Goal: Task Accomplishment & Management: Complete application form

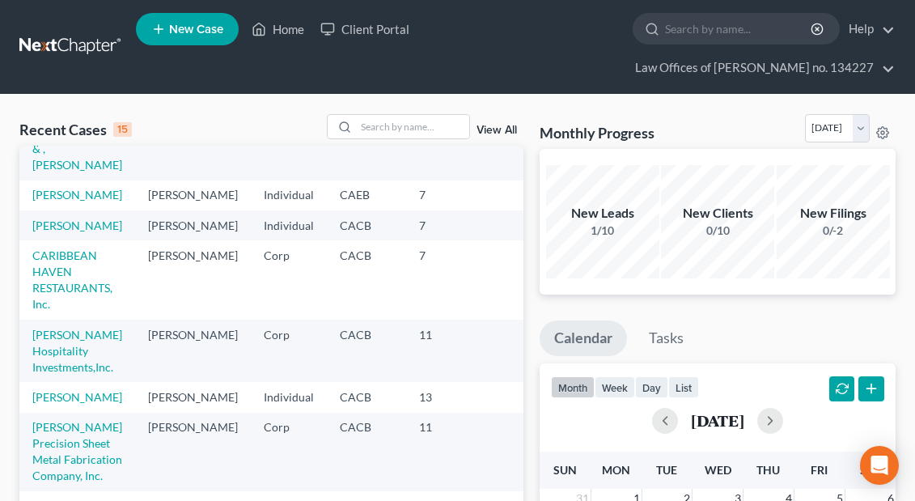
scroll to position [127, 0]
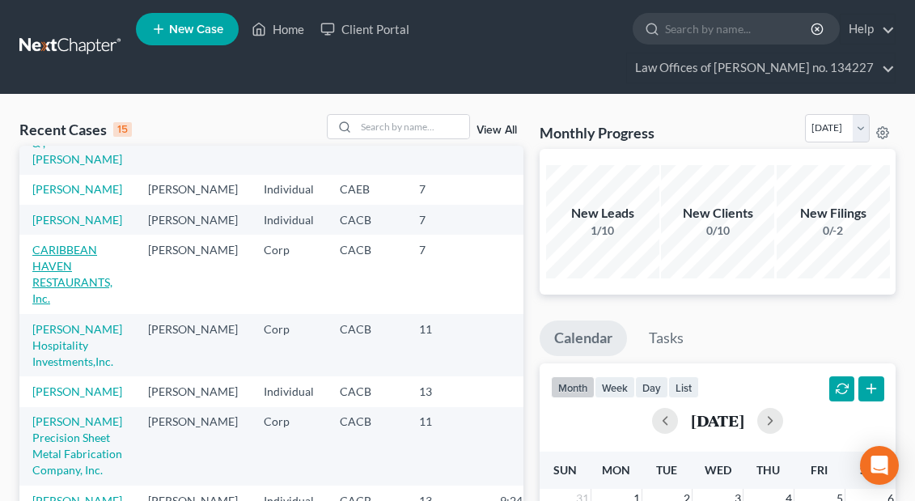
click at [66, 305] on link "CARIBBEAN HAVEN RESTAURANTS, Inc." at bounding box center [72, 274] width 80 height 62
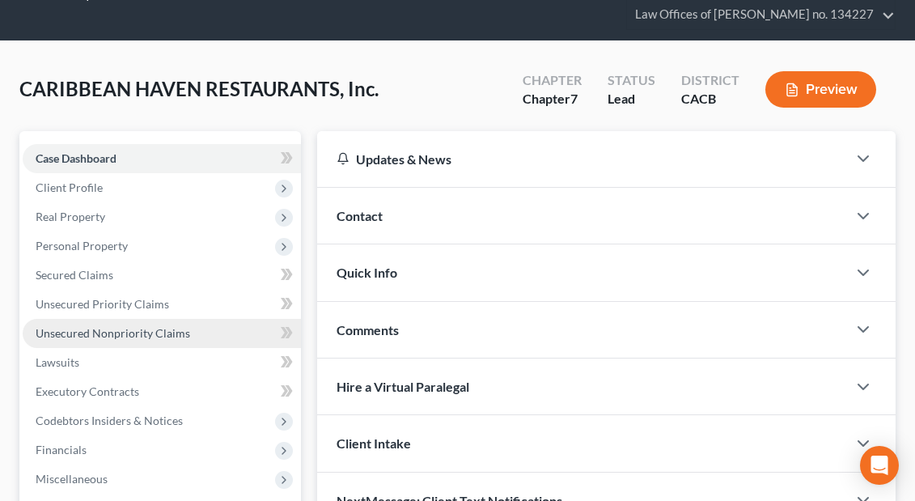
scroll to position [53, 0]
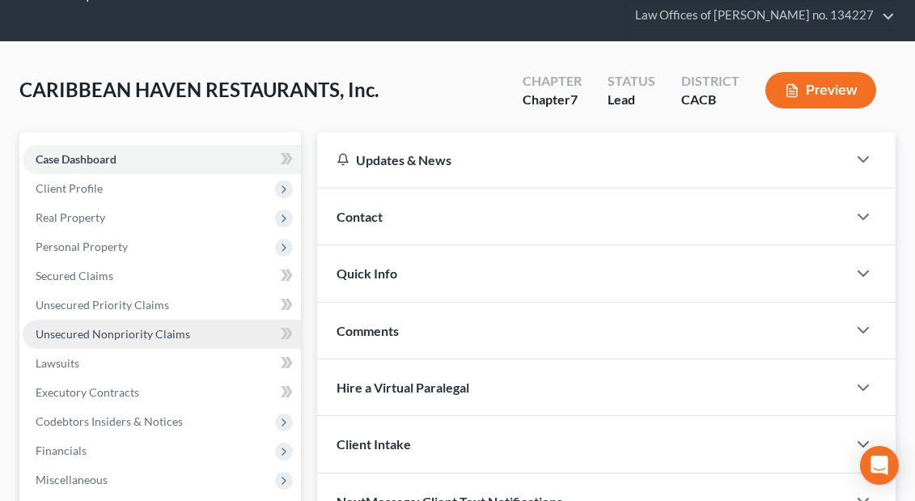
click at [92, 337] on span "Unsecured Nonpriority Claims" at bounding box center [113, 334] width 155 height 14
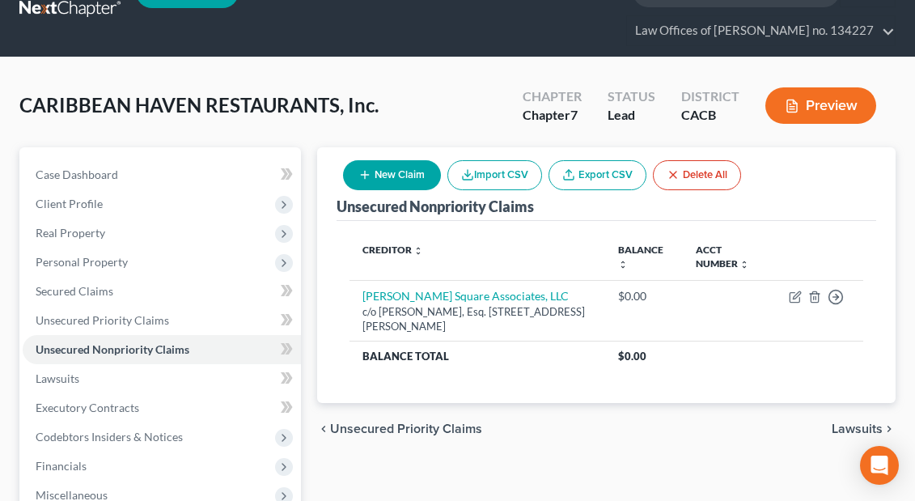
scroll to position [19, 0]
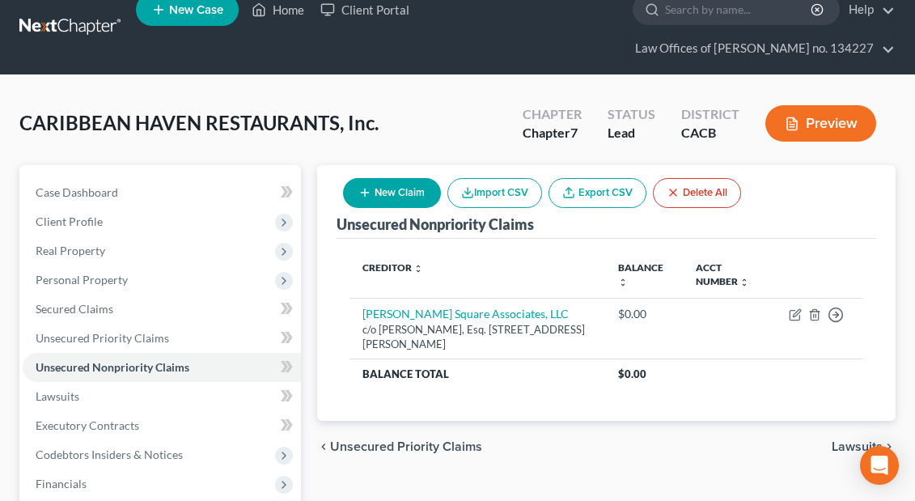
click at [394, 197] on button "New Claim" at bounding box center [392, 193] width 98 height 30
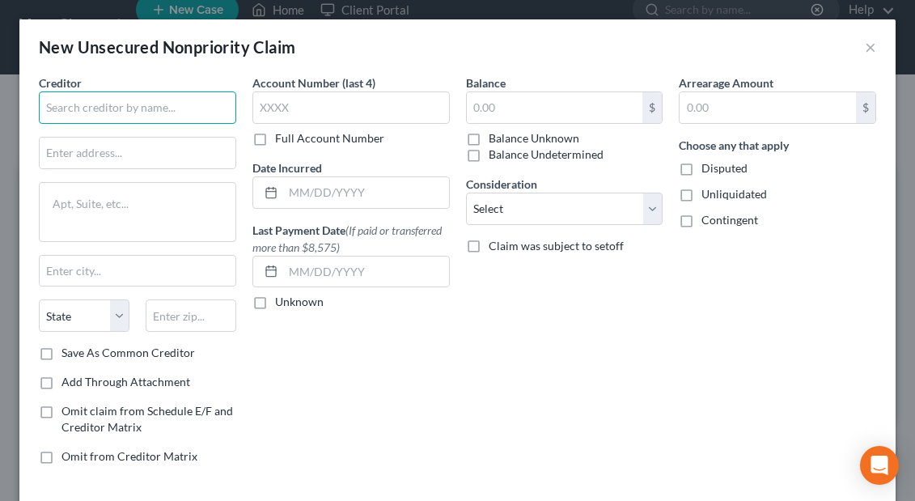
click at [66, 116] on input "text" at bounding box center [137, 107] width 197 height 32
paste input "BlueVine"
type input "BlueVine"
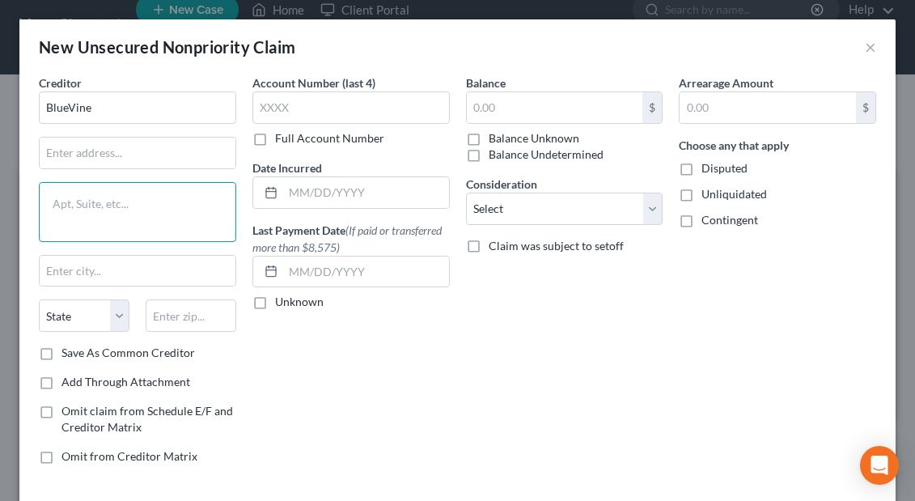
click at [99, 196] on textarea at bounding box center [137, 212] width 197 height 60
paste textarea "[STREET_ADDRESS][PERSON_NAME]"
type textarea "[STREET_ADDRESS][PERSON_NAME]"
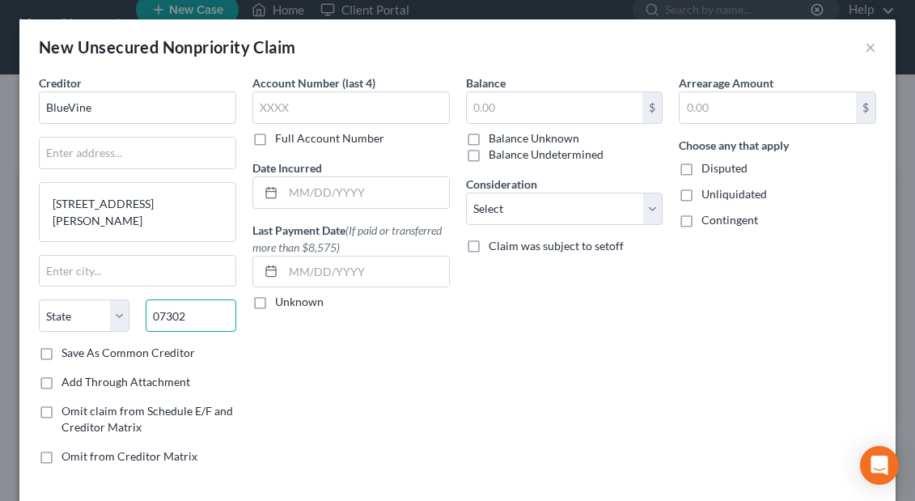
type input "07302"
click at [302, 356] on div "Account Number (last 4) Full Account Number Date Incurred Last Payment Date (If…" at bounding box center [351, 275] width 214 height 403
type input "[GEOGRAPHIC_DATA]"
select select "33"
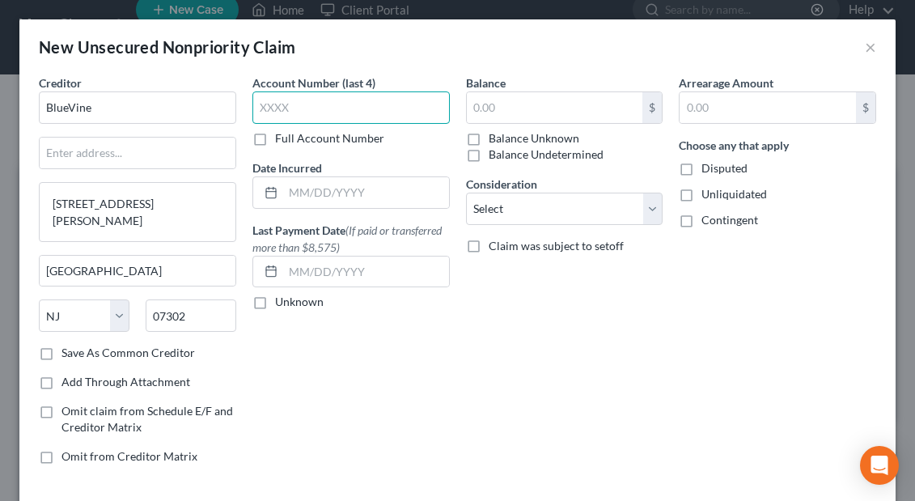
paste input "4729"
type input "4729"
click at [439, 111] on input "4729" at bounding box center [350, 107] width 197 height 32
click at [434, 65] on div "New Unsecured Nonpriority Claim ×" at bounding box center [457, 46] width 876 height 55
click at [275, 138] on label "Full Account Number" at bounding box center [329, 138] width 109 height 16
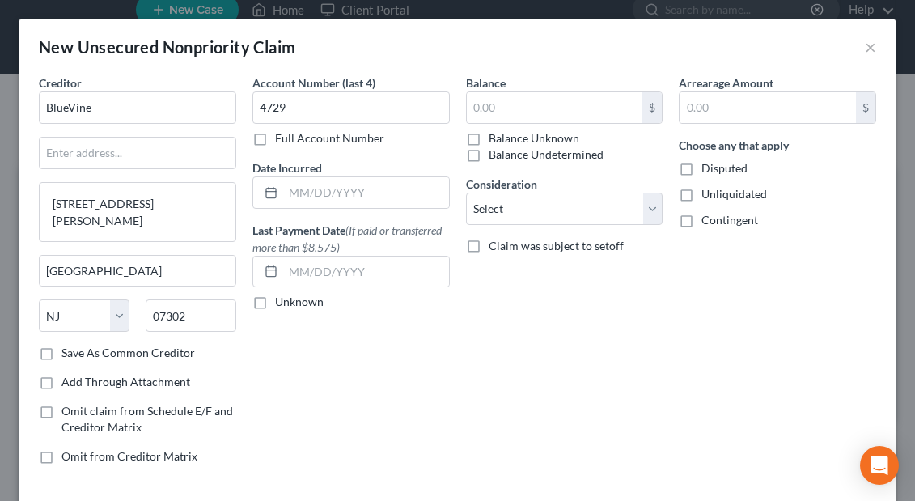
click at [282, 138] on input "Full Account Number" at bounding box center [287, 135] width 11 height 11
click at [299, 113] on input "4729" at bounding box center [350, 107] width 197 height 32
type input "4"
paste input "472910639"
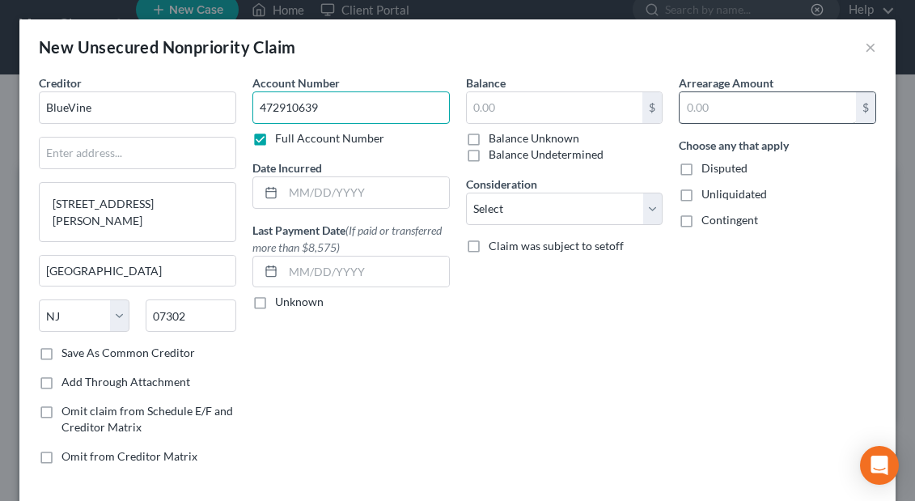
type input "472910639"
click at [697, 112] on input "text" at bounding box center [768, 107] width 176 height 31
paste input "$43,039.06"
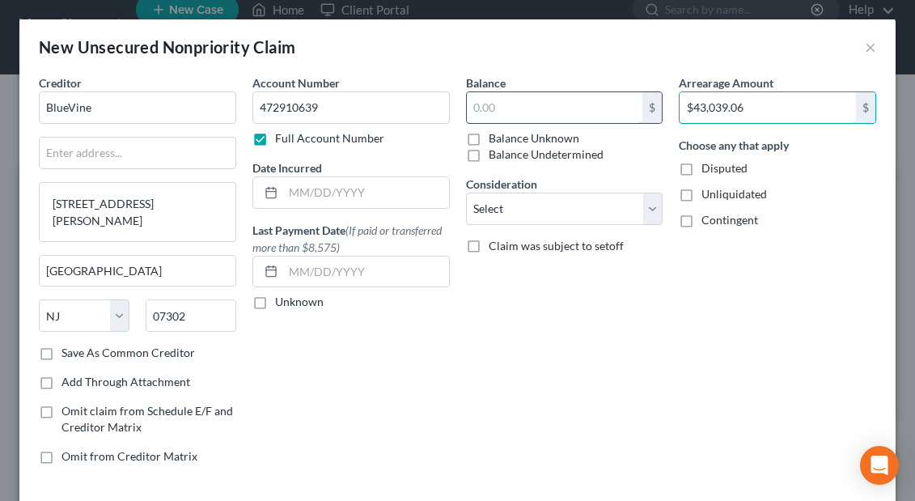
type input "$43,039.06"
click at [498, 108] on input "text" at bounding box center [555, 107] width 176 height 31
paste input "$43,039.06"
type input "$43,039.06"
click at [758, 104] on input "$43,039.06" at bounding box center [768, 107] width 176 height 31
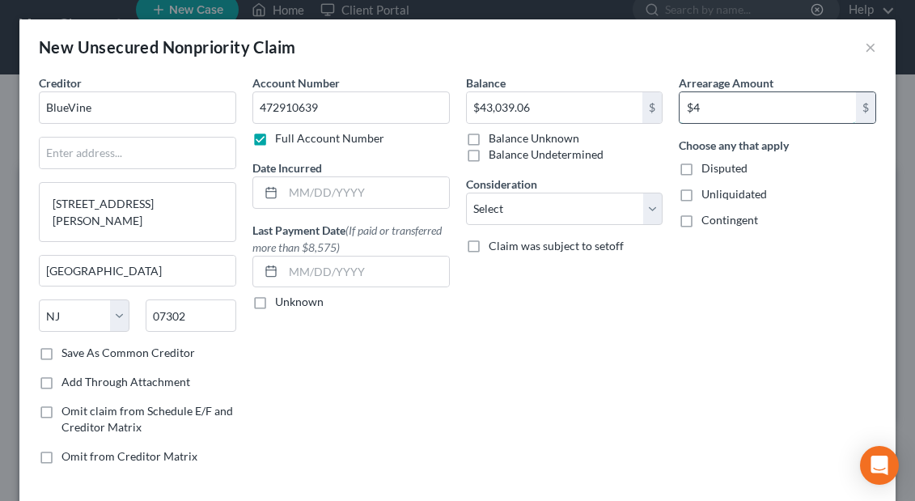
type input "$"
click at [295, 188] on input "text" at bounding box center [366, 192] width 166 height 31
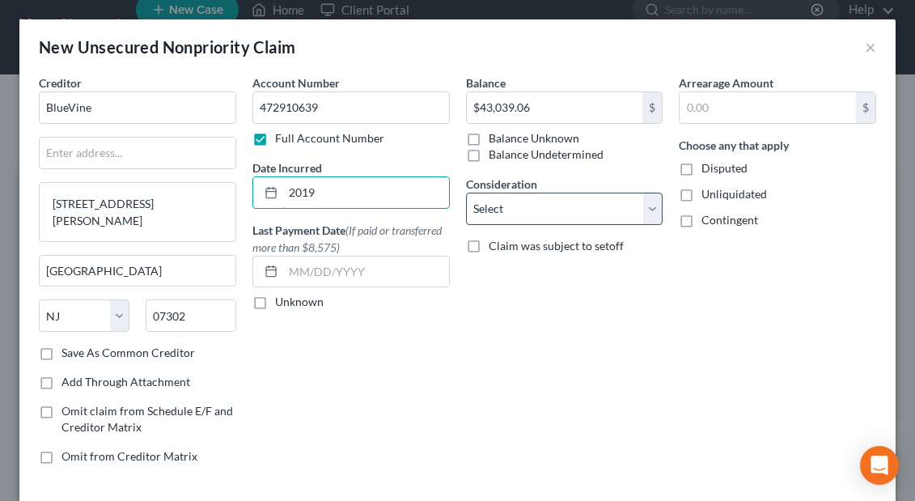
type input "2019"
click at [651, 209] on select "Select Cable / Satellite Services Collection Agency Credit Card Debt Debt Couns…" at bounding box center [564, 209] width 197 height 32
select select "8"
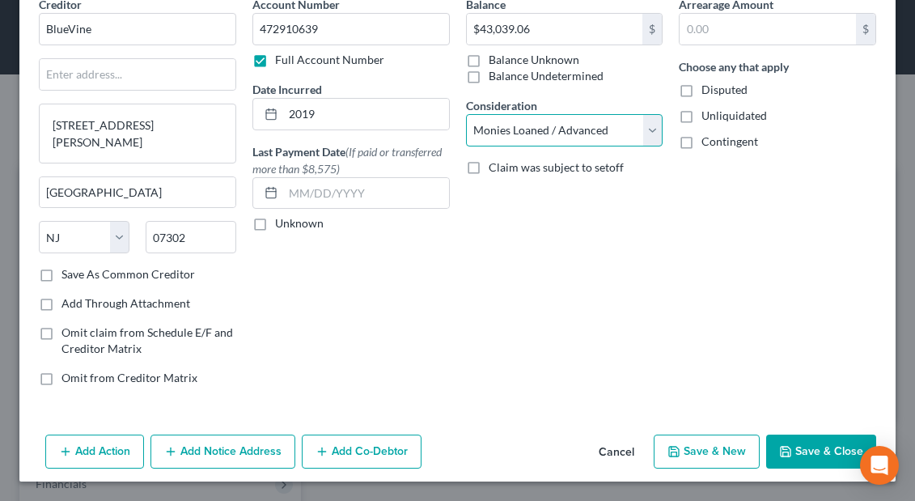
scroll to position [78, 0]
click at [715, 461] on button "Save & New" at bounding box center [707, 451] width 106 height 34
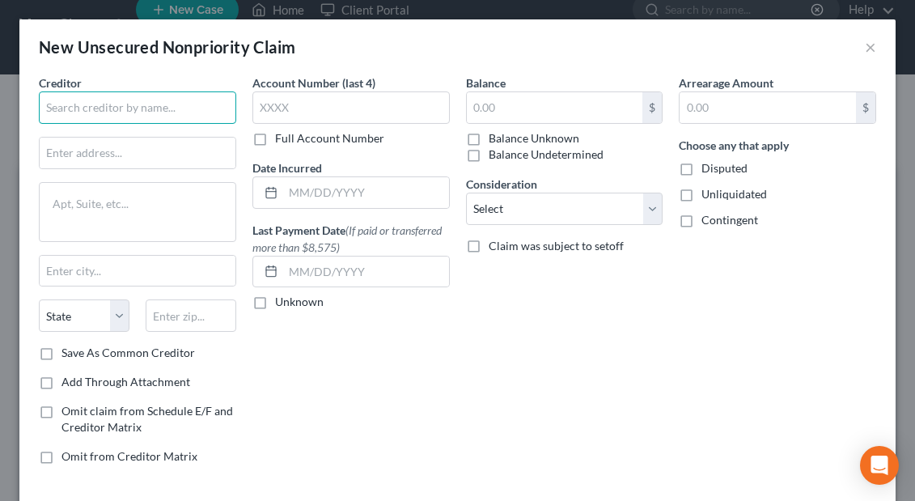
click at [53, 109] on input "text" at bounding box center [137, 107] width 197 height 32
paste input "National Funding"
type input "National Funding"
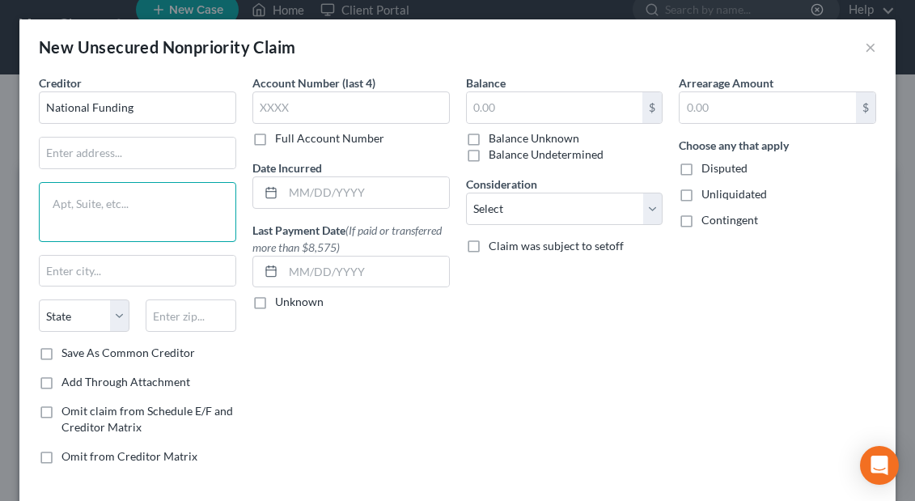
click at [124, 203] on textarea at bounding box center [137, 212] width 197 height 60
paste textarea "[STREET_ADDRESS]"
type textarea "[STREET_ADDRESS]"
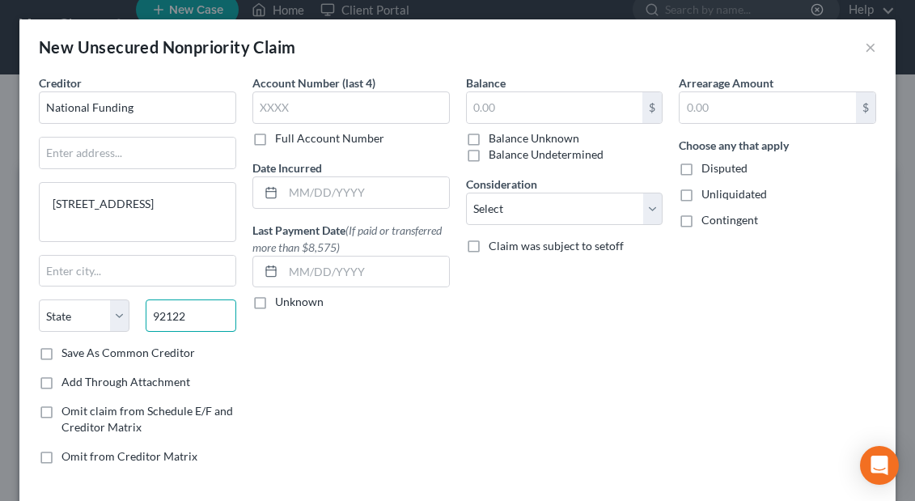
type input "92122"
click at [351, 362] on div "Account Number (last 4) Full Account Number Date Incurred Last Payment Date (If…" at bounding box center [351, 275] width 214 height 403
type input "[GEOGRAPHIC_DATA]"
select select "4"
click at [275, 141] on label "Full Account Number" at bounding box center [329, 138] width 109 height 16
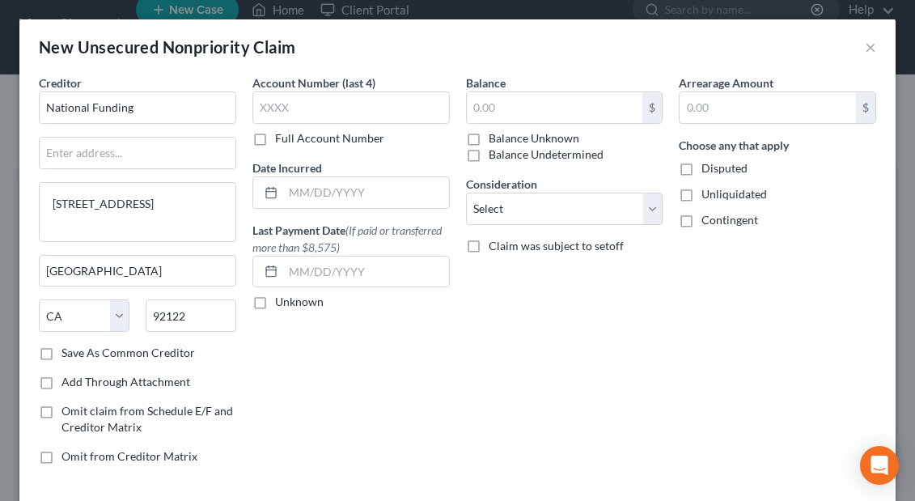
click at [282, 141] on input "Full Account Number" at bounding box center [287, 135] width 11 height 11
click at [273, 110] on input "text" at bounding box center [350, 107] width 197 height 32
paste input "T23-591 (case #) [GEOGRAPHIC_DATA]"
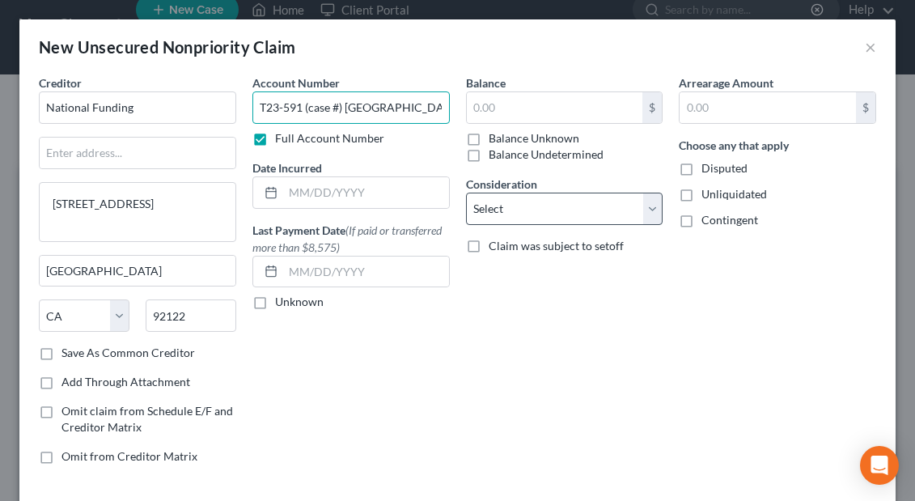
type input "T23-591 (case #) [GEOGRAPHIC_DATA]"
click at [653, 211] on select "Select Cable / Satellite Services Collection Agency Credit Card Debt Debt Couns…" at bounding box center [564, 209] width 197 height 32
select select "8"
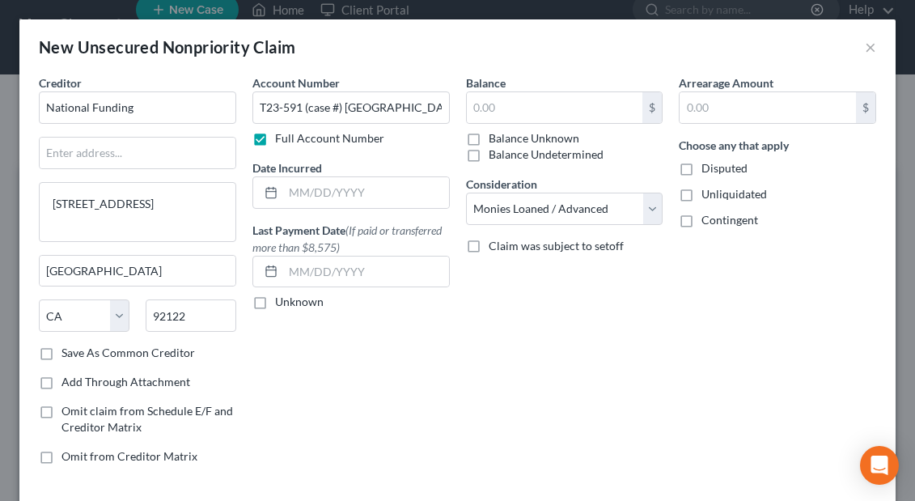
click at [489, 138] on label "Balance Unknown" at bounding box center [534, 138] width 91 height 16
click at [495, 138] on input "Balance Unknown" at bounding box center [500, 135] width 11 height 11
checkbox input "true"
type input "0.00"
click at [489, 138] on label "Balance Unknown" at bounding box center [534, 138] width 91 height 16
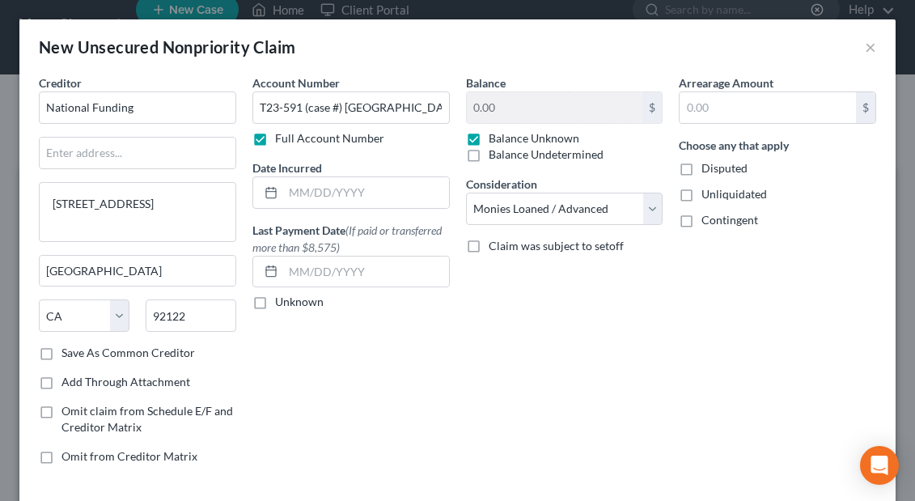
click at [495, 138] on input "Balance Unknown" at bounding box center [500, 135] width 11 height 11
checkbox input "false"
click at [508, 107] on input "0.00" at bounding box center [555, 107] width 176 height 31
type input "0"
paste input "$52,000"
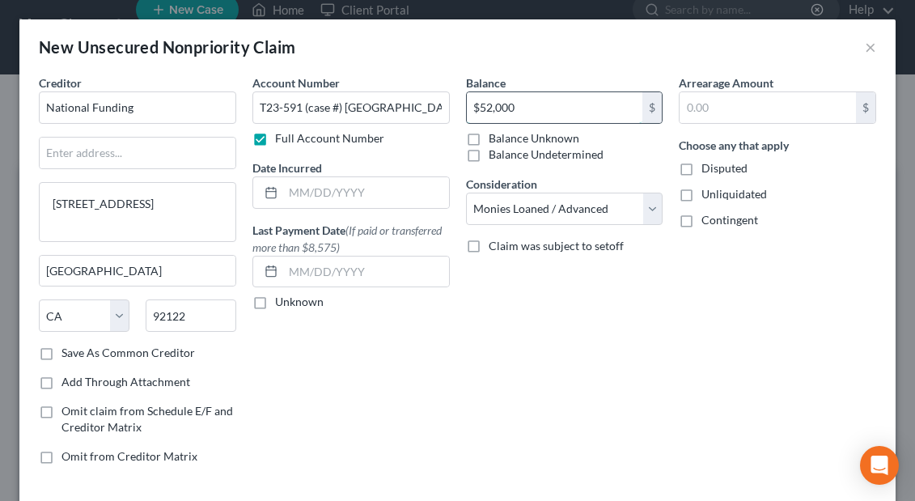
type input "52,000"
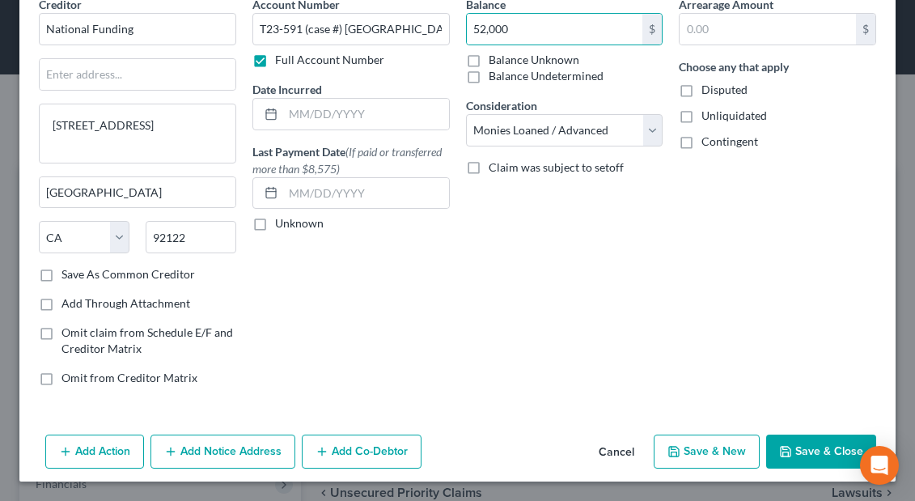
click at [700, 445] on button "Save & New" at bounding box center [707, 451] width 106 height 34
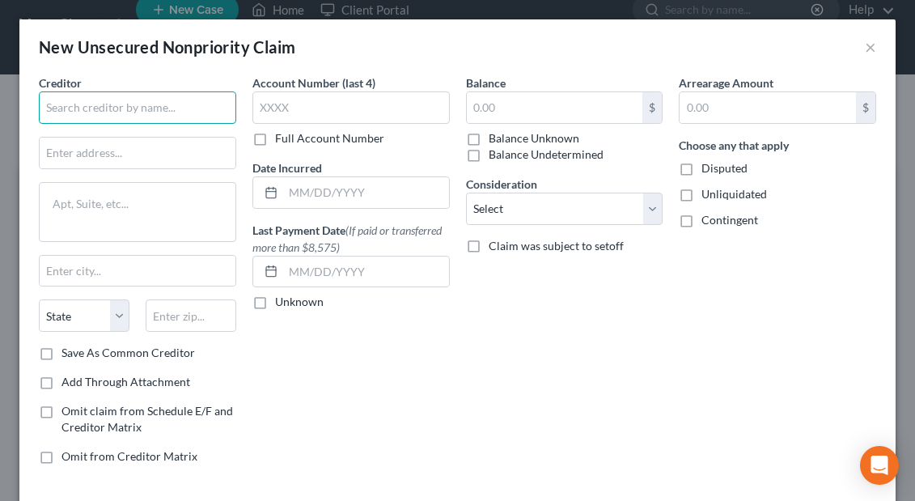
click at [59, 108] on input "text" at bounding box center [137, 107] width 197 height 32
paste input "SBA EIDL Loan"
type input "SBA EIDL Loan"
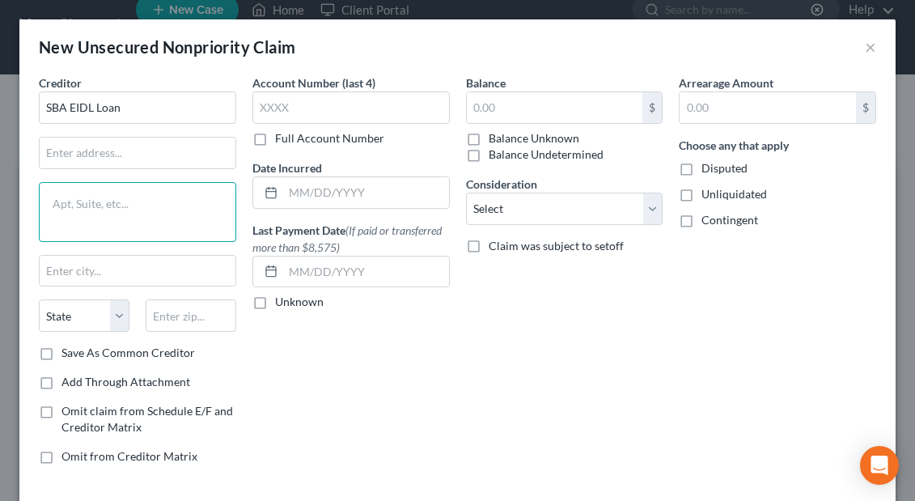
click at [101, 205] on textarea at bounding box center [137, 212] width 197 height 60
paste textarea "PO BOX [GEOGRAPHIC_DATA] 97208-3918"
type textarea "PO BOX [GEOGRAPHIC_DATA] 97208-3918"
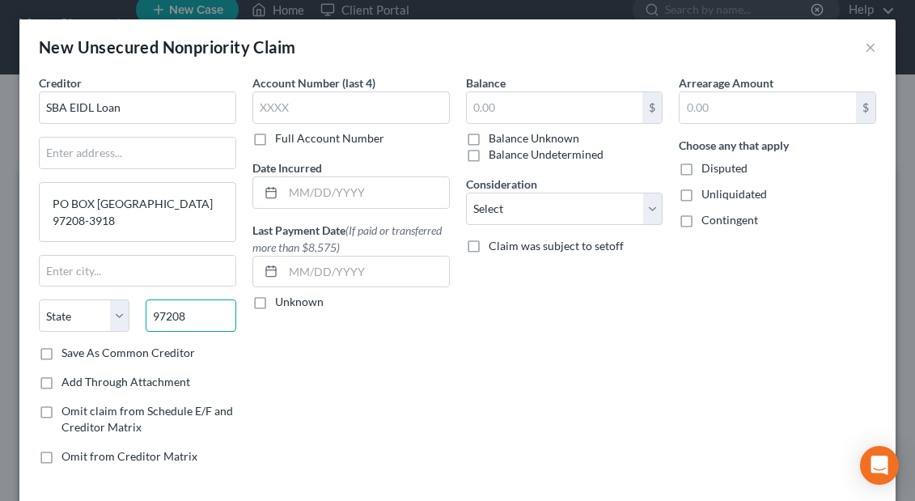
type input "97208"
click at [204, 372] on div "Creditor * SBA EIDL Loan [GEOGRAPHIC_DATA]-[GEOGRAPHIC_DATA][US_STATE] CA CO [G…" at bounding box center [137, 232] width 197 height 316
type input "[GEOGRAPHIC_DATA]"
select select "38"
click at [275, 137] on label "Full Account Number" at bounding box center [329, 138] width 109 height 16
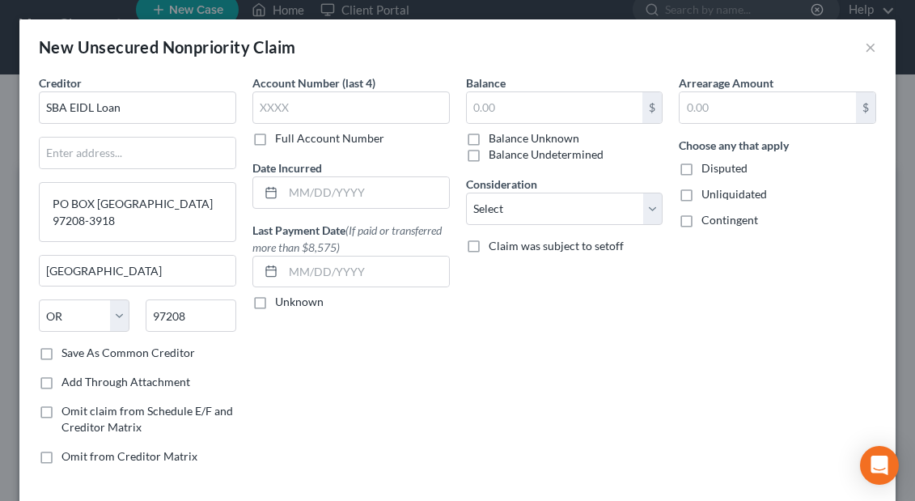
click at [282, 137] on input "Full Account Number" at bounding box center [287, 135] width 11 height 11
click at [267, 108] on input "text" at bounding box center [350, 107] width 197 height 32
paste input "8792827400"
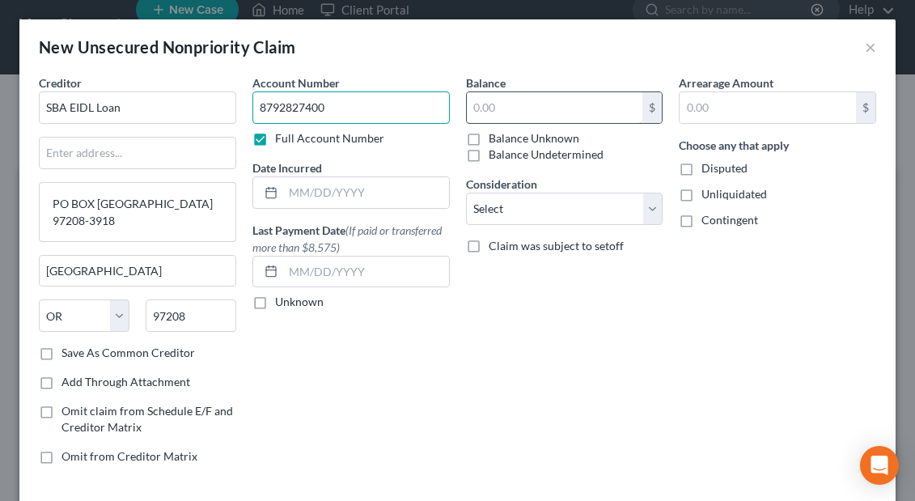
type input "8792827400"
click at [495, 111] on input "text" at bounding box center [555, 107] width 176 height 31
paste input "$523,685.59"
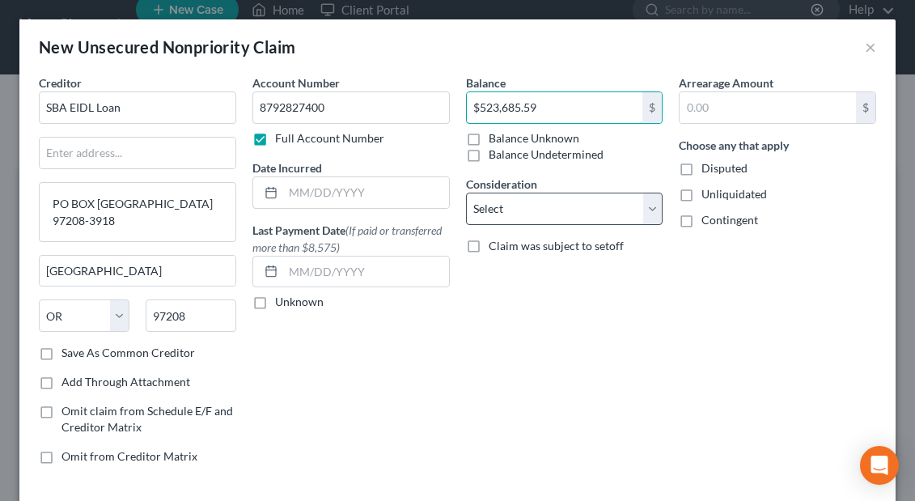
type input "$523,685.59"
click at [651, 211] on select "Select Cable / Satellite Services Collection Agency Credit Card Debt Debt Couns…" at bounding box center [564, 209] width 197 height 32
select select "8"
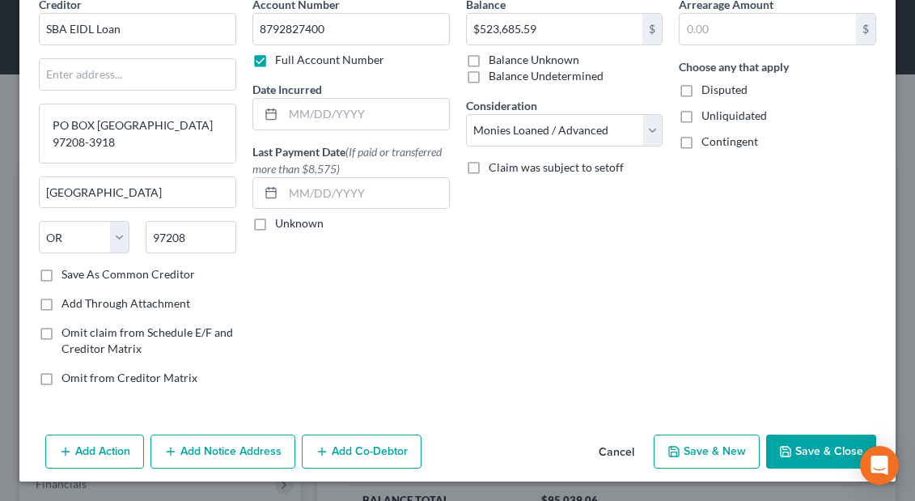
click at [692, 448] on button "Save & New" at bounding box center [707, 451] width 106 height 34
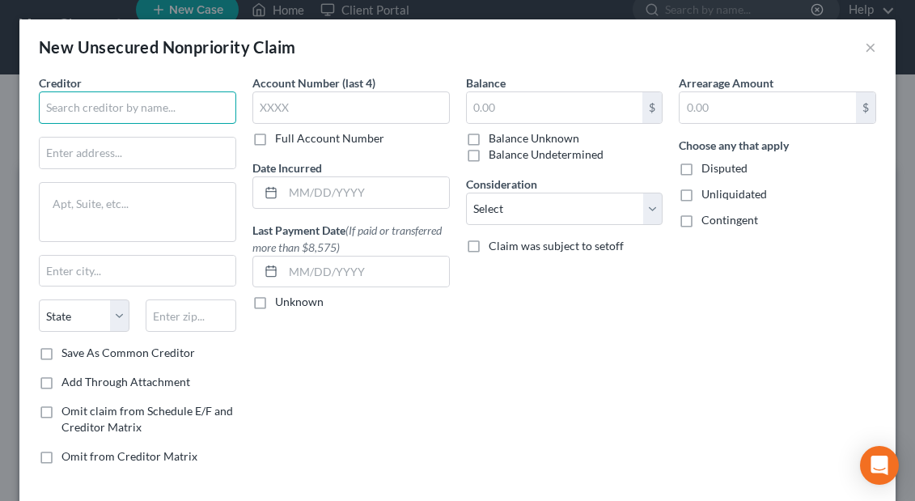
click at [53, 109] on input "text" at bounding box center [137, 107] width 197 height 32
paste input "IRS"
type input "IRS"
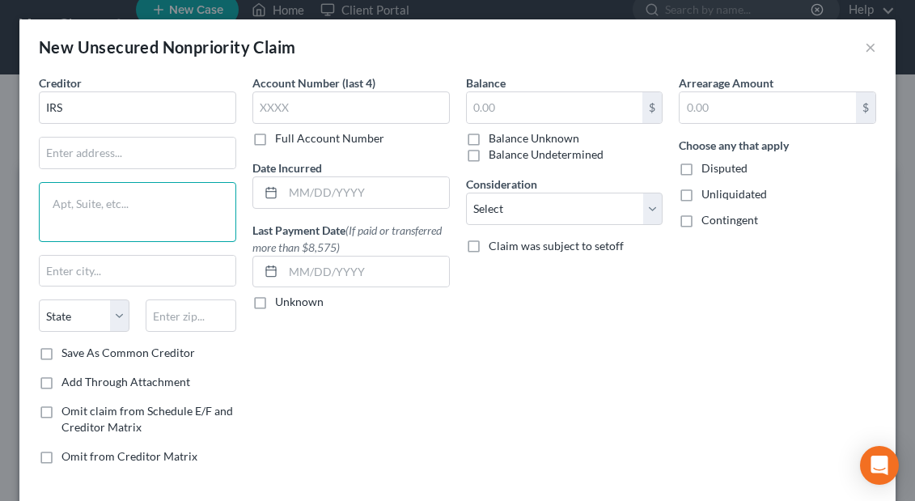
click at [68, 211] on textarea at bounding box center [137, 212] width 197 height 60
paste textarea "PO BOX 145566, Cincinnatti, OH 45250-5566"
type textarea "PO BOX 145566, Cincinnatti, OH 45250-5566"
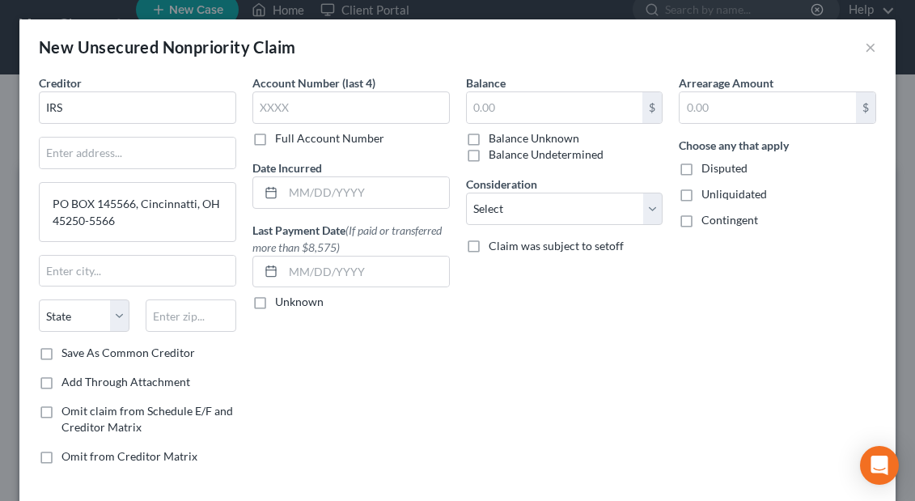
click at [275, 141] on label "Full Account Number" at bounding box center [329, 138] width 109 height 16
click at [282, 141] on input "Full Account Number" at bounding box center [287, 135] width 11 height 11
click at [281, 105] on input "text" at bounding box center [350, 107] width 197 height 32
paste input "472910639"
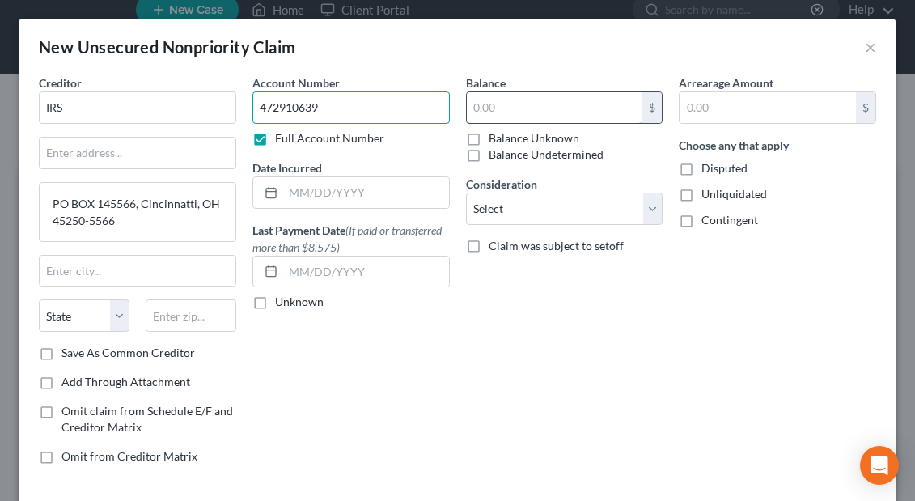
type input "472910639"
click at [484, 111] on input "text" at bounding box center [555, 107] width 176 height 31
paste input "$165,058.11"
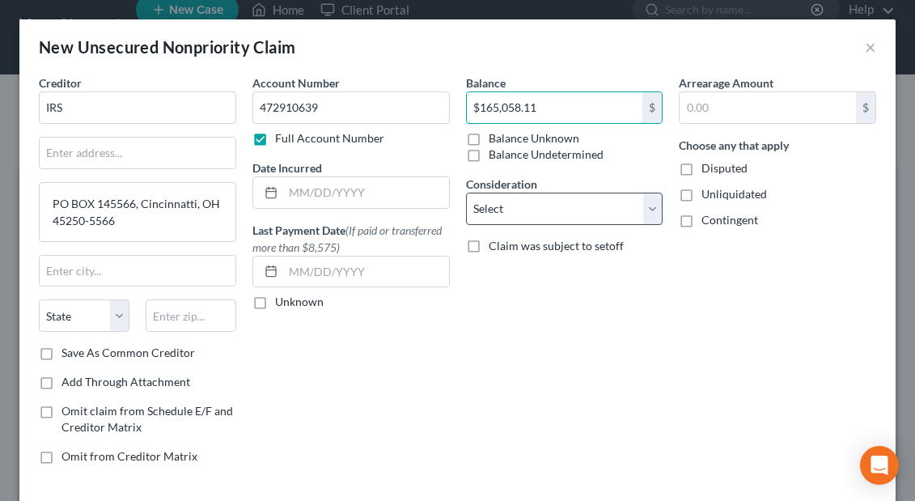
type input "$165,058.11"
click at [654, 210] on select "Select Cable / Satellite Services Collection Agency Credit Card Debt Debt Couns…" at bounding box center [564, 209] width 197 height 32
select select "6"
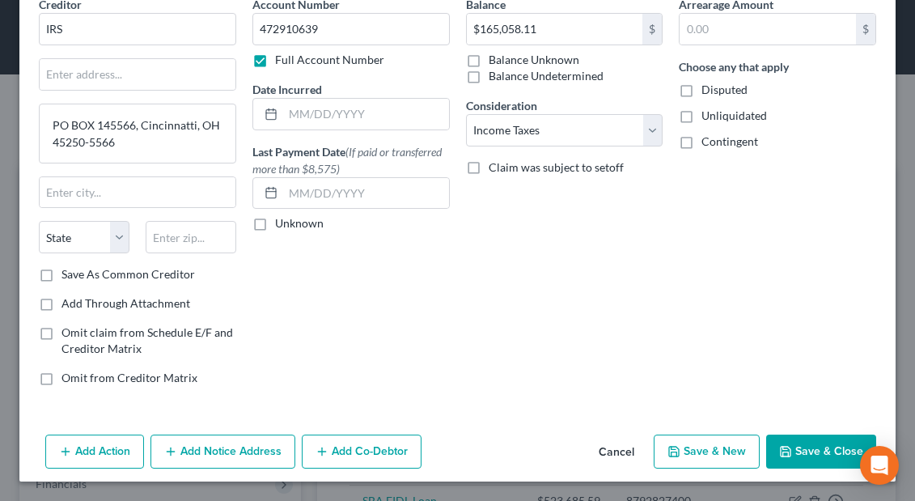
click at [697, 451] on button "Save & New" at bounding box center [707, 451] width 106 height 34
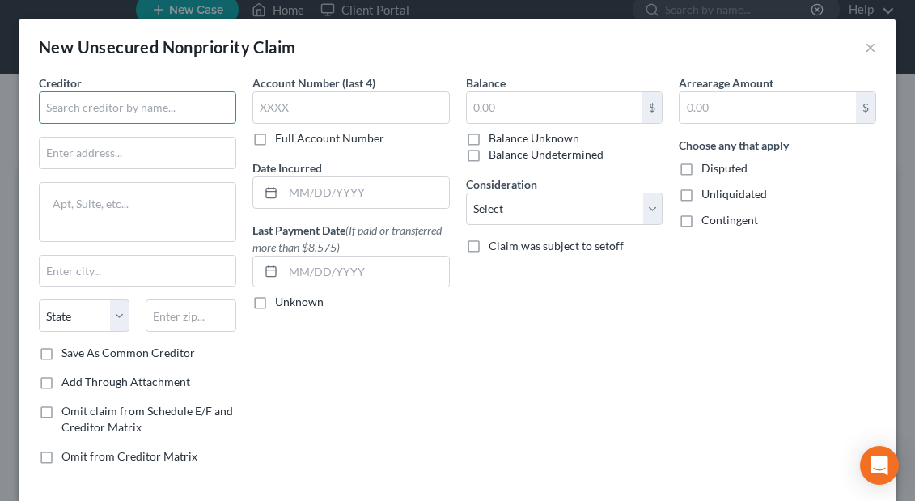
click at [60, 114] on input "text" at bounding box center [137, 107] width 197 height 32
paste input "DJM Capital"
type input "DJM Capital"
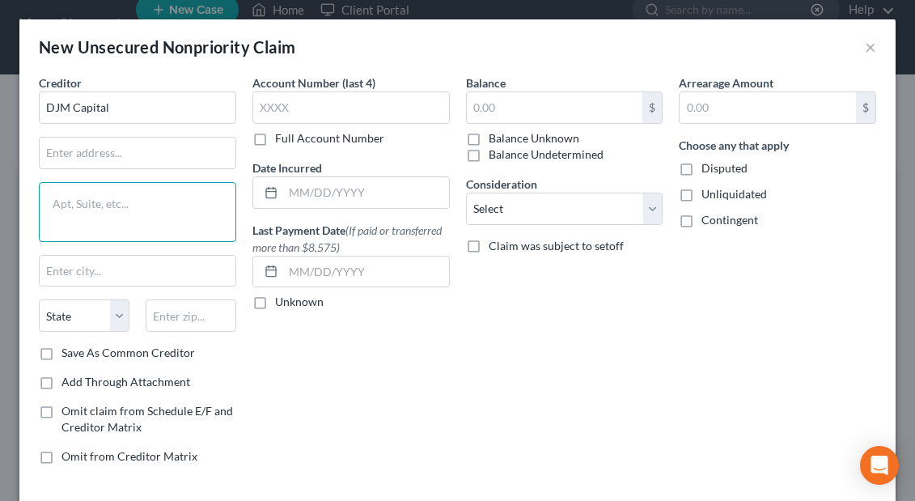
click at [78, 199] on textarea at bounding box center [137, 212] width 197 height 60
paste textarea "[STREET_ADDRESS]"
type textarea "[STREET_ADDRESS]"
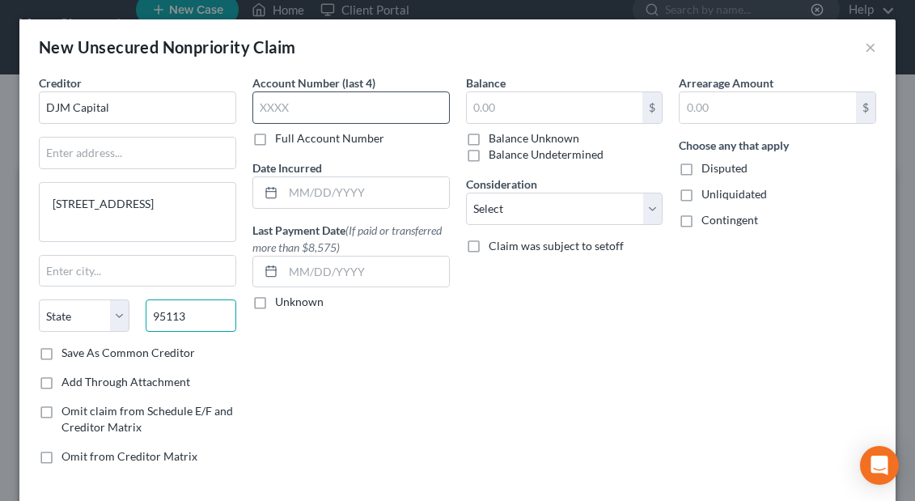
type input "95113"
type input "[GEOGRAPHIC_DATA][PERSON_NAME]"
select select "4"
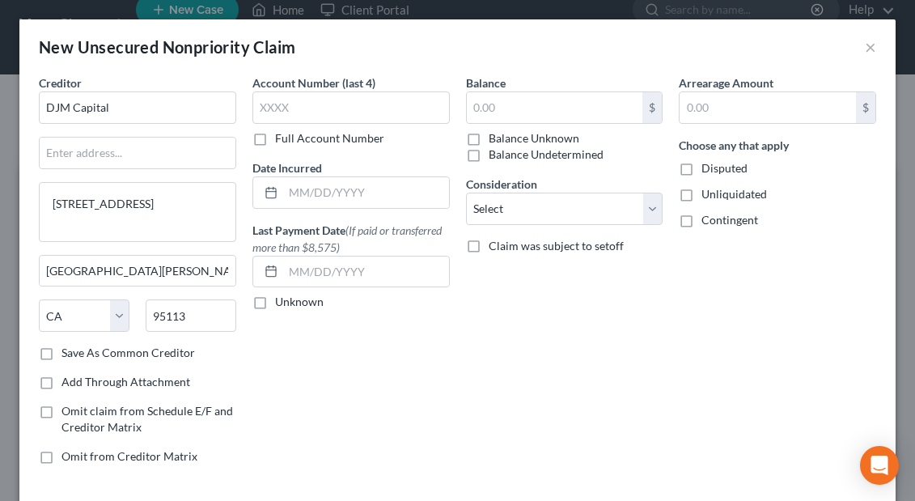
scroll to position [10, 0]
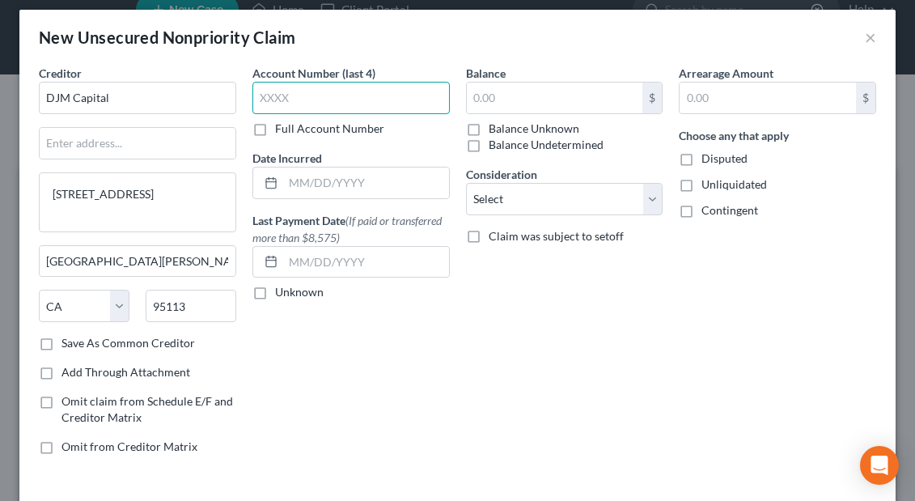
paste input "T000"
type input "T000"
click at [275, 129] on label "Full Account Number" at bounding box center [329, 129] width 109 height 16
click at [282, 129] on input "Full Account Number" at bounding box center [287, 126] width 11 height 11
click at [314, 99] on input "T000" at bounding box center [350, 98] width 197 height 32
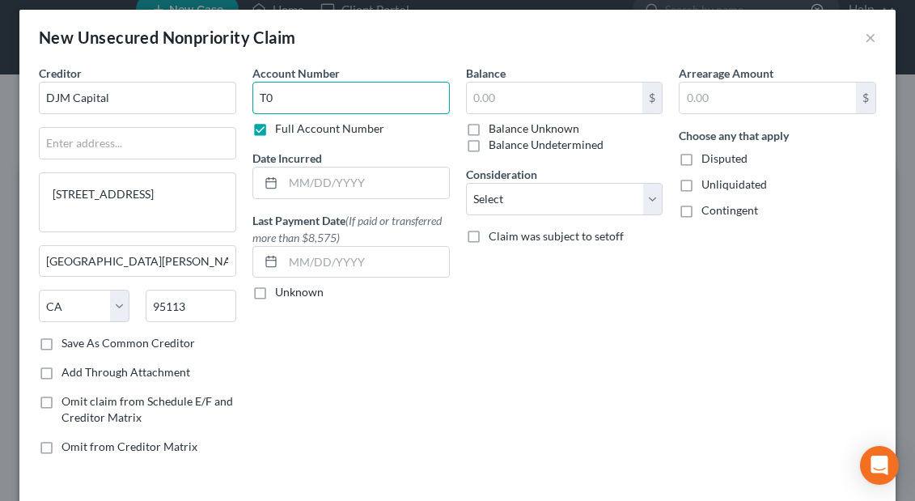
type input "T"
paste input "T0000908"
type input "T0000908"
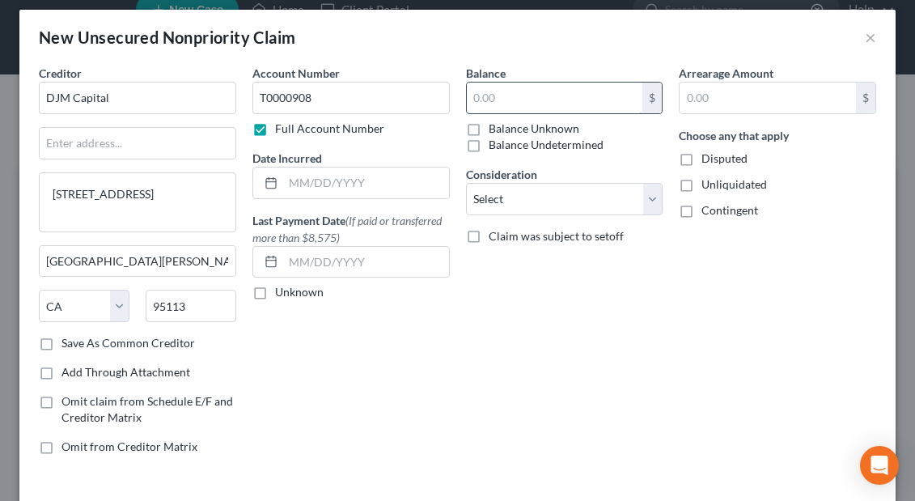
click at [490, 102] on input "text" at bounding box center [555, 98] width 176 height 31
paste input "$150,697.62"
type input "$150,697.62"
click at [652, 206] on select "Select Cable / Satellite Services Collection Agency Credit Card Debt Debt Couns…" at bounding box center [564, 199] width 197 height 32
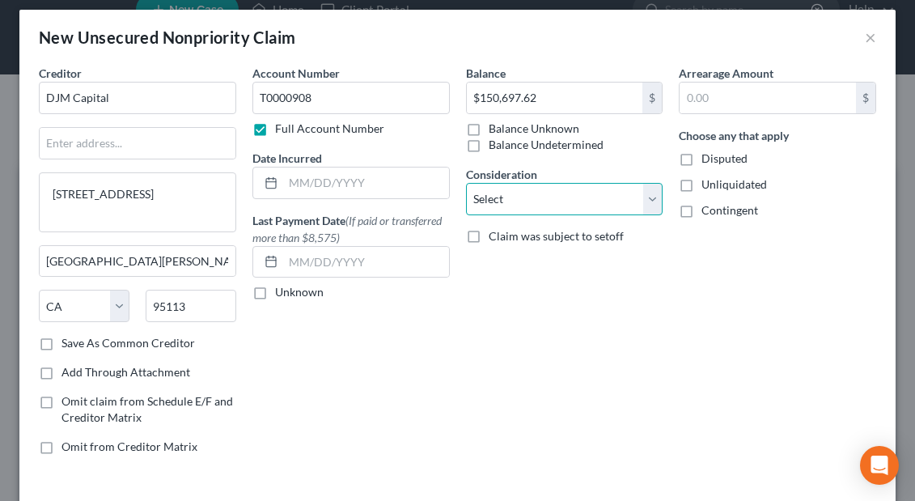
select select "11"
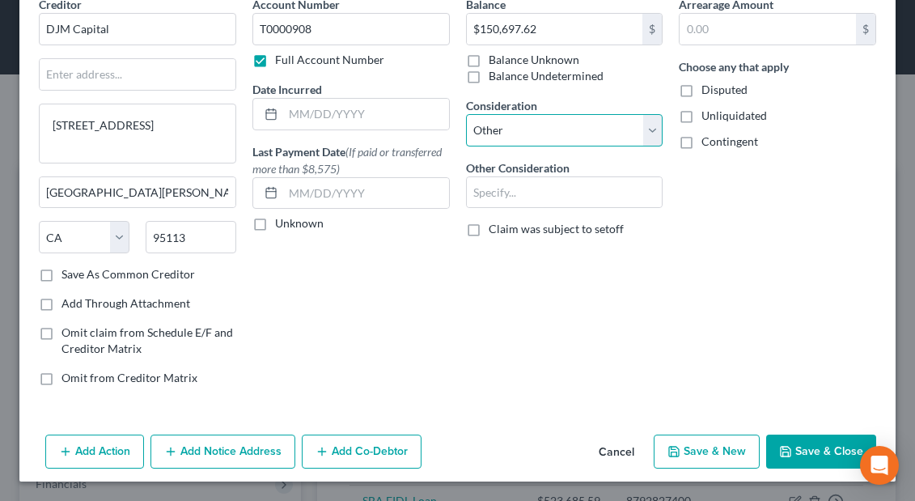
scroll to position [78, 0]
click at [686, 456] on button "Save & New" at bounding box center [707, 451] width 106 height 34
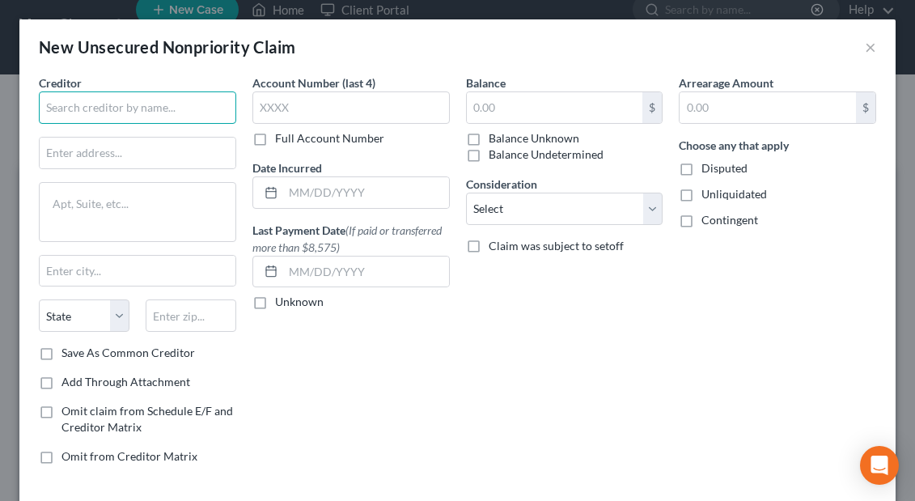
click at [59, 109] on input "text" at bounding box center [137, 107] width 197 height 32
paste input "CapitalOne Visa Spark"
type input "CapitalOne Visa Spark"
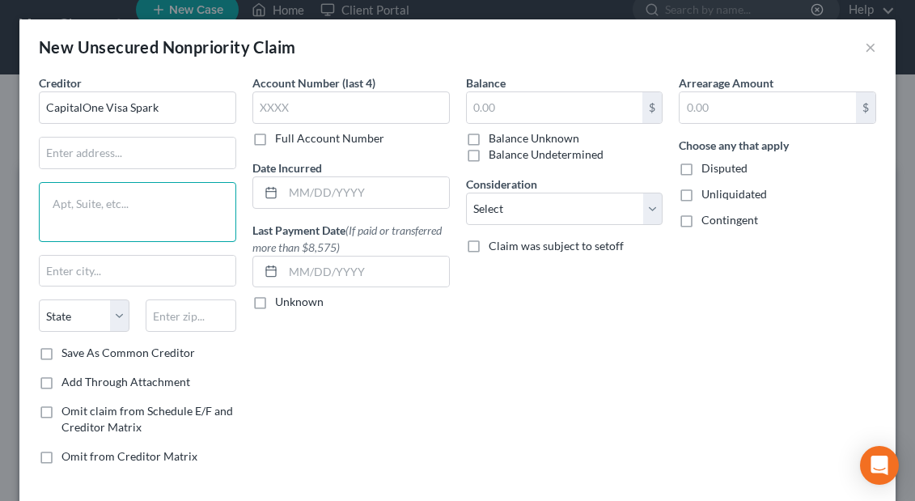
click at [76, 199] on textarea at bounding box center [137, 212] width 197 height 60
paste textarea "[GEOGRAPHIC_DATA]-1083"
type textarea "[GEOGRAPHIC_DATA]-1083"
click at [275, 139] on label "Full Account Number" at bounding box center [329, 138] width 109 height 16
click at [282, 139] on input "Full Account Number" at bounding box center [287, 135] width 11 height 11
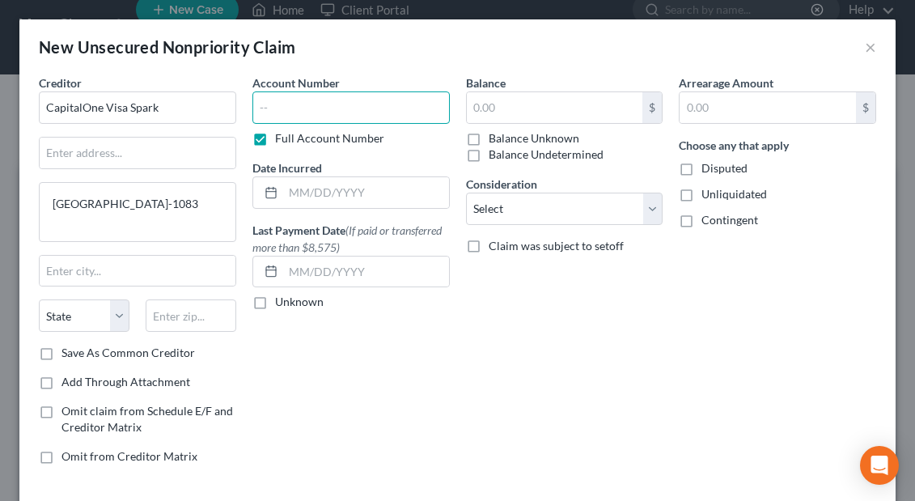
click at [270, 106] on input "text" at bounding box center [350, 107] width 197 height 32
paste input "4154179184081470"
type input "4154179184081470"
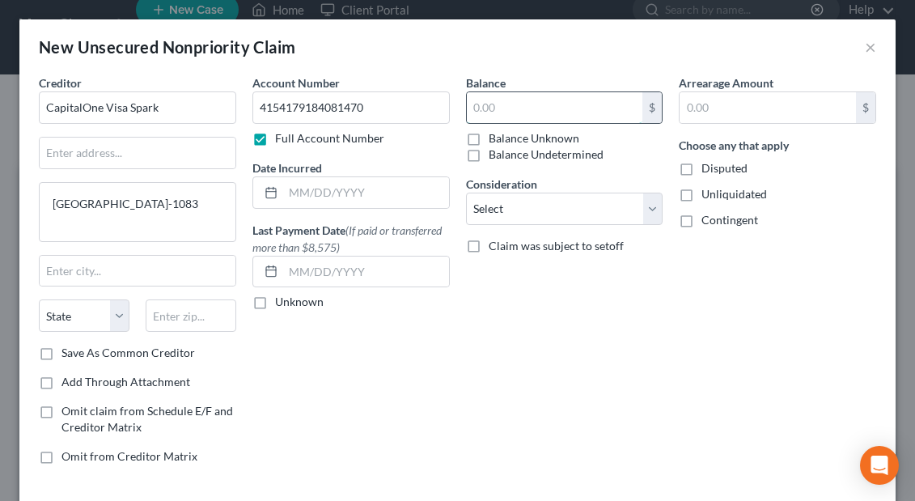
click at [484, 104] on input "text" at bounding box center [555, 107] width 176 height 31
paste input "$6,651.91"
type input "6,651.91"
select select "8"
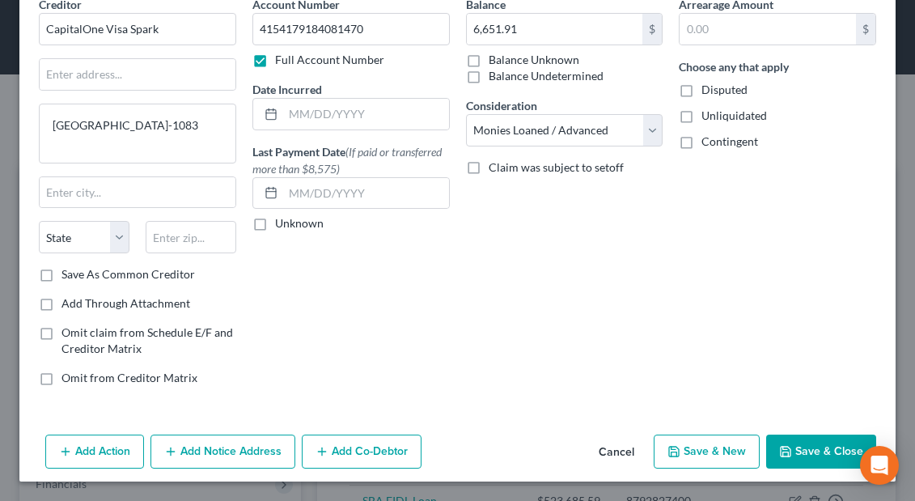
click at [686, 449] on button "Save & New" at bounding box center [707, 451] width 106 height 34
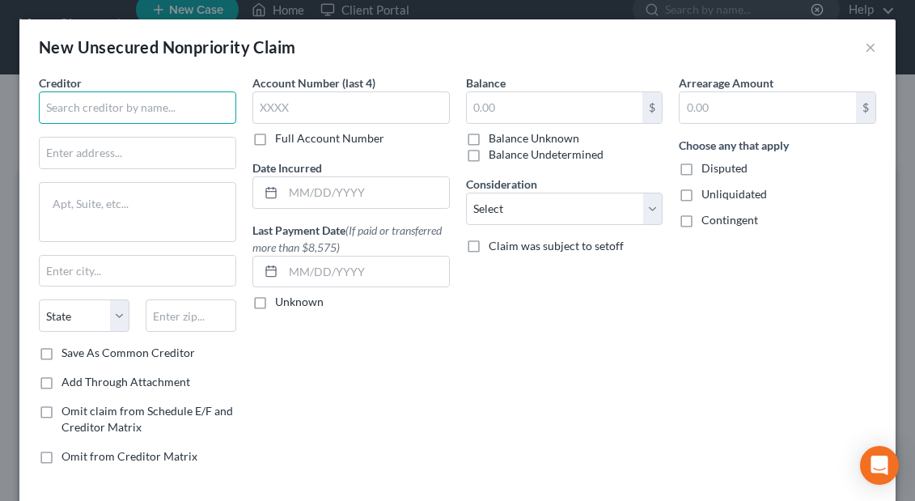
click at [53, 111] on input "text" at bounding box center [137, 107] width 197 height 32
paste input "American Express"
type input "American Express"
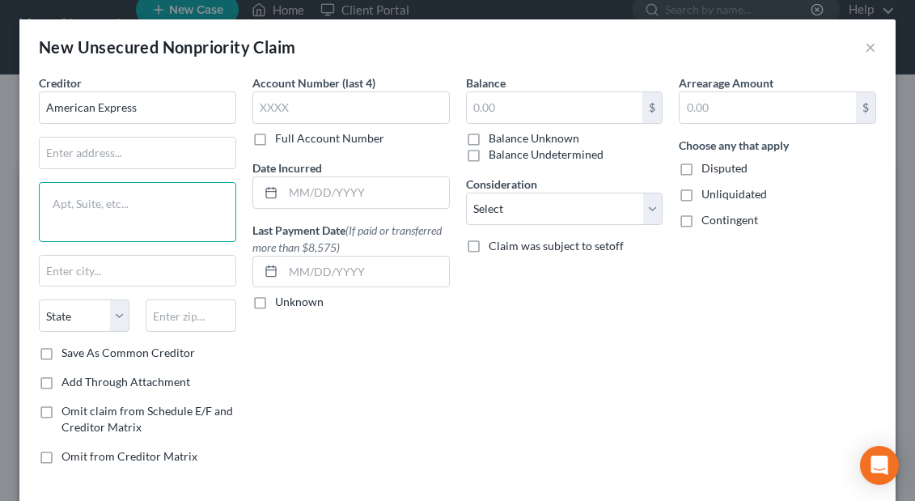
click at [64, 193] on textarea at bounding box center [137, 212] width 197 height 60
paste textarea "[STREET_ADDRESS]"
type textarea "[STREET_ADDRESS]"
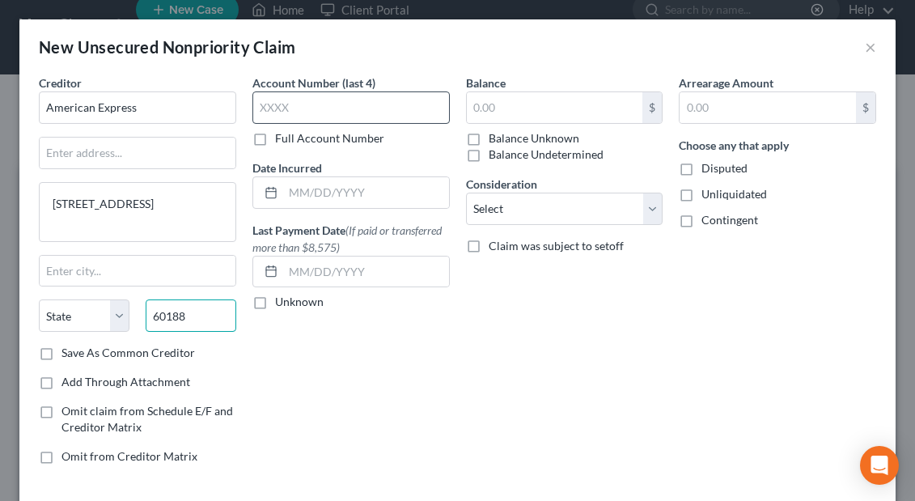
type input "60188"
type input "[PERSON_NAME] Stream"
select select "14"
click at [275, 141] on label "Full Account Number" at bounding box center [329, 138] width 109 height 16
click at [282, 141] on input "Full Account Number" at bounding box center [287, 135] width 11 height 11
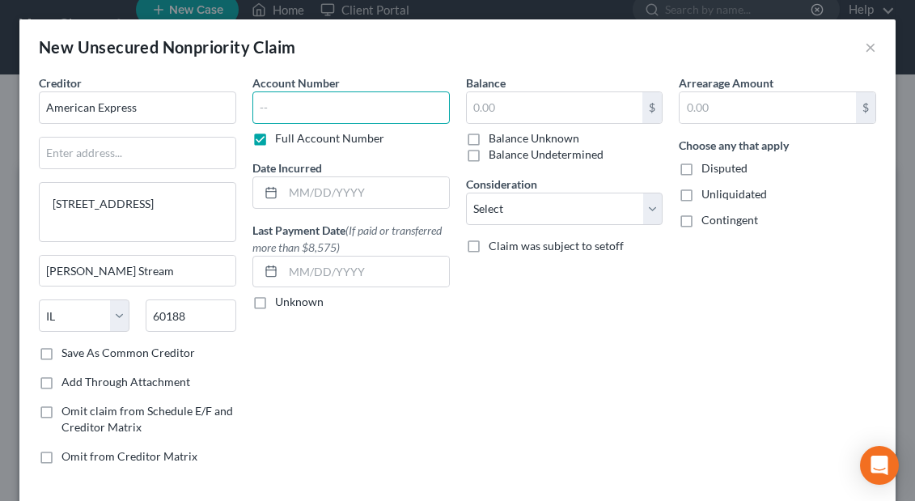
click at [268, 109] on input "text" at bounding box center [350, 107] width 197 height 32
paste input "6372634"
type input "6372634"
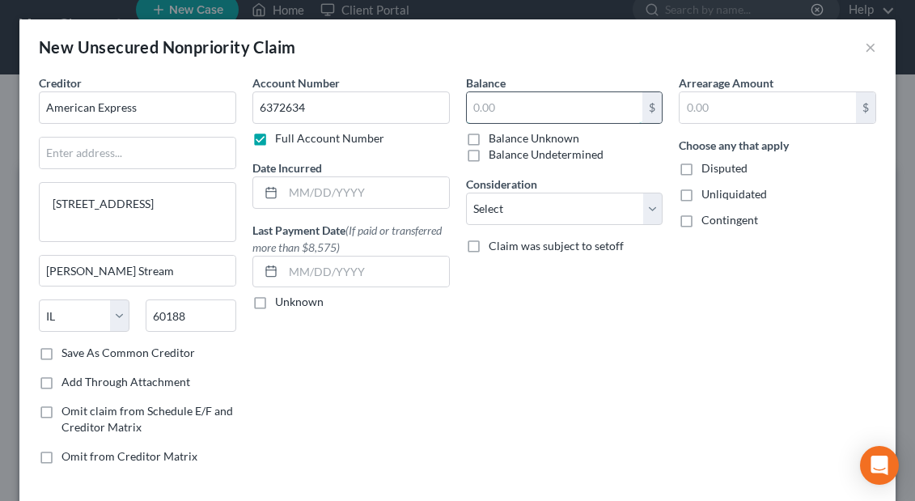
click at [485, 108] on input "text" at bounding box center [555, 107] width 176 height 31
paste input "$2,451.16"
type input "2,451.16"
click at [655, 209] on select "Select Cable / Satellite Services Collection Agency Credit Card Debt Debt Couns…" at bounding box center [564, 209] width 197 height 32
select select "14"
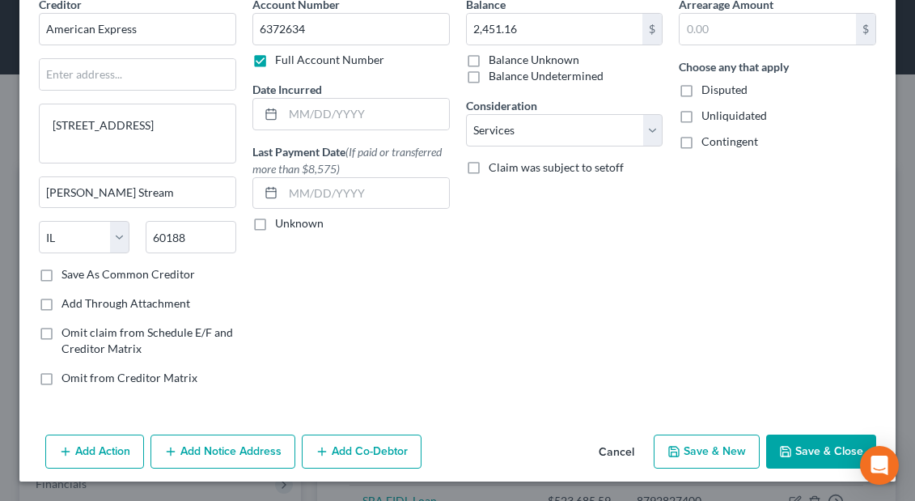
click at [685, 448] on button "Save & New" at bounding box center [707, 451] width 106 height 34
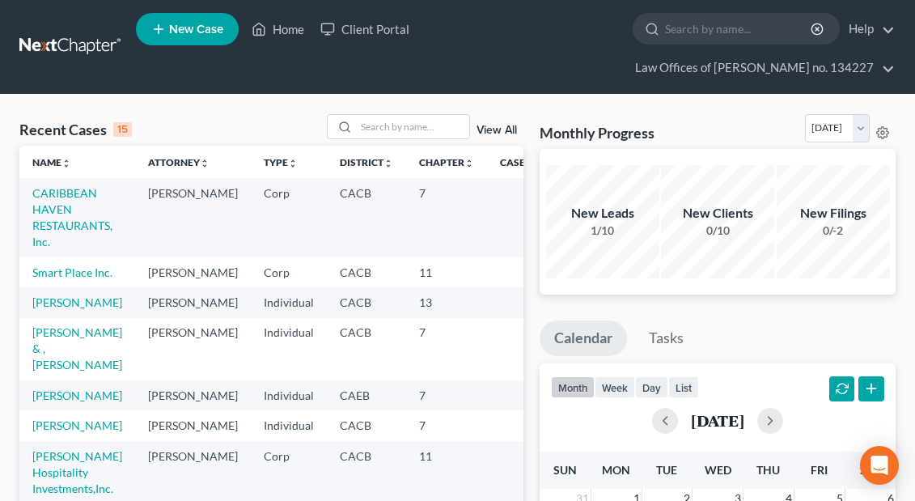
click at [72, 213] on td "CARIBBEAN HAVEN RESTAURANTS, Inc." at bounding box center [77, 217] width 116 height 78
click at [55, 212] on link "CARIBBEAN HAVEN RESTAURANTS, Inc." at bounding box center [72, 217] width 80 height 62
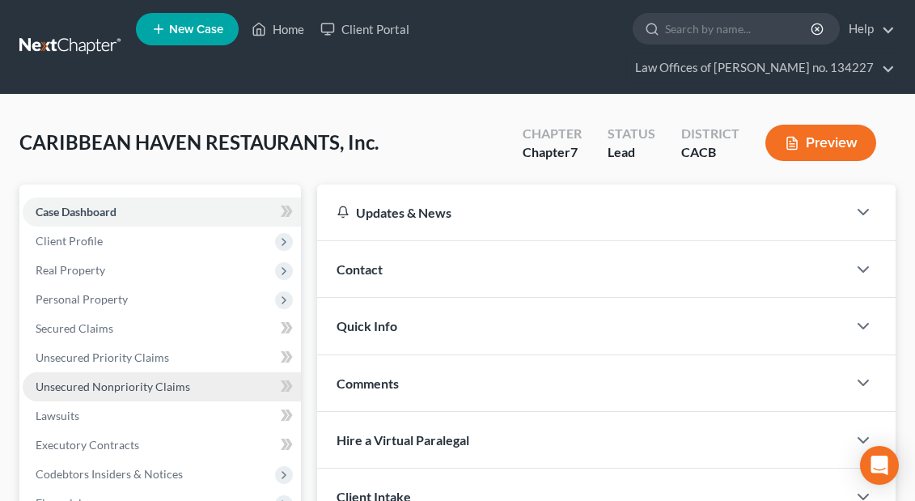
click at [129, 391] on span "Unsecured Nonpriority Claims" at bounding box center [113, 386] width 155 height 14
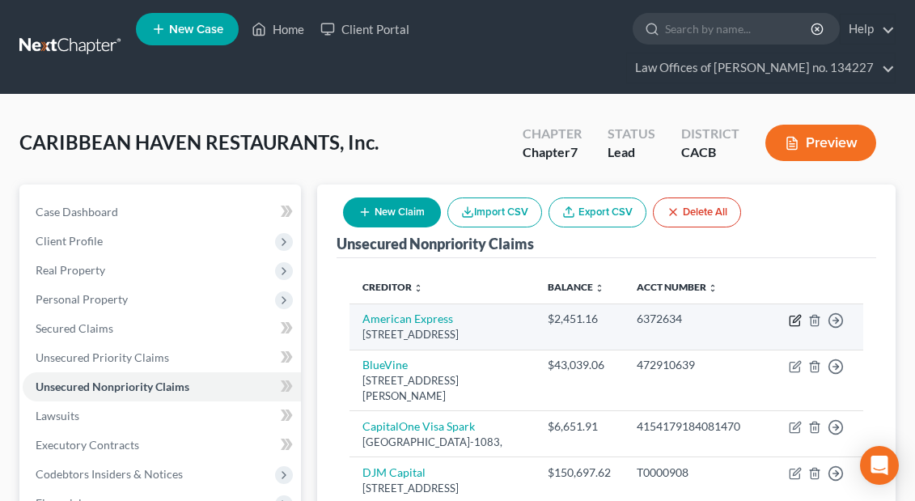
click at [799, 323] on icon "button" at bounding box center [795, 321] width 10 height 10
select select "14"
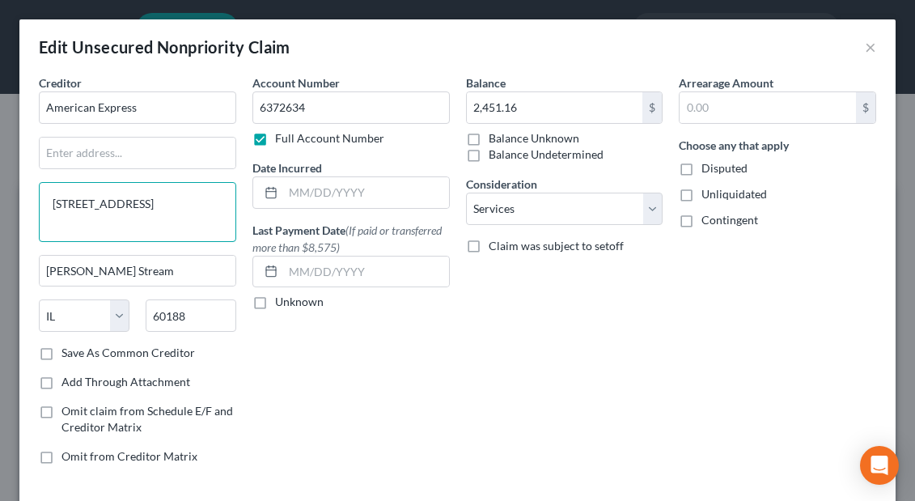
click at [82, 208] on textarea "[STREET_ADDRESS]" at bounding box center [137, 212] width 197 height 60
drag, startPoint x: 53, startPoint y: 202, endPoint x: 104, endPoint y: 217, distance: 53.0
click at [104, 217] on textarea "[STREET_ADDRESS]" at bounding box center [137, 212] width 197 height 60
paste textarea "205 Bryant Woods South, Amherst, NY 1422"
type textarea "205 Bryant Woods South, Amherst, NY 14228"
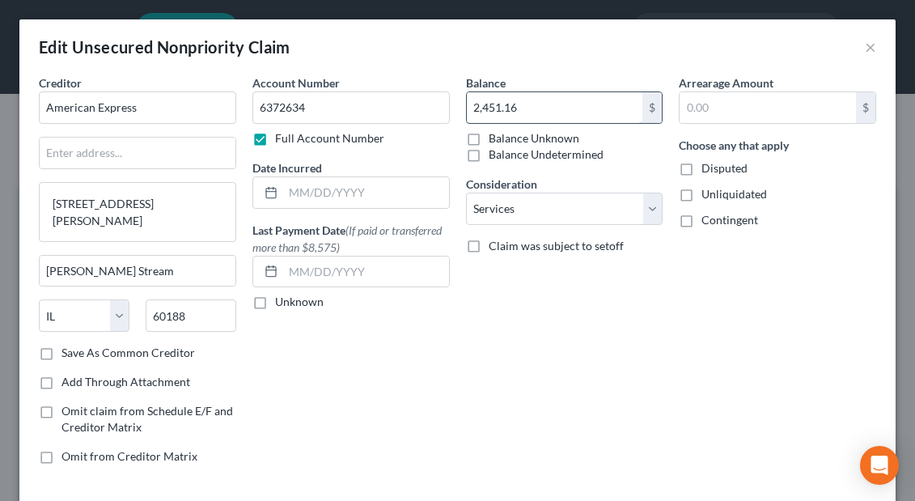
click at [530, 109] on input "2,451.16" at bounding box center [555, 107] width 176 height 31
paste input "372546424164004"
type input "3"
click at [282, 109] on input "6372634" at bounding box center [350, 107] width 197 height 32
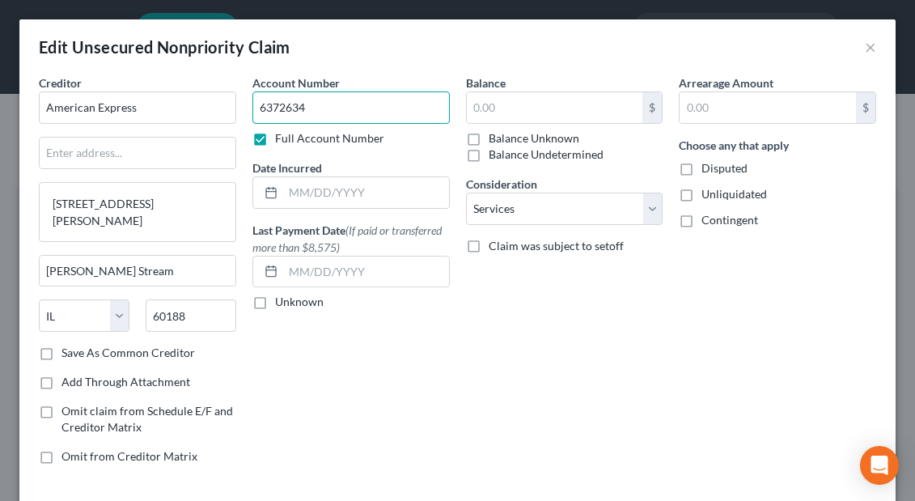
click at [282, 109] on input "6372634" at bounding box center [350, 107] width 197 height 32
paste input "37254642416400"
type input "372546424164004"
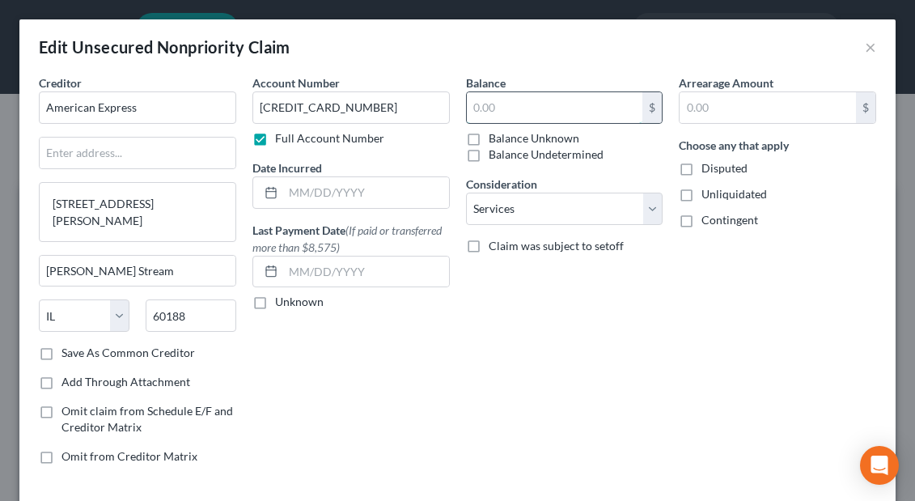
click at [482, 109] on input "text" at bounding box center [555, 107] width 176 height 31
paste input "$1,157.11"
type input "1,157.11"
click at [651, 213] on select "Select Cable / Satellite Services Collection Agency Credit Card Debt Debt Couns…" at bounding box center [564, 209] width 197 height 32
select select "11"
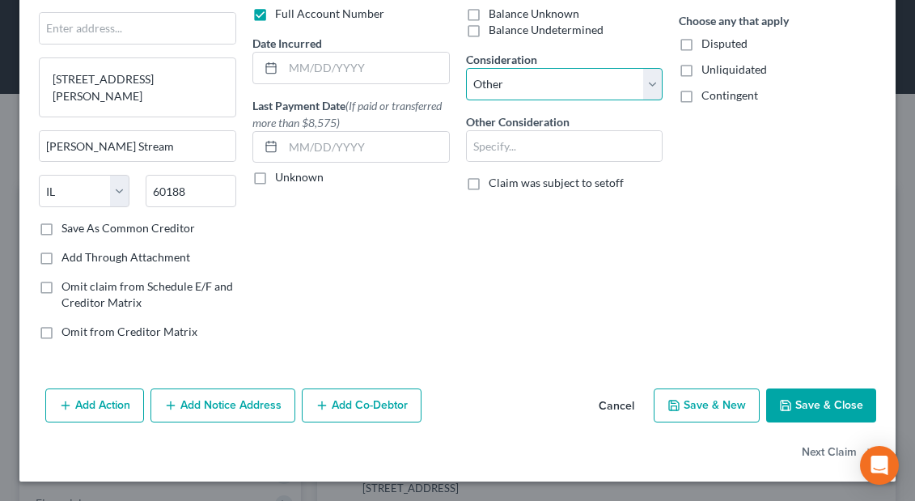
scroll to position [125, 0]
click at [698, 414] on button "Save & New" at bounding box center [707, 405] width 106 height 34
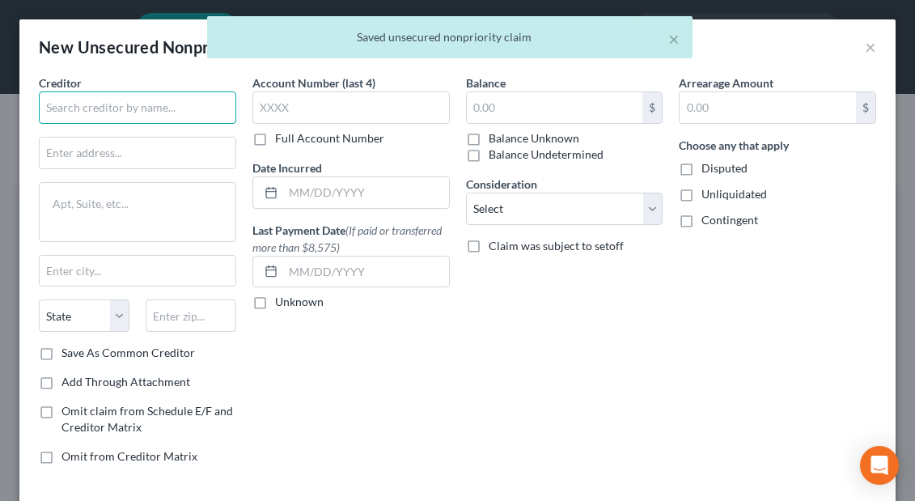
click at [51, 113] on input "text" at bounding box center [137, 107] width 197 height 32
paste input "Ventura County Star (Biehl & Biehl, Inc)"
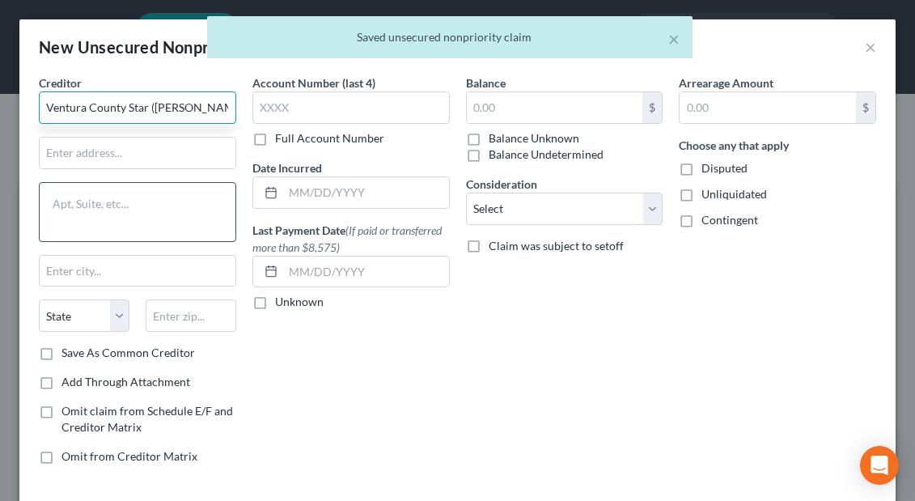
type input "Ventura County Star (Biehl & Biehl, Inc)"
click at [66, 203] on textarea at bounding box center [137, 212] width 197 height 60
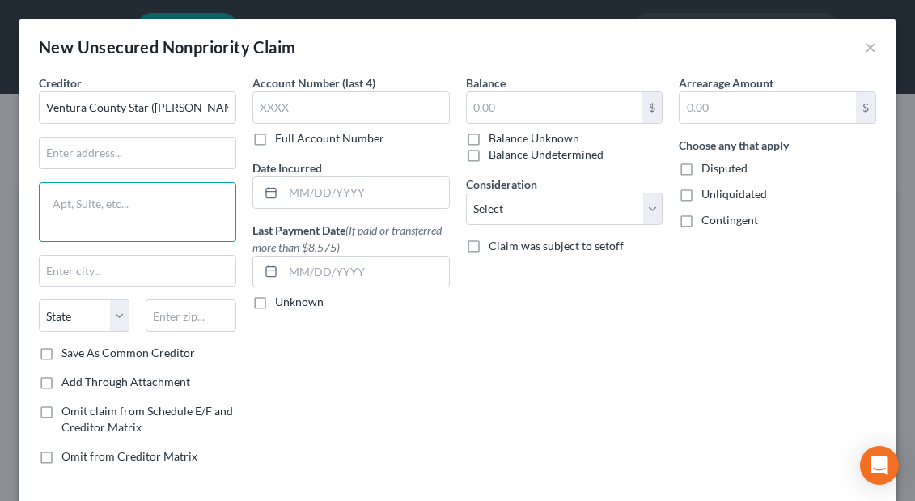
paste textarea "[STREET_ADDRESS]"
type textarea "[STREET_ADDRESS]"
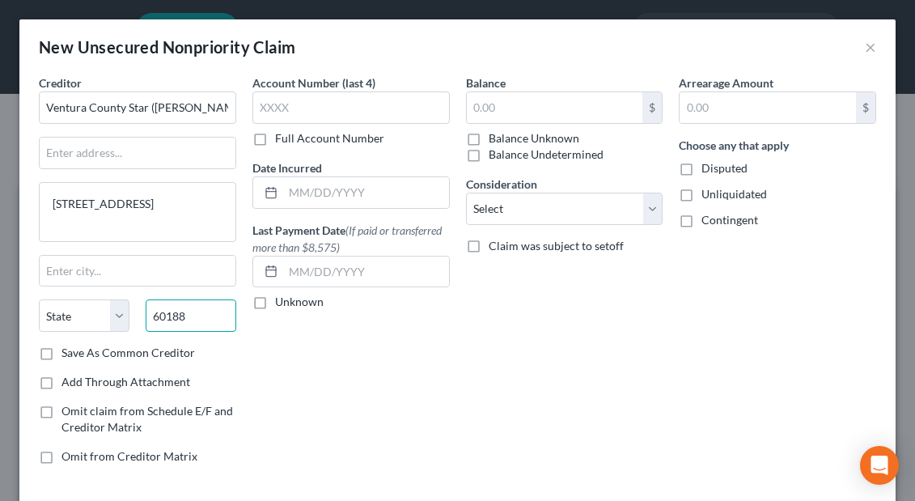
type input "60188"
click at [352, 328] on div "Account Number (last 4) Full Account Number Date Incurred Last Payment Date (If…" at bounding box center [351, 275] width 214 height 403
type input "[PERSON_NAME] Stream"
select select "14"
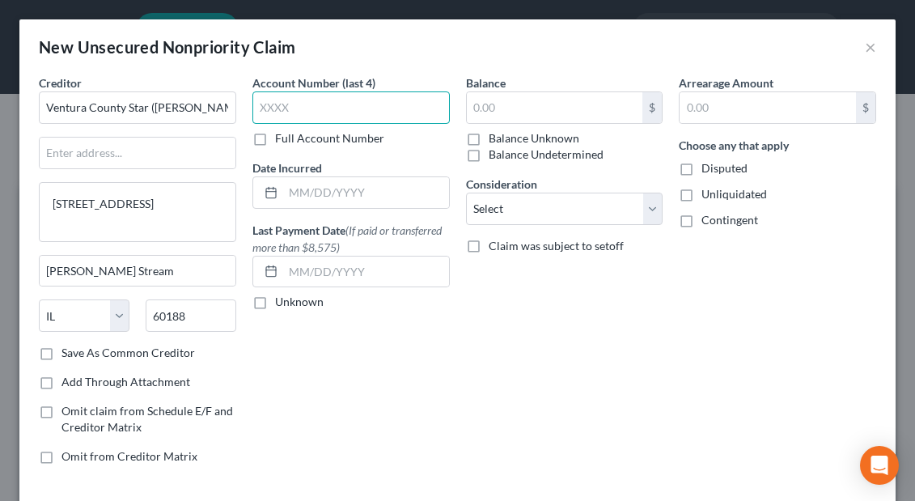
paste input "6372"
type input "6372"
click at [275, 140] on label "Full Account Number" at bounding box center [329, 138] width 109 height 16
click at [282, 140] on input "Full Account Number" at bounding box center [287, 135] width 11 height 11
click at [315, 100] on input "6372" at bounding box center [350, 107] width 197 height 32
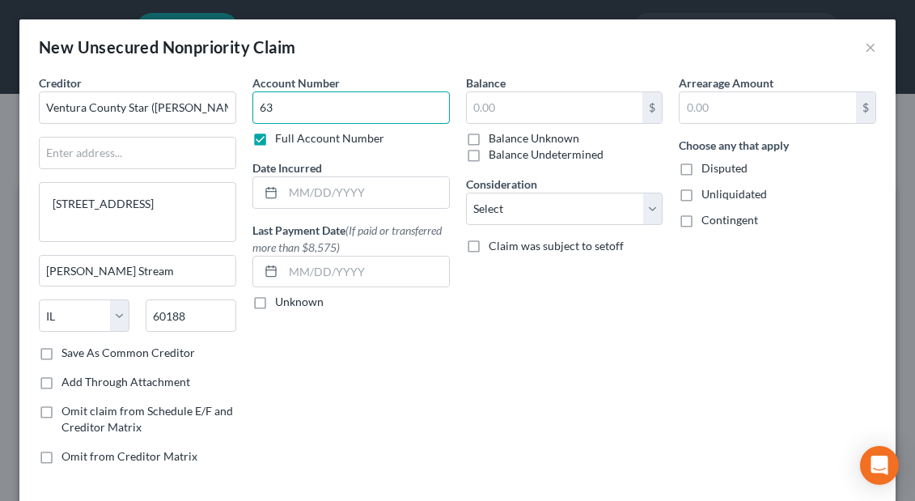
type input "6"
paste input "6372634"
type input "6372634"
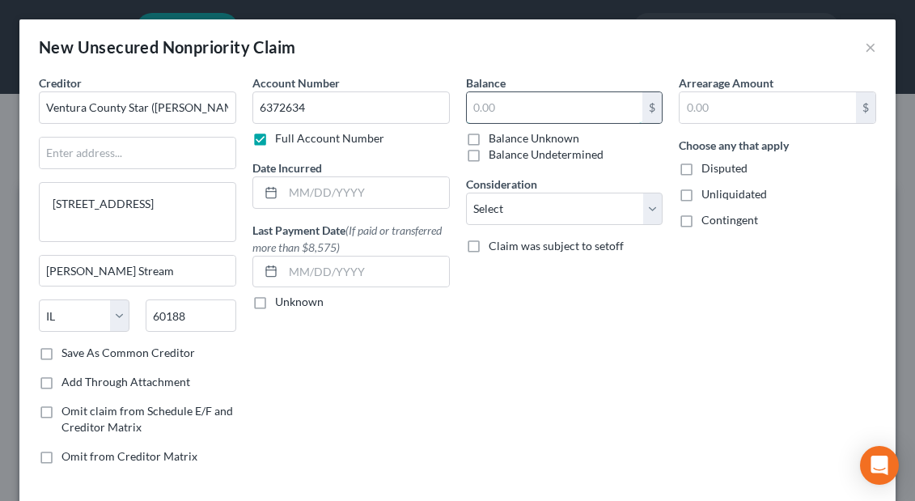
click at [479, 115] on input "text" at bounding box center [555, 107] width 176 height 31
paste input "$2,451.16"
type input "2,451.16"
click at [651, 213] on select "Select Cable / Satellite Services Collection Agency Credit Card Debt Debt Couns…" at bounding box center [564, 209] width 197 height 32
select select "14"
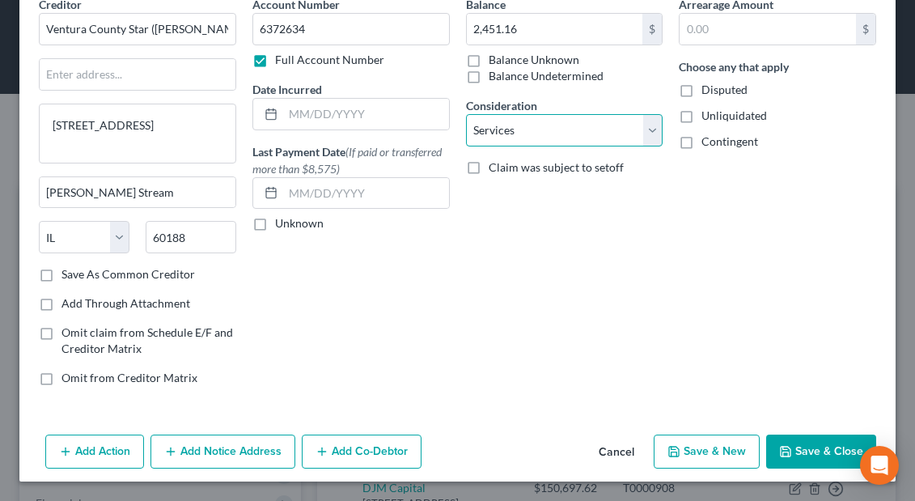
scroll to position [78, 0]
click at [710, 461] on button "Save & New" at bounding box center [707, 451] width 106 height 34
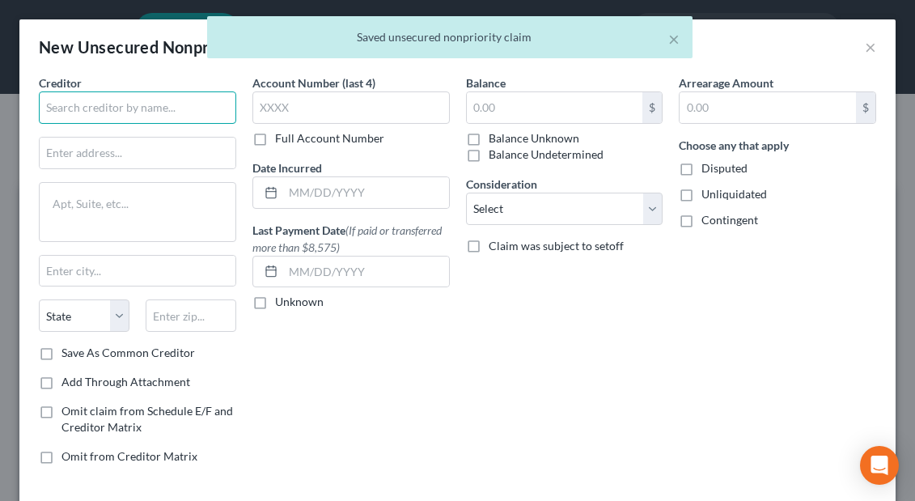
click at [93, 112] on input "text" at bounding box center [137, 107] width 197 height 32
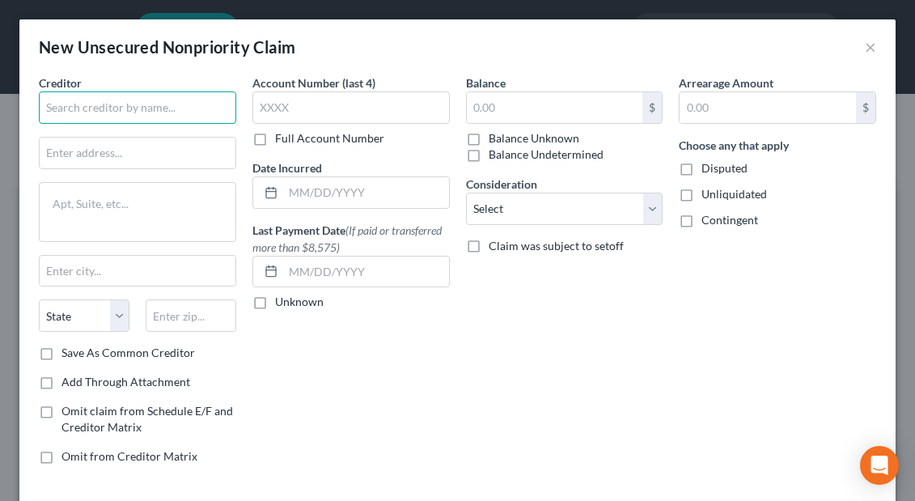
paste input "EDD (Employment Development Department)"
type input "EDD (Employment Development Department)"
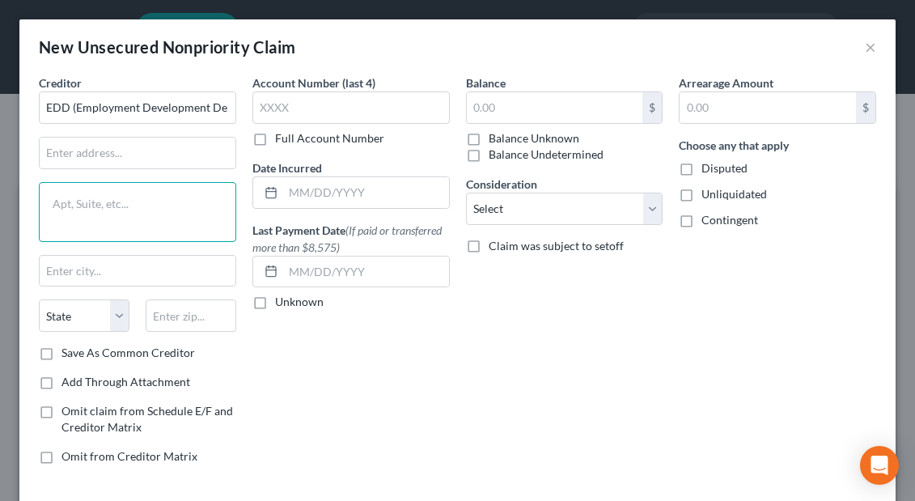
click at [95, 209] on textarea at bounding box center [137, 212] width 197 height 60
paste textarea "PO BOX 989061, West Sacramento, CA 95798-9061"
type textarea "PO BOX 989061, West Sacramento, CA 95798-9061"
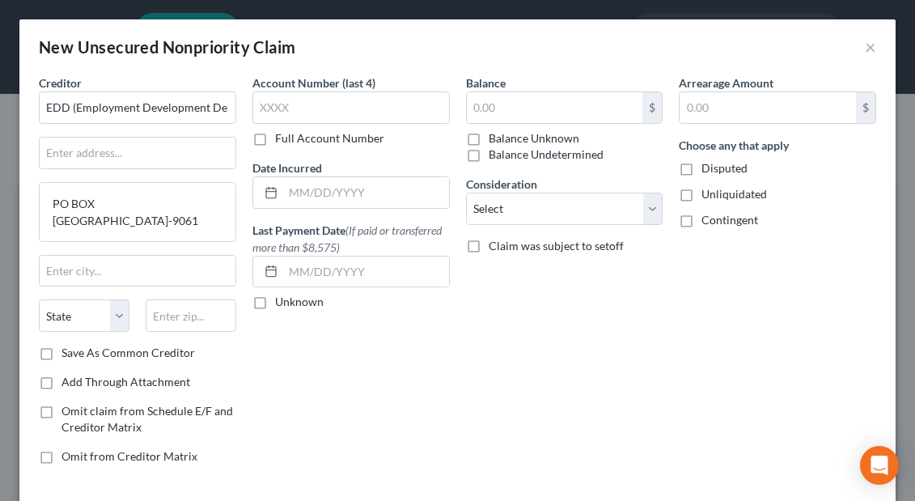
click at [275, 139] on label "Full Account Number" at bounding box center [329, 138] width 109 height 16
click at [282, 139] on input "Full Account Number" at bounding box center [287, 135] width 11 height 11
click at [273, 99] on input "text" at bounding box center [350, 107] width 197 height 32
paste input "083-9835-6"
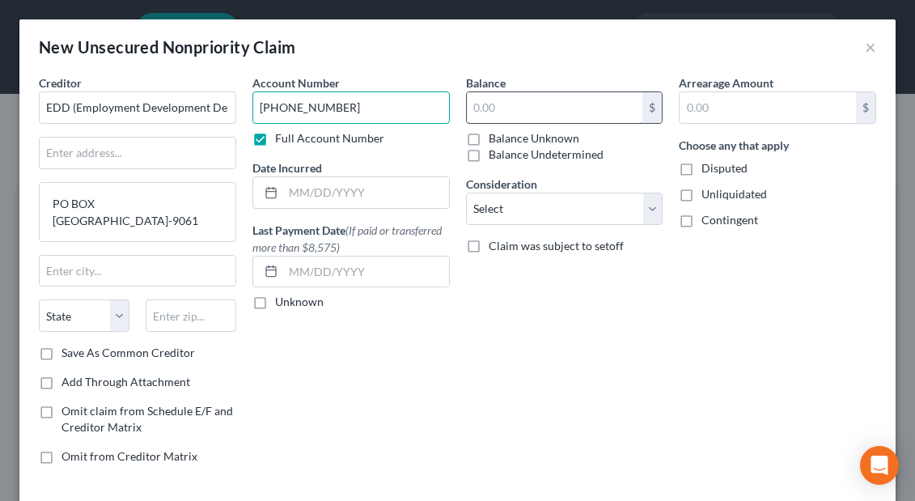
type input "083-9835-6"
click at [523, 121] on input "text" at bounding box center [555, 107] width 176 height 31
paste input "$8,954.15"
type input "8,954.15"
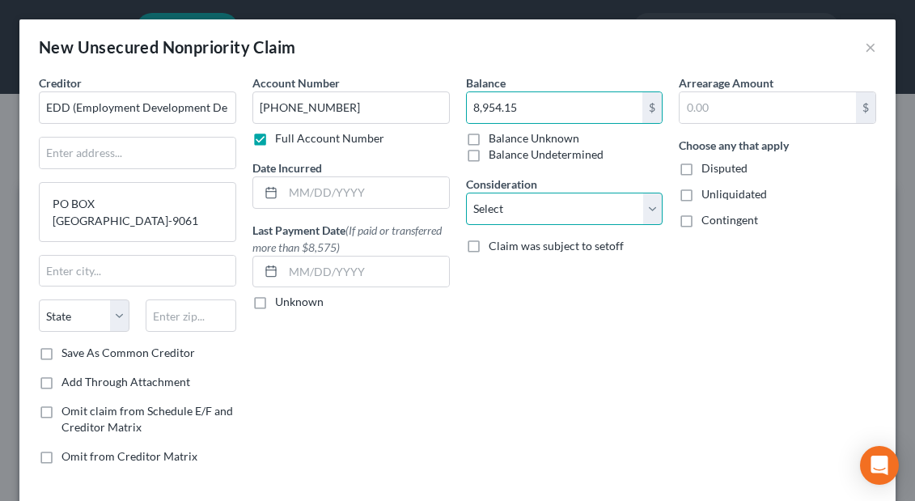
click at [655, 209] on select "Select Cable / Satellite Services Collection Agency Credit Card Debt Debt Couns…" at bounding box center [564, 209] width 197 height 32
select select "11"
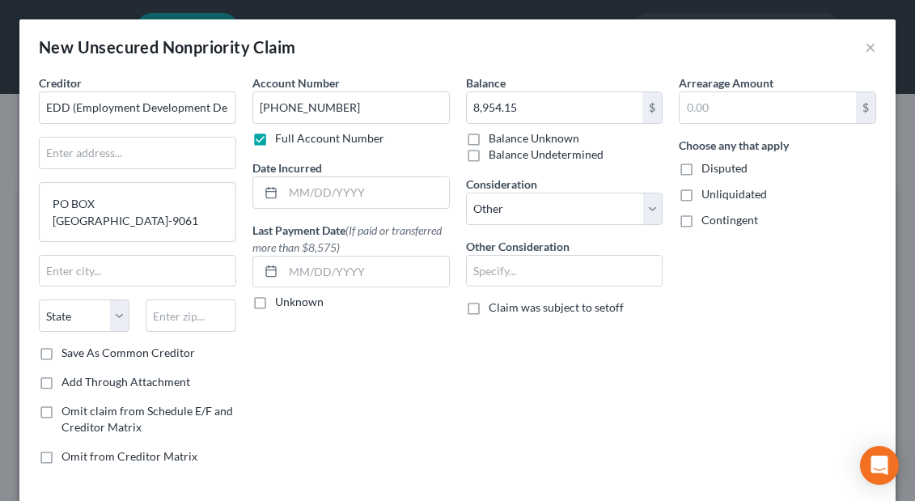
click at [588, 366] on div "Balance 8,954.15 $ Balance Unknown Balance Undetermined 8,954.15 $ Balance Unkn…" at bounding box center [565, 275] width 214 height 403
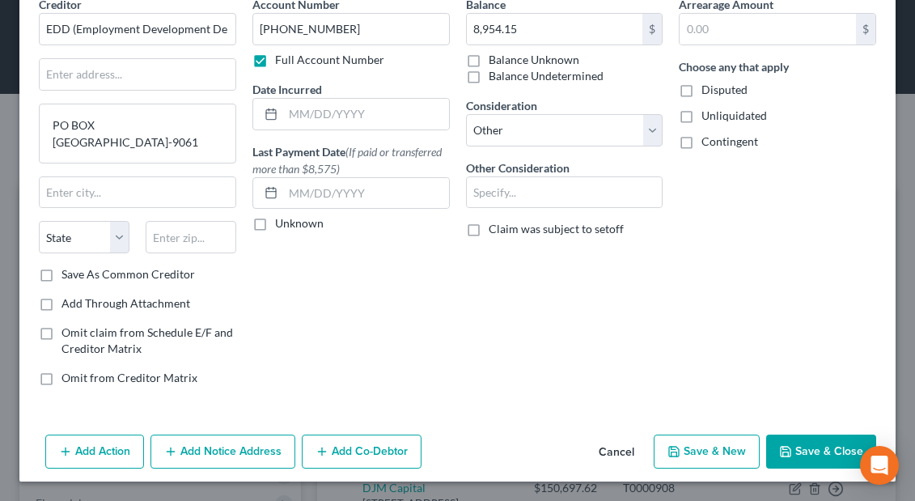
click at [693, 459] on button "Save & New" at bounding box center [707, 451] width 106 height 34
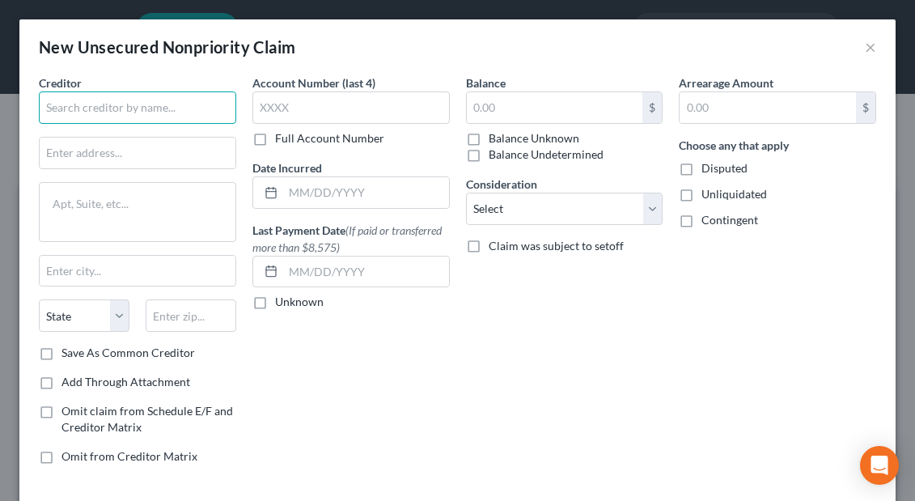
click at [63, 109] on input "text" at bounding box center [137, 107] width 197 height 32
paste input "Heartland Payment Systems"
type input "Heartland Payment Systems"
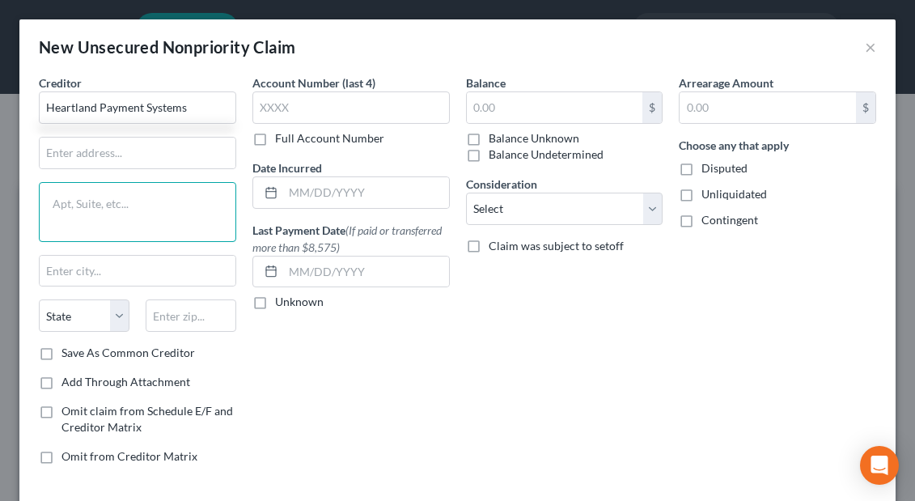
click at [121, 201] on textarea at bounding box center [137, 212] width 197 height 60
paste textarea "616 N Broadway Ave, Oklahoma City, OK 73102"
type textarea "616 N Broadway Ave, Oklahoma City, OK 73102"
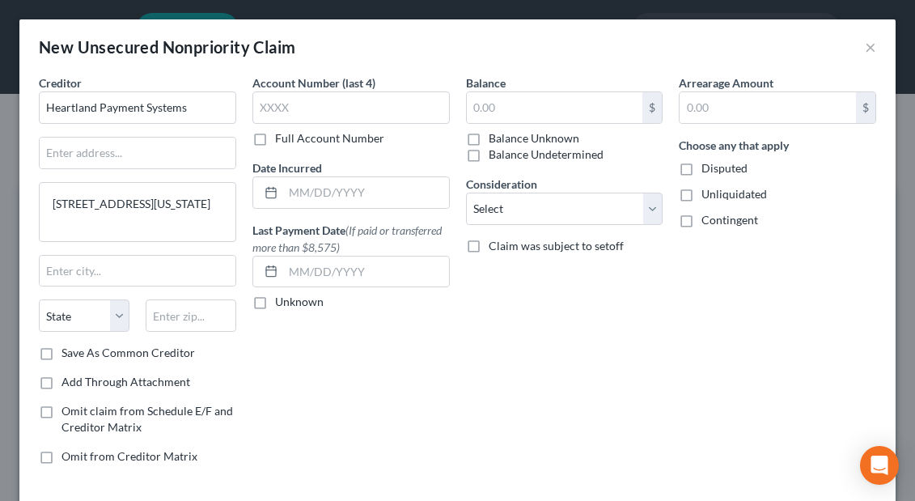
click at [275, 140] on label "Full Account Number" at bounding box center [329, 138] width 109 height 16
click at [282, 140] on input "Full Account Number" at bounding box center [287, 135] width 11 height 11
click at [284, 104] on input "text" at bounding box center [350, 107] width 197 height 32
paste input "650000012120047"
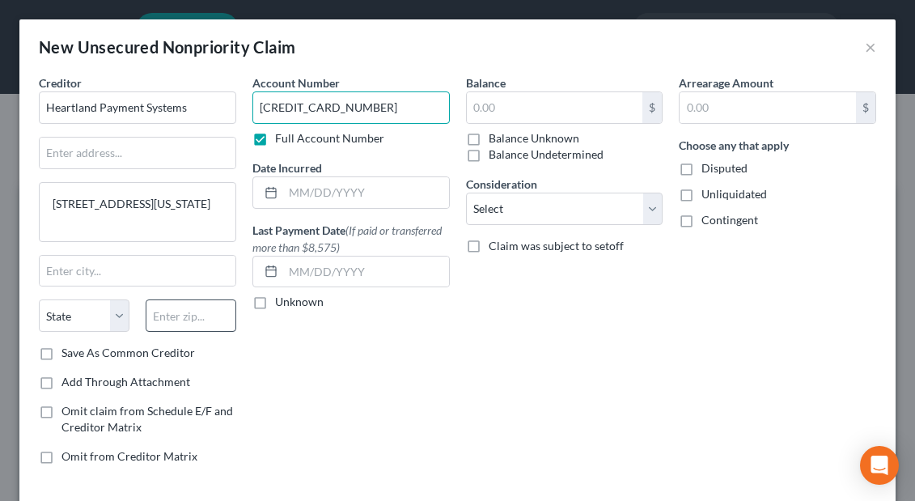
type input "650000012120047"
type input "73102"
click at [385, 400] on div "Account Number 650000012120047 Full Account Number Date Incurred Last Payment D…" at bounding box center [351, 275] width 214 height 403
type input "Oklahoma City"
select select "37"
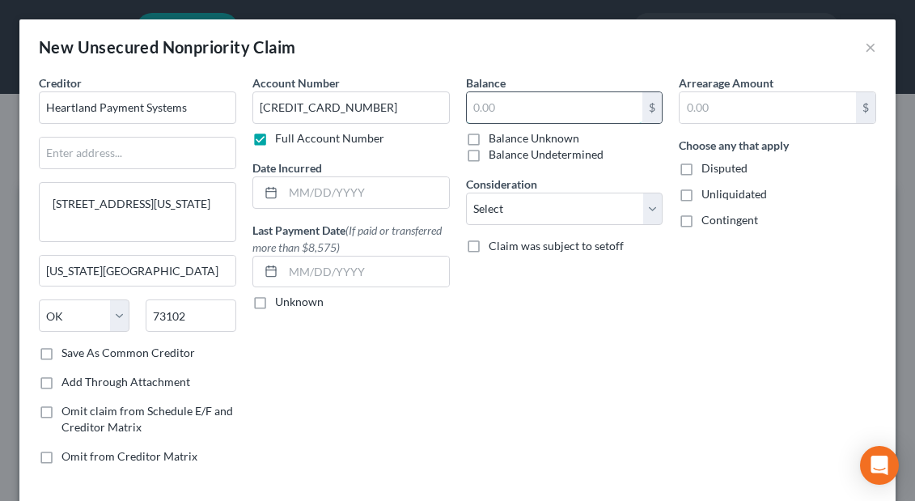
click at [522, 106] on input "text" at bounding box center [555, 107] width 176 height 31
paste input "$2,106.11"
type input "$2,106.11"
select select "11"
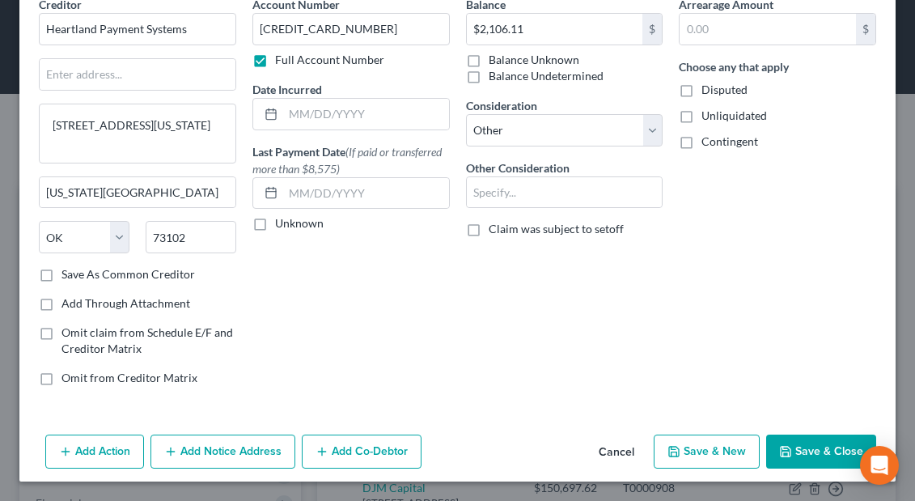
click at [710, 450] on button "Save & New" at bounding box center [707, 451] width 106 height 34
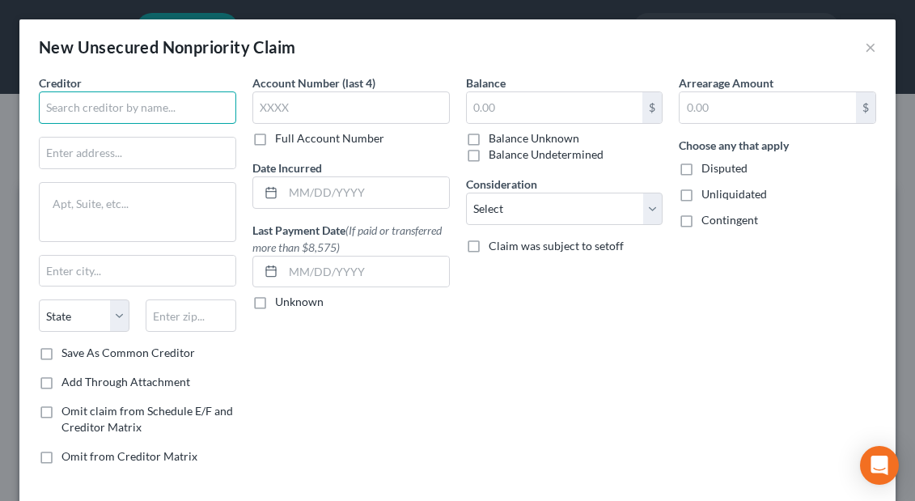
click at [55, 108] on input "text" at bounding box center [137, 107] width 197 height 32
paste input "US FOODS vs Caribbean Haven Inc"
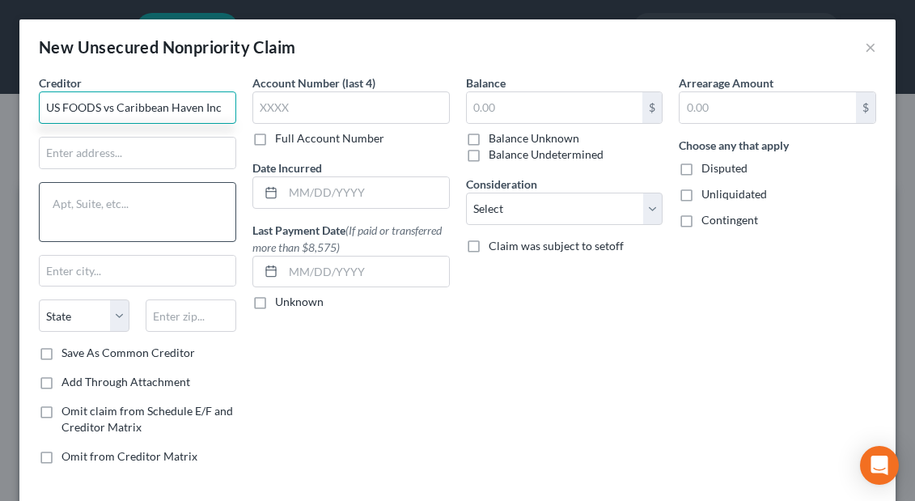
type input "US FOODS vs Caribbean Haven Inc"
click at [74, 206] on textarea at bounding box center [137, 212] width 197 height 60
paste textarea "800 South Victoria Ave, Ventura, CA 93003"
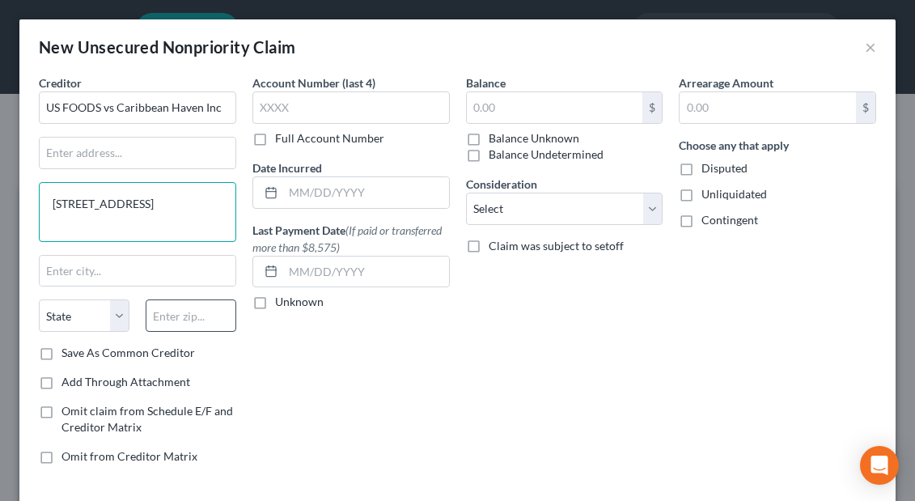
type textarea "800 South Victoria Ave, Ventura, CA 93003"
type input "93003"
click at [289, 347] on div "Account Number (last 4) Full Account Number Date Incurred Last Payment Date (If…" at bounding box center [351, 275] width 214 height 403
type input "Ventura"
select select "4"
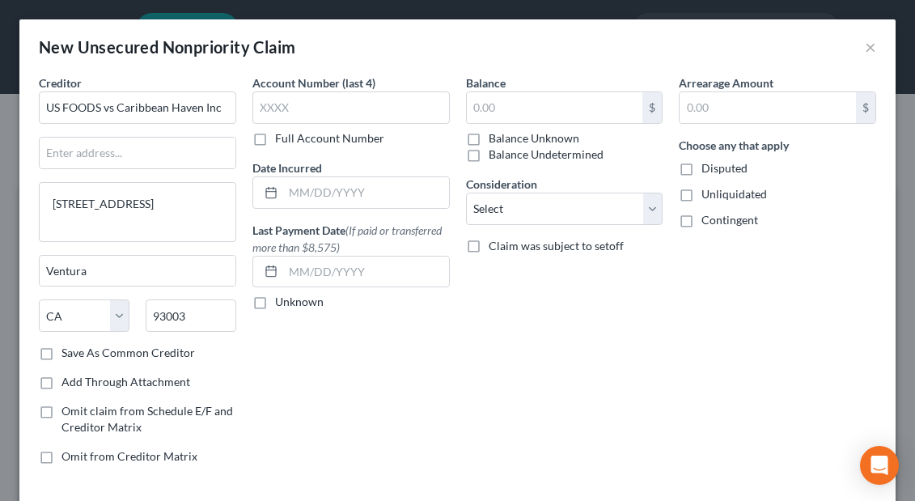
click at [275, 138] on label "Full Account Number" at bounding box center [329, 138] width 109 height 16
click at [282, 138] on input "Full Account Number" at bounding box center [287, 135] width 11 height 11
click at [272, 112] on input "text" at bounding box center [350, 107] width 197 height 32
paste input "472910639"
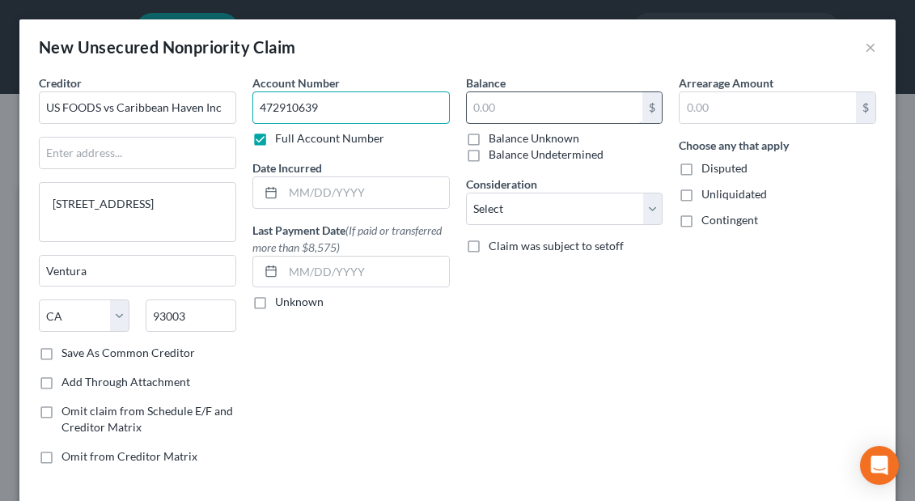
type input "472910639"
click at [476, 106] on input "text" at bounding box center [555, 107] width 176 height 31
paste input "$5,808.29"
type input "5,808.29"
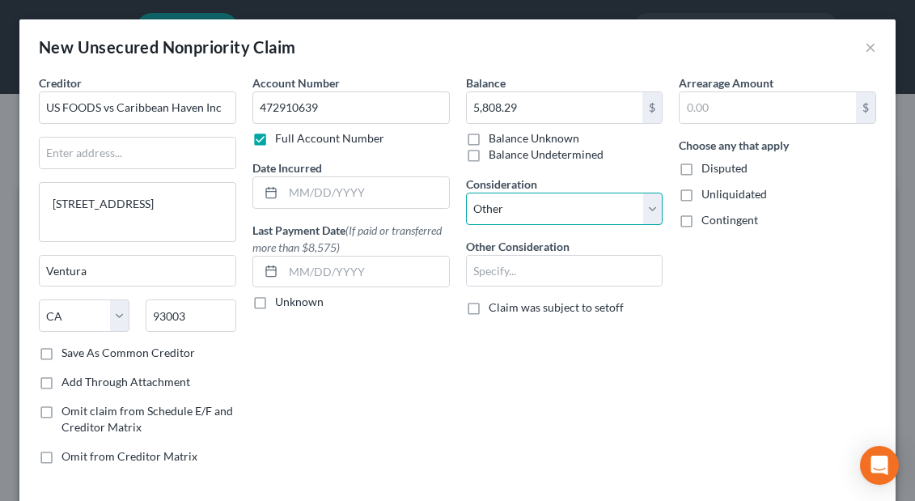
select select "15"
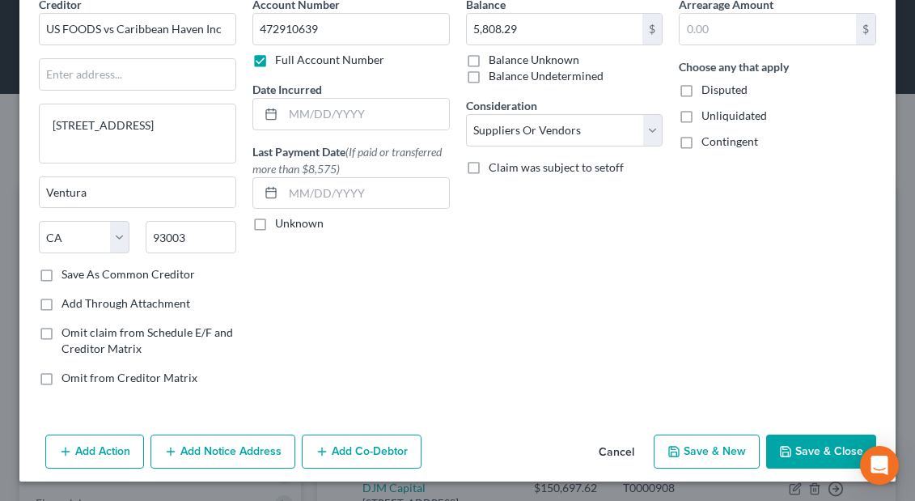
click at [717, 449] on button "Save & New" at bounding box center [707, 451] width 106 height 34
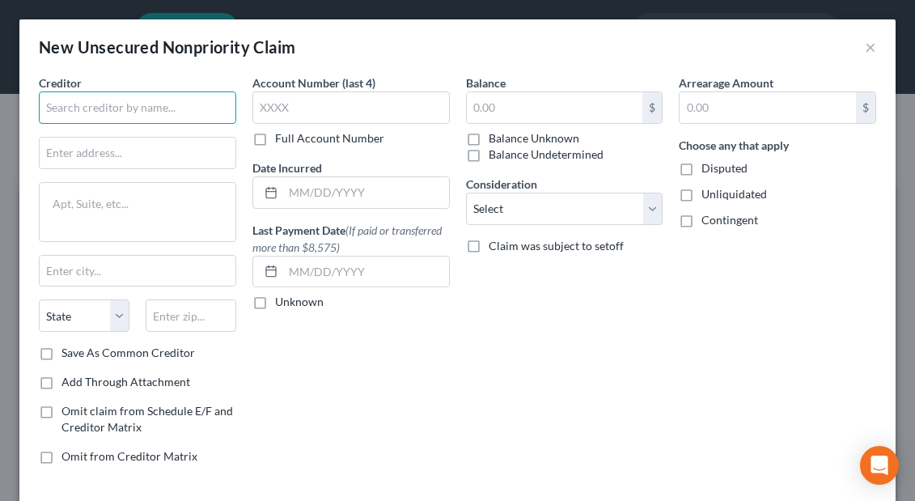
click at [57, 100] on input "text" at bounding box center [137, 107] width 197 height 32
paste input "US Bank National Assocation"
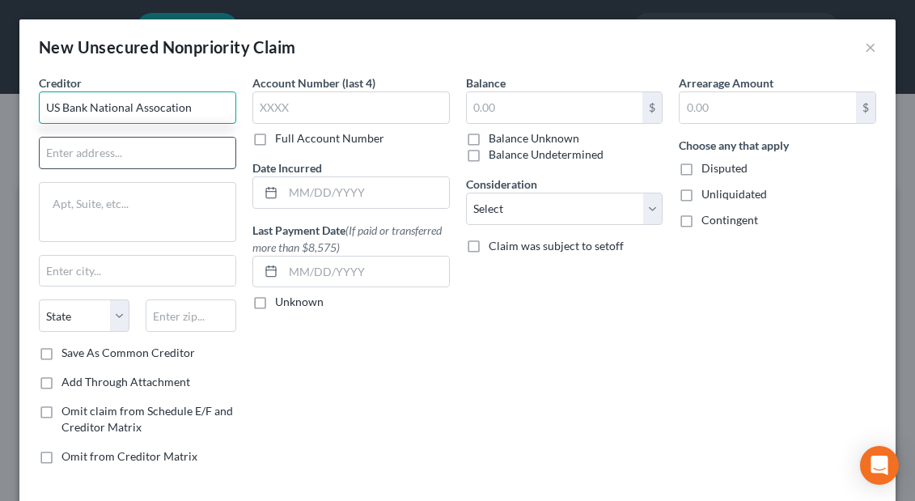
type input "US Bank National Assocation"
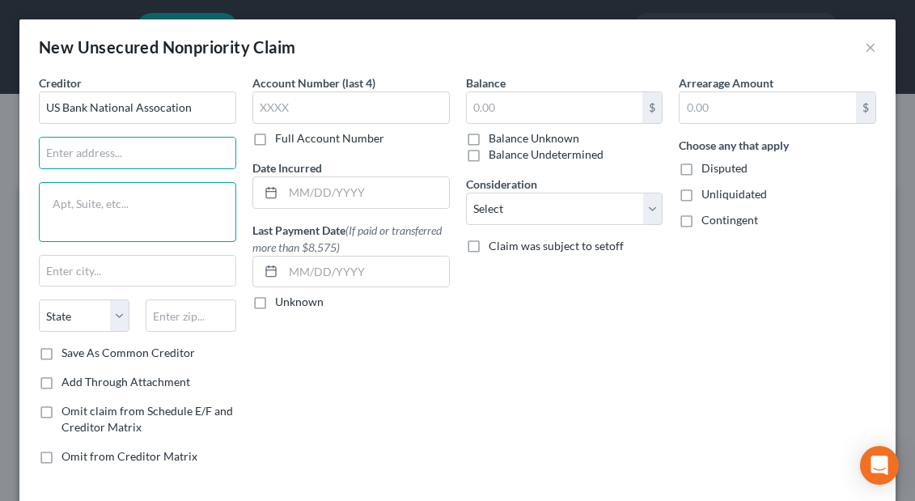
click at [95, 205] on textarea at bounding box center [137, 212] width 197 height 60
paste textarea "4801 Frederica Street, Owensboro, KY 42301"
type textarea "4801 Frederica Street, Owensboro, KY 42301"
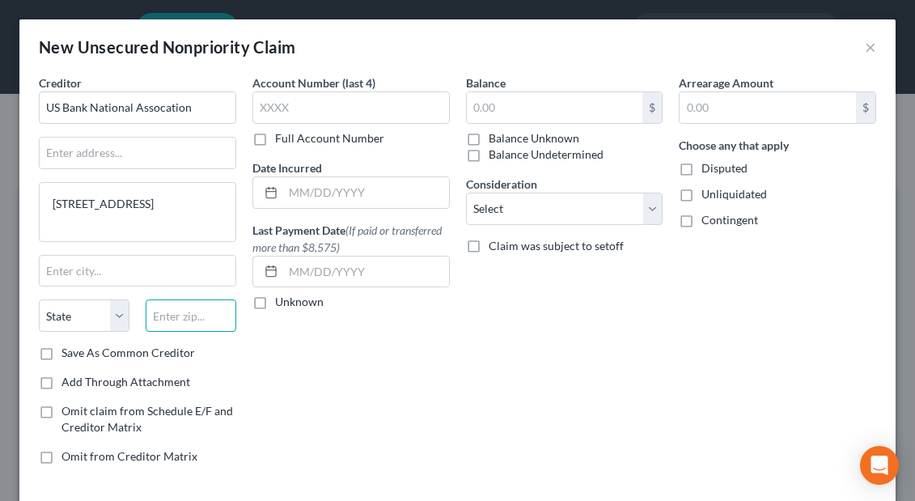
click at [180, 307] on input "text" at bounding box center [191, 315] width 91 height 32
type input "42301"
type input "Owensboro"
select select "18"
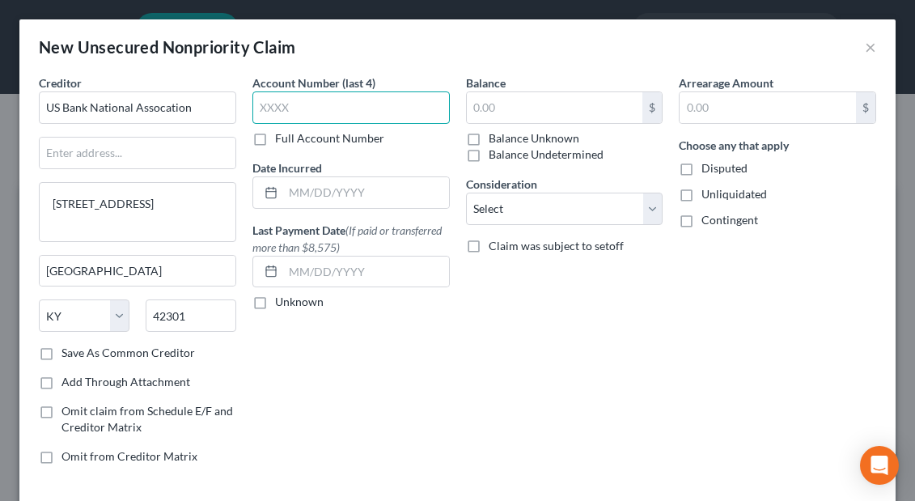
paste input "4802"
type input "4"
click at [275, 138] on label "Full Account Number" at bounding box center [329, 138] width 109 height 16
click at [282, 138] on input "Full Account Number" at bounding box center [287, 135] width 11 height 11
click at [273, 112] on input "text" at bounding box center [350, 107] width 197 height 32
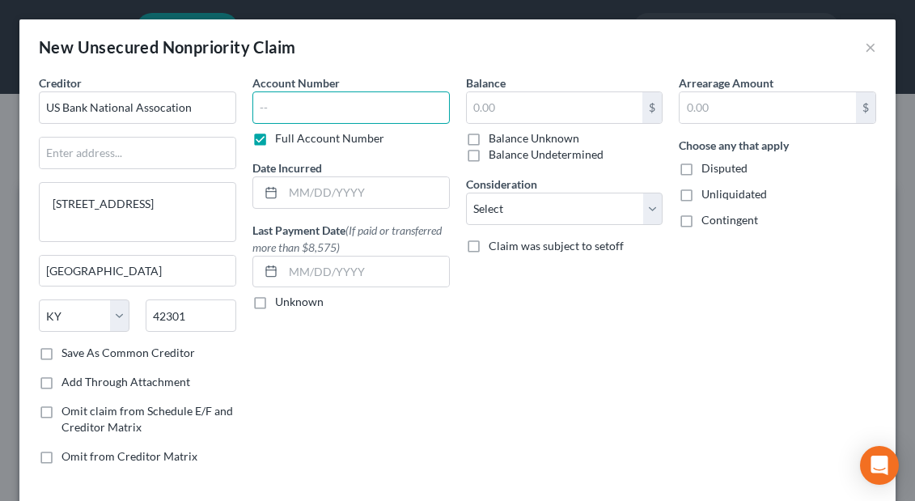
paste input "4802094322279460"
type input "4802094322279460"
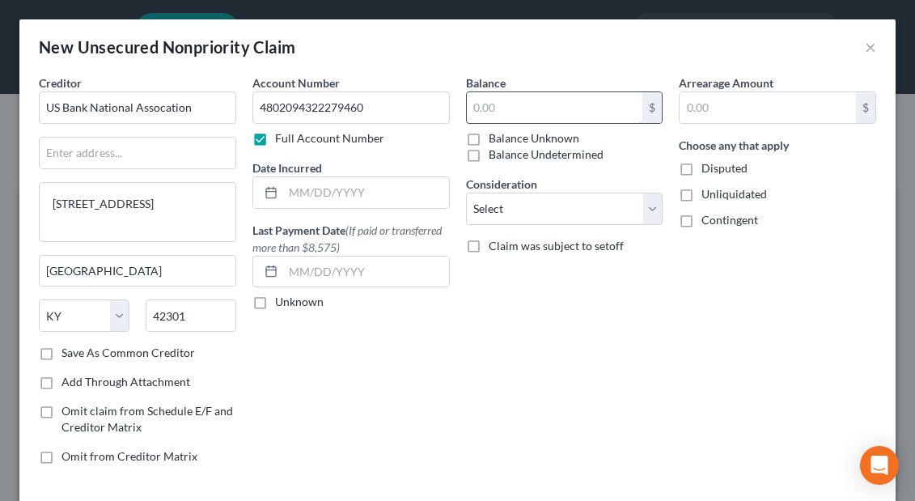
click at [479, 107] on input "text" at bounding box center [555, 107] width 176 height 31
paste input "$3,066.76"
type input "3,066.76"
click at [652, 214] on select "Select Cable / Satellite Services Collection Agency Credit Card Debt Debt Couns…" at bounding box center [564, 209] width 197 height 32
select select "8"
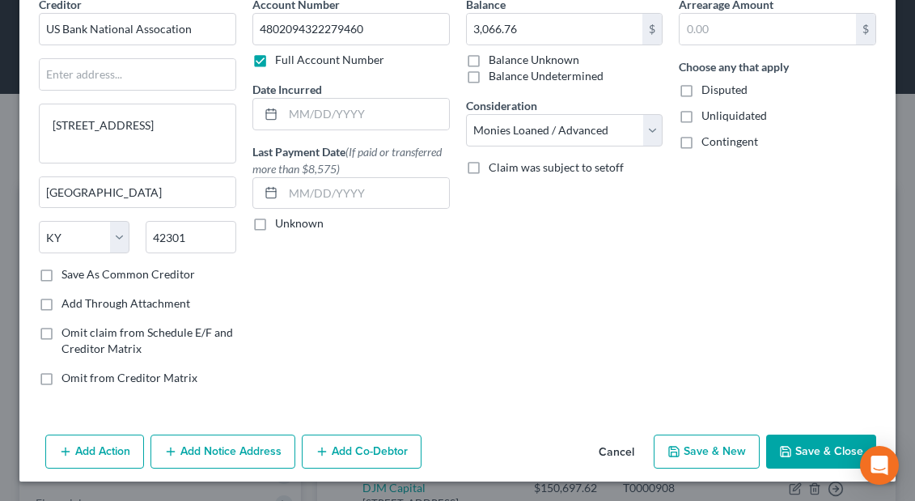
click at [696, 451] on button "Save & New" at bounding box center [707, 451] width 106 height 34
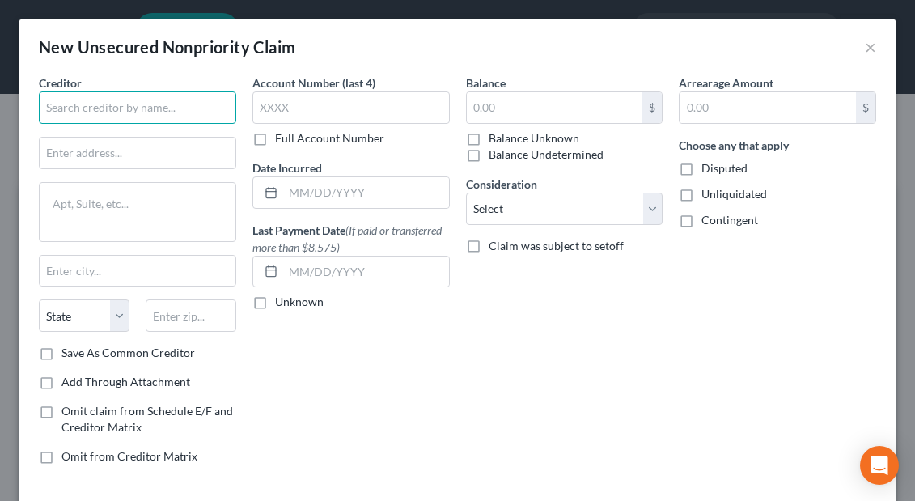
click at [72, 114] on input "text" at bounding box center [137, 107] width 197 height 32
paste input "Classic Wines"
type input "Classic Wines"
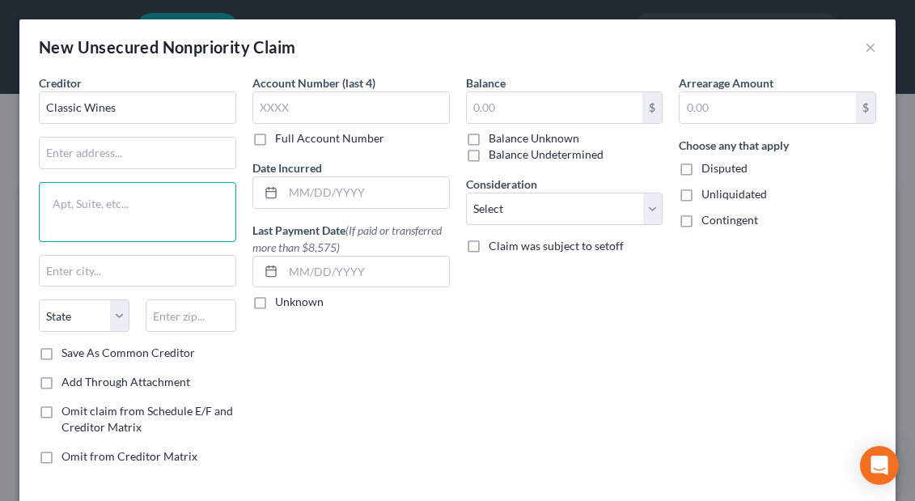
click at [84, 210] on textarea at bounding box center [137, 212] width 197 height 60
paste textarea "6342 Bystrum Road, Ceres, CA 95307"
type textarea "6342 Bystrum Road, Ceres, CA 95307"
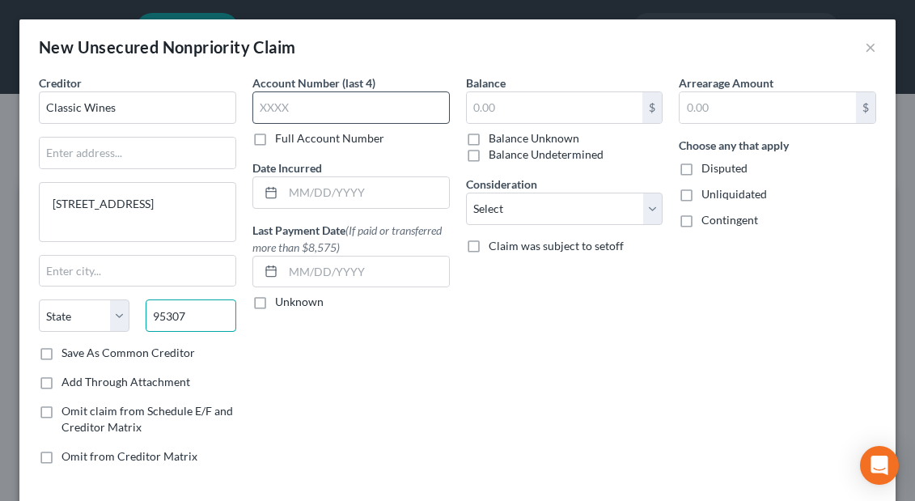
type input "95307"
type input "Ceres"
select select "4"
click at [275, 140] on label "Full Account Number" at bounding box center [329, 138] width 109 height 16
click at [282, 140] on input "Full Account Number" at bounding box center [287, 135] width 11 height 11
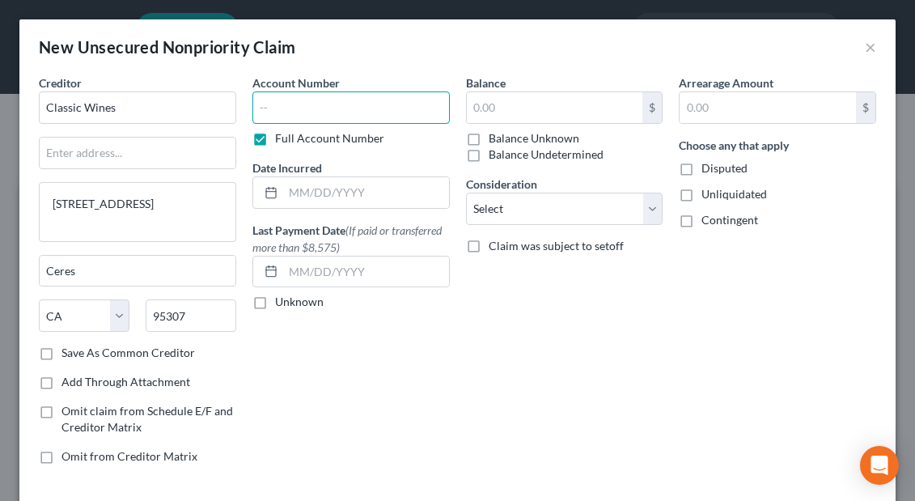
click at [270, 108] on input "text" at bounding box center [350, 107] width 197 height 32
paste input "45651"
type input "45651"
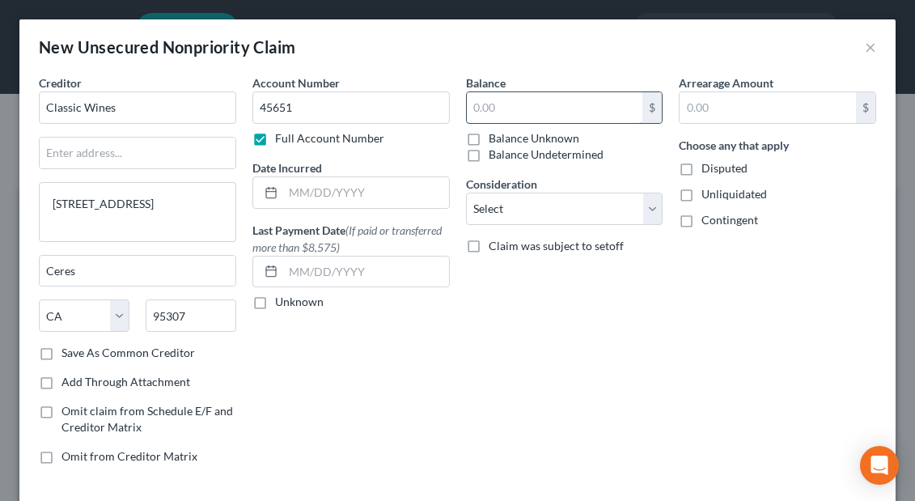
click at [493, 105] on input "text" at bounding box center [555, 107] width 176 height 31
paste input "$1,315.54"
type input "$1,315.54"
click at [709, 104] on input "text" at bounding box center [768, 107] width 176 height 31
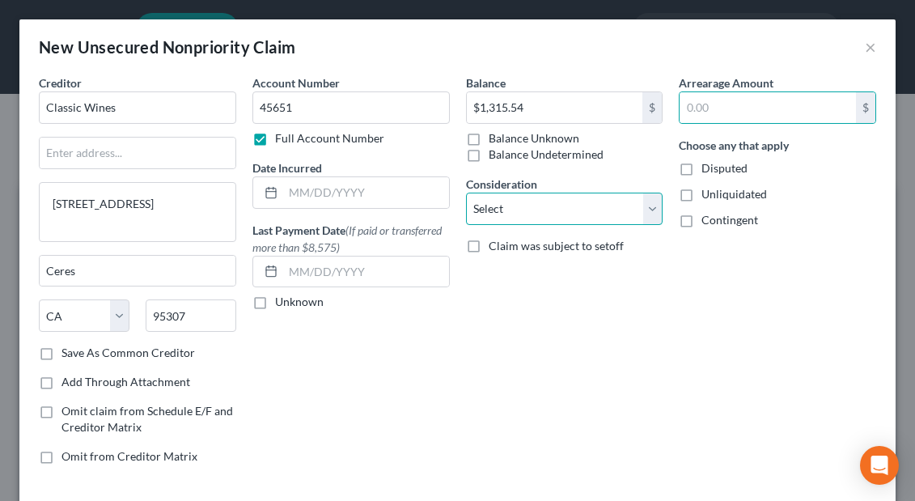
click at [651, 212] on select "Select Cable / Satellite Services Collection Agency Credit Card Debt Debt Couns…" at bounding box center [564, 209] width 197 height 32
select select "15"
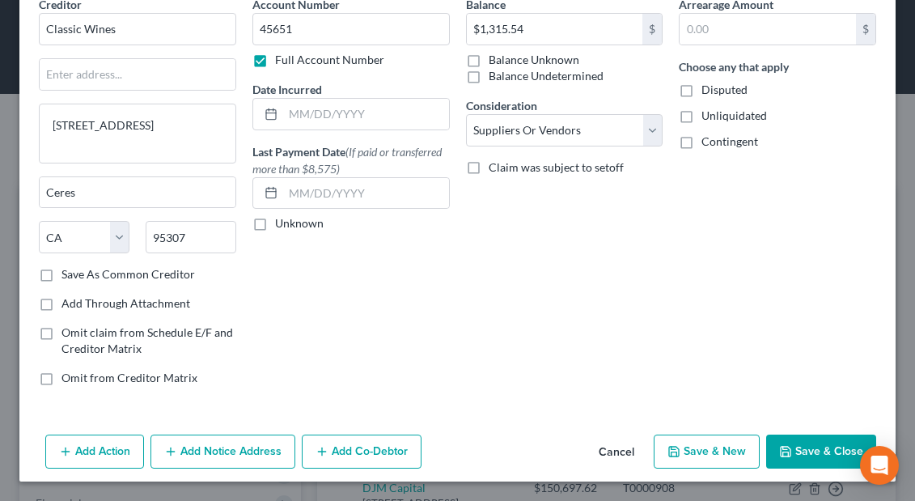
click at [677, 453] on polyline "button" at bounding box center [675, 454] width 6 height 4
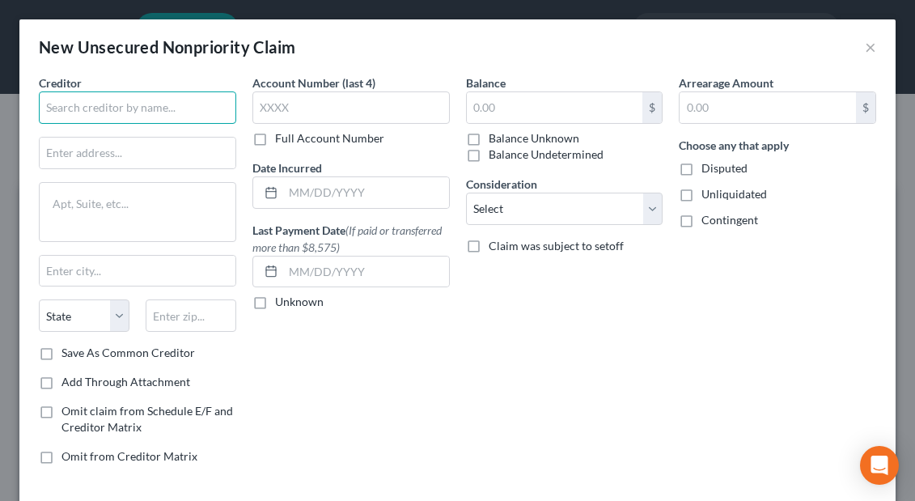
click at [71, 108] on input "text" at bounding box center [137, 107] width 197 height 32
paste input "Southern Glazier Spirits"
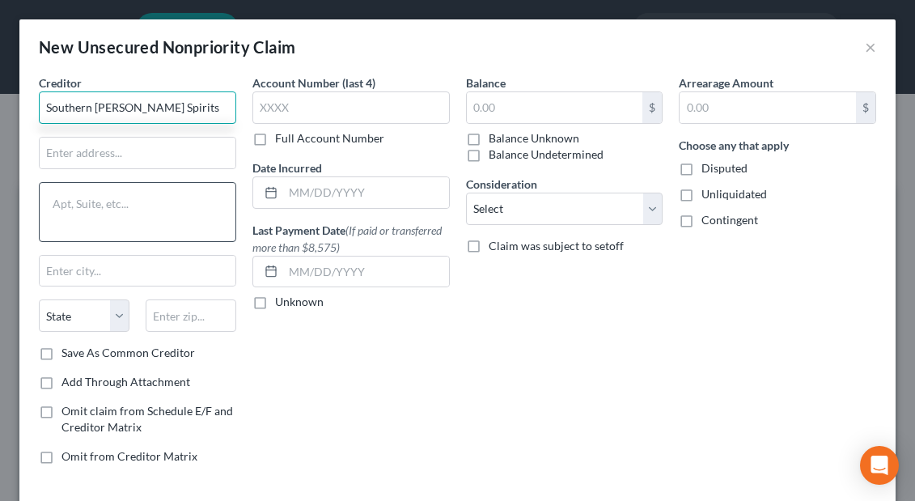
type input "Southern Glazier Spirits"
click at [101, 197] on textarea at bounding box center [137, 212] width 197 height 60
paste textarea "17101 Valley View Ave, Cerritos, CA 90703"
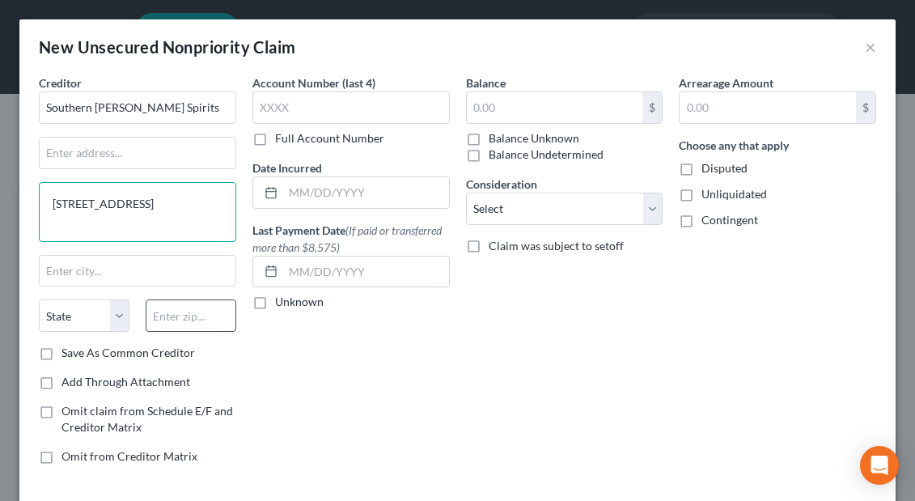
type textarea "17101 Valley View Ave, Cerritos, CA 90703"
type input "90703"
type input "Cerritos"
select select "4"
type input "90703"
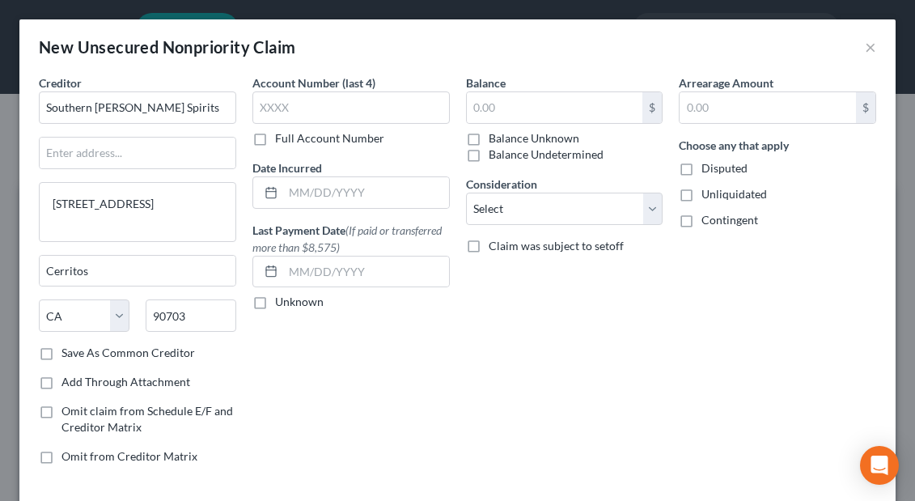
click at [275, 138] on label "Full Account Number" at bounding box center [329, 138] width 109 height 16
click at [282, 138] on input "Full Account Number" at bounding box center [287, 135] width 11 height 11
click at [274, 108] on input "text" at bounding box center [350, 107] width 197 height 32
paste input "107339"
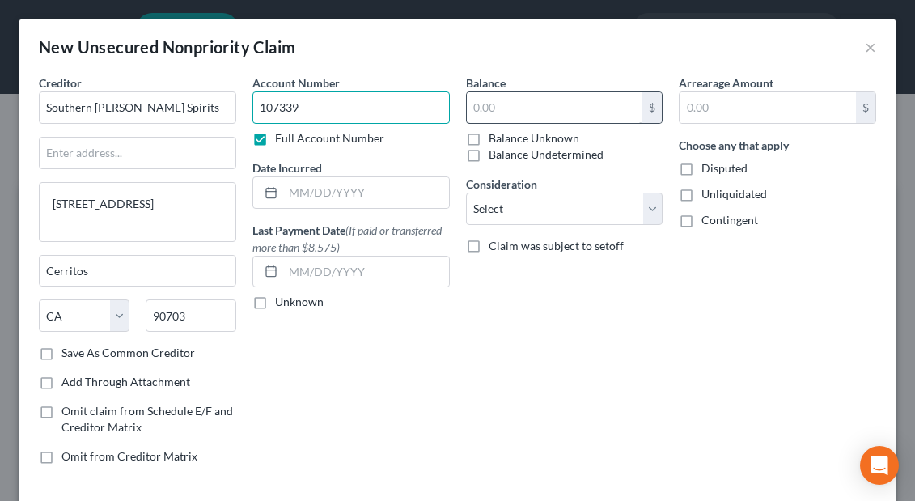
type input "107339"
click at [514, 101] on input "text" at bounding box center [555, 107] width 176 height 31
paste input "$11,689.1"
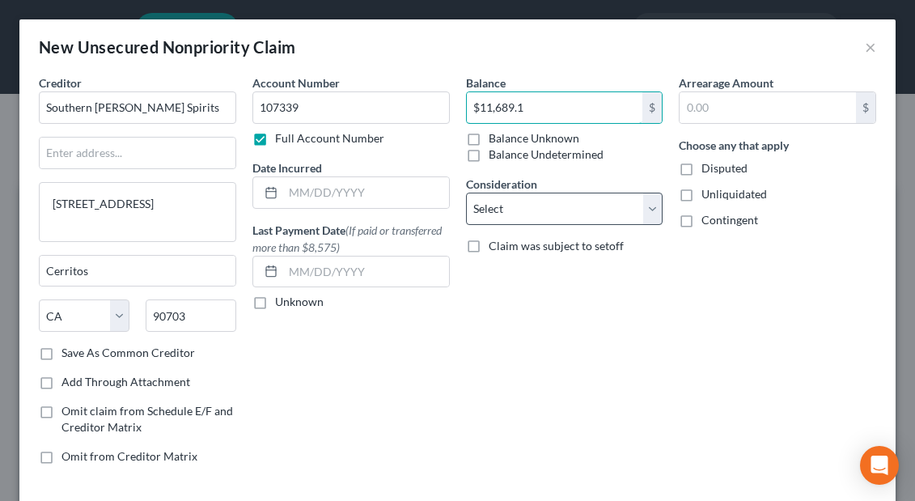
type input "$11,689.1"
click at [654, 210] on select "Select Cable / Satellite Services Collection Agency Credit Card Debt Debt Couns…" at bounding box center [564, 209] width 197 height 32
select select "15"
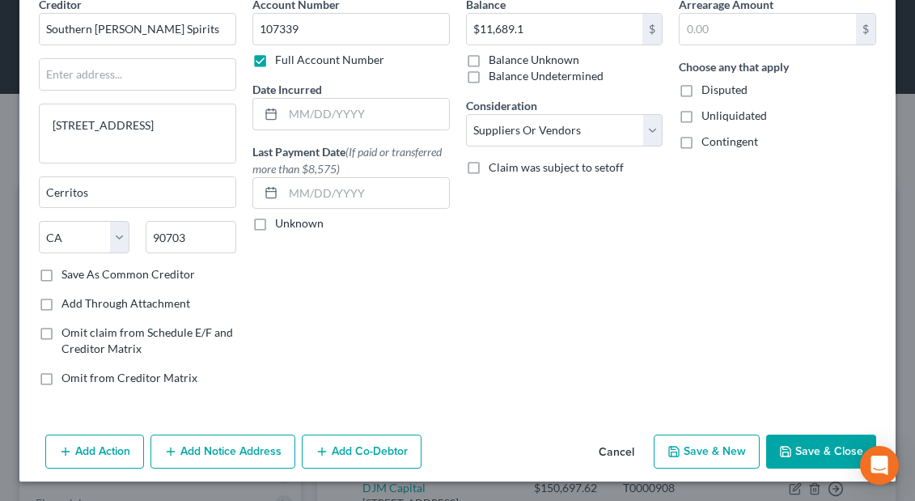
click at [689, 447] on button "Save & New" at bounding box center [707, 451] width 106 height 34
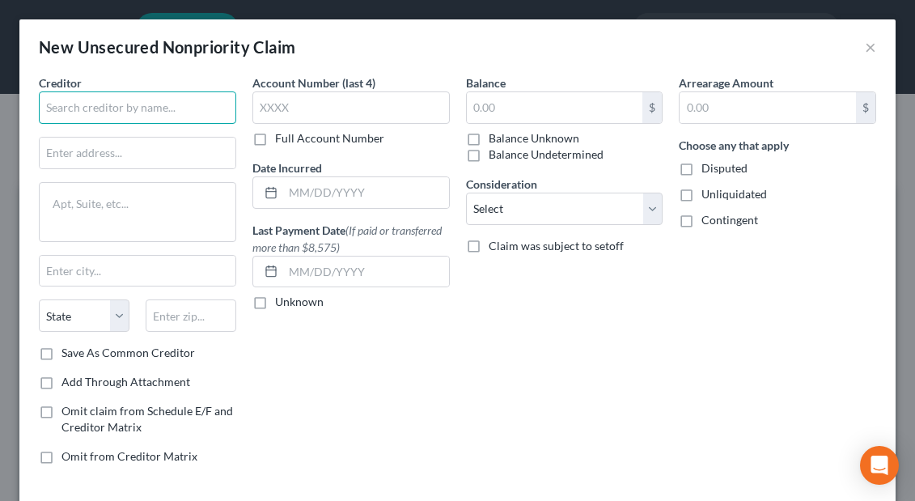
click at [83, 109] on input "text" at bounding box center [137, 107] width 197 height 32
paste input "Spectrum (Credit Control LLC)"
type input "Spectrum (Credit Control LLC)"
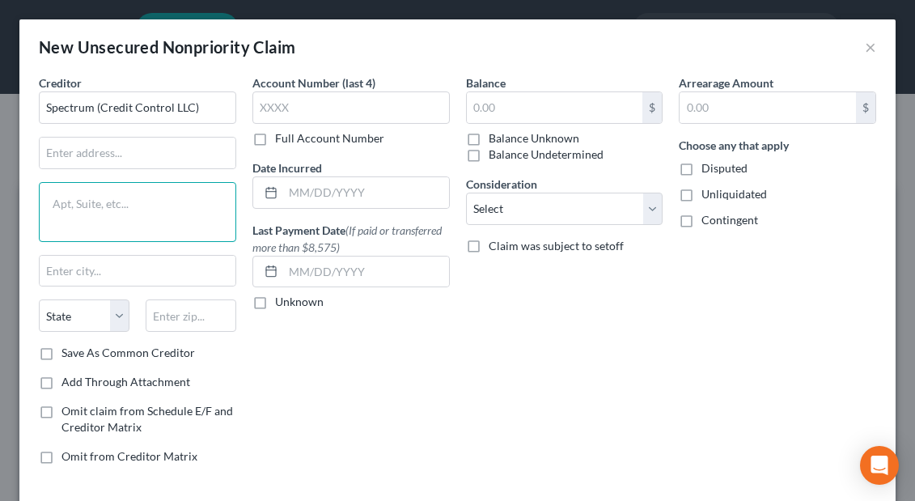
click at [86, 193] on textarea at bounding box center [137, 212] width 197 height 60
paste textarea "3300 Rider Trail S, Suite 500, Earth City, MO 63045"
type textarea "3300 Rider Trail S, Suite 500, Earth City, MO 63045"
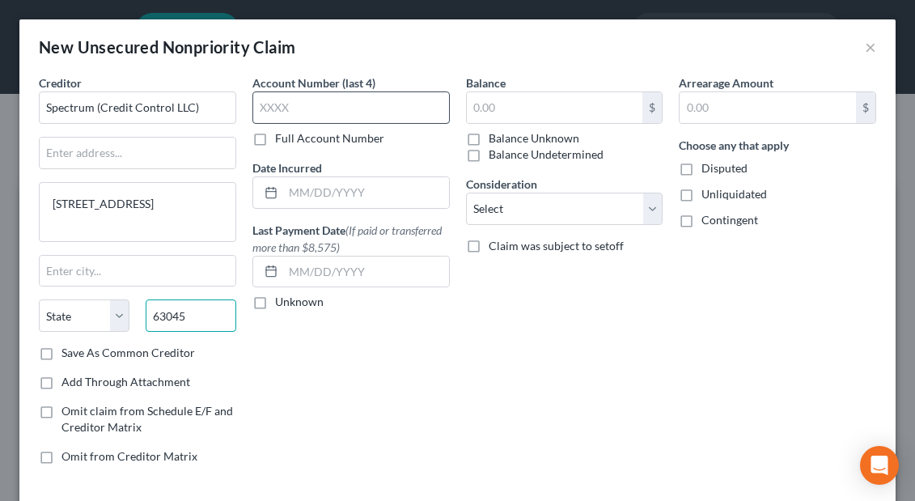
type input "63045"
click at [294, 115] on input "text" at bounding box center [350, 107] width 197 height 32
type input "Earth City"
select select "26"
click at [275, 140] on label "Full Account Number" at bounding box center [329, 138] width 109 height 16
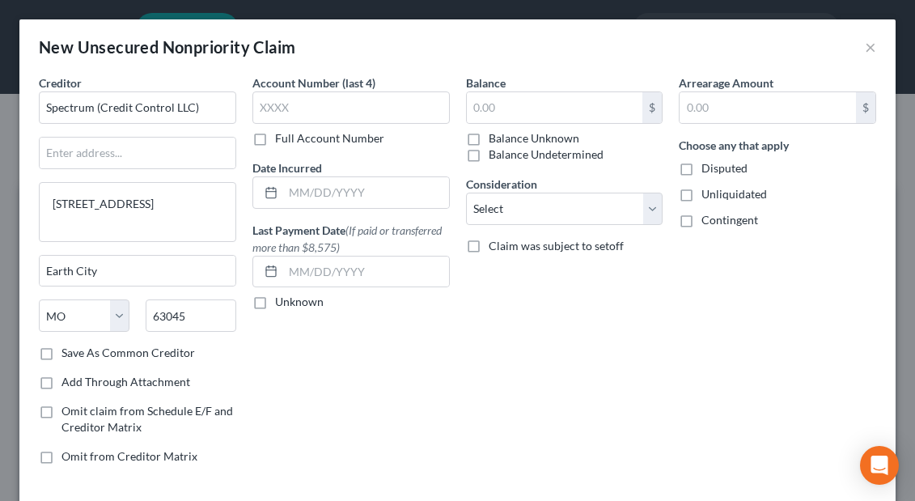
click at [282, 140] on input "Full Account Number" at bounding box center [287, 135] width 11 height 11
click at [287, 108] on input "text" at bounding box center [350, 107] width 197 height 32
paste input "930351404 (or 55323456 reference #)"
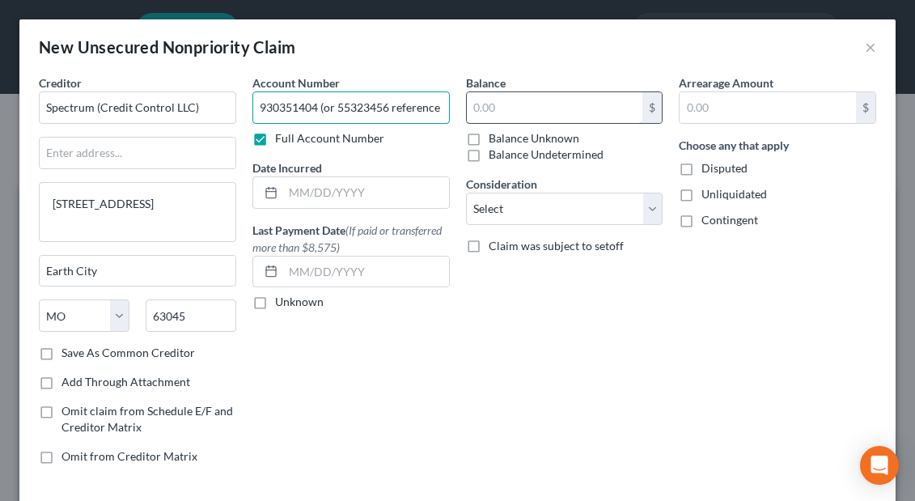
type input "930351404 (or 55323456 reference #)"
click at [481, 106] on input "text" at bounding box center [555, 107] width 176 height 31
paste input "$127.56"
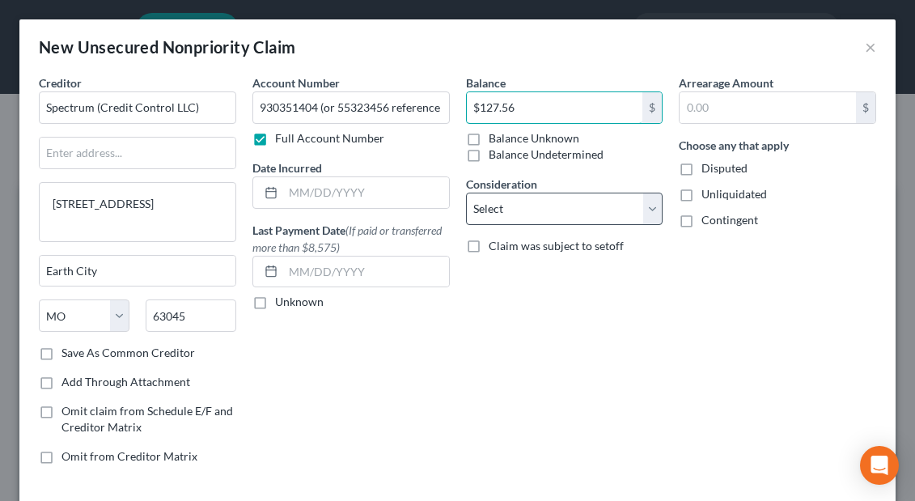
type input "$127.56"
click at [651, 214] on select "Select Cable / Satellite Services Collection Agency Credit Card Debt Debt Couns…" at bounding box center [564, 209] width 197 height 32
select select "11"
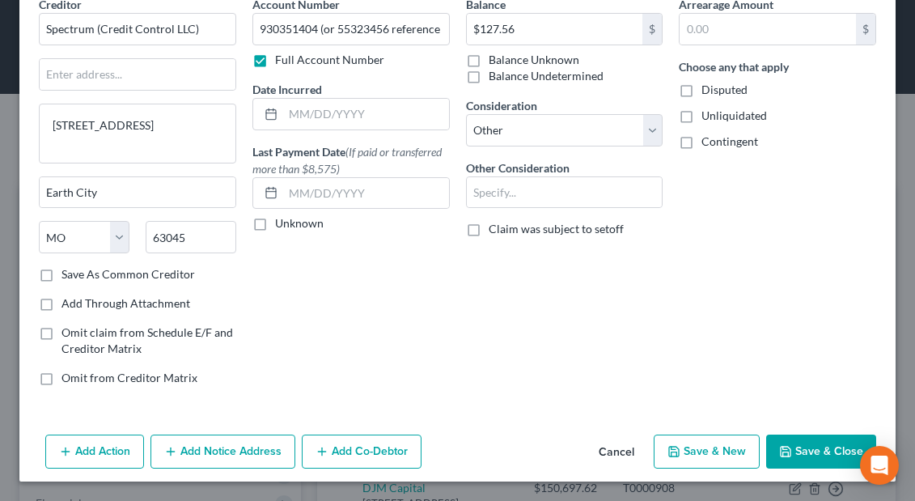
click at [697, 463] on button "Save & New" at bounding box center [707, 451] width 106 height 34
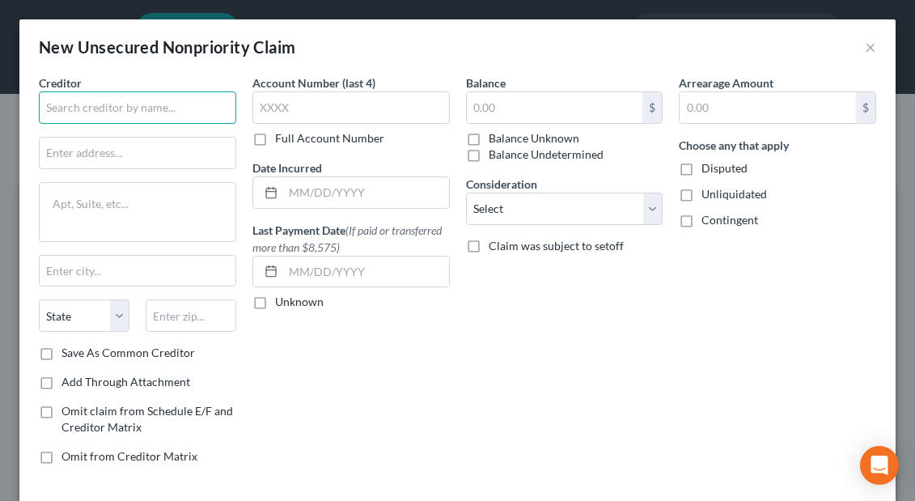
click at [58, 116] on input "text" at bounding box center [137, 107] width 197 height 32
paste input "Amtrust North America Inc (Brown & Joseph, LLC)"
type input "Amtrust North America Inc (Brown & Joseph, LLC)"
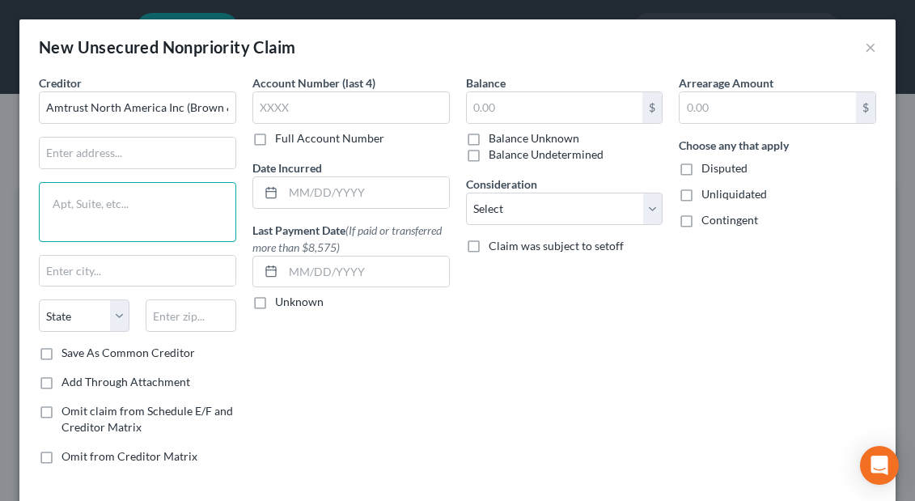
click at [84, 196] on textarea at bounding box center [137, 212] width 197 height 60
paste textarea "One Pierce Place, Suite 700 W, Itasca, IL 60143"
type textarea "One Pierce Place, Suite 700 W, Itasca, IL 60143"
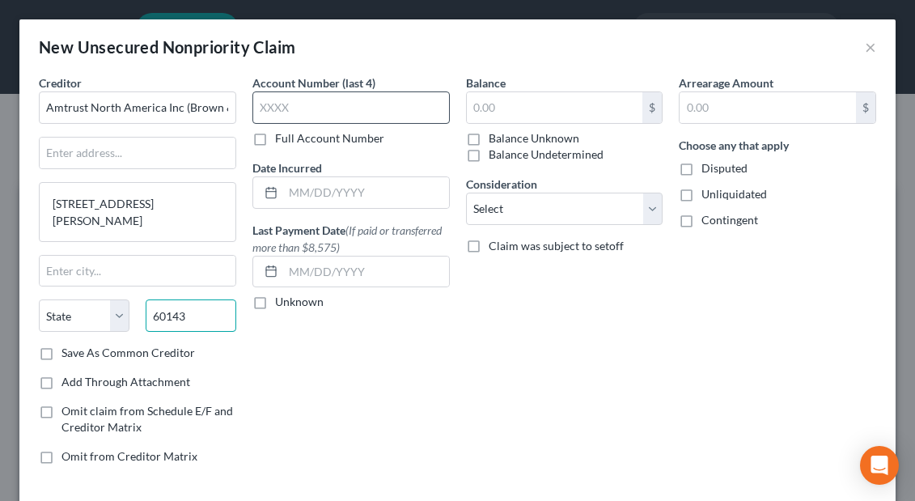
type input "60143"
type input "Itasca"
select select "14"
click at [275, 140] on label "Full Account Number" at bounding box center [329, 138] width 109 height 16
click at [282, 140] on input "Full Account Number" at bounding box center [287, 135] width 11 height 11
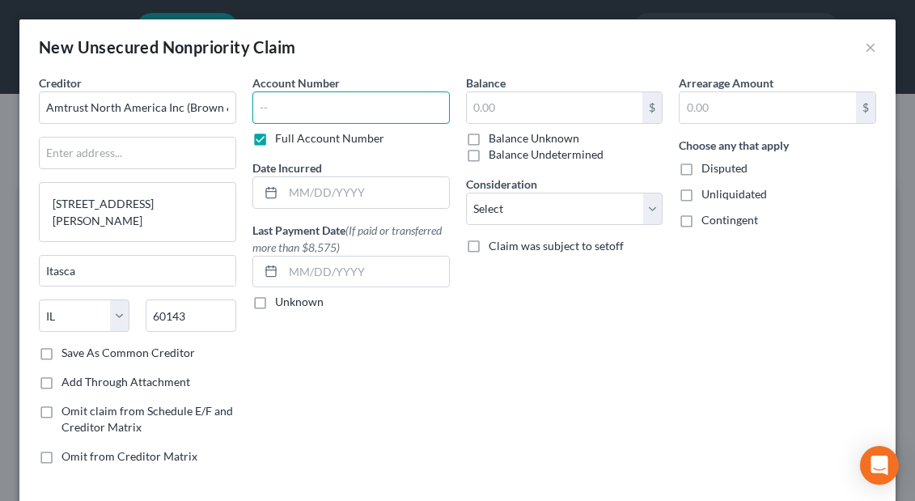
click at [261, 111] on input "text" at bounding box center [350, 107] width 197 height 32
paste input "TWC4360284"
type input "TWC4360284"
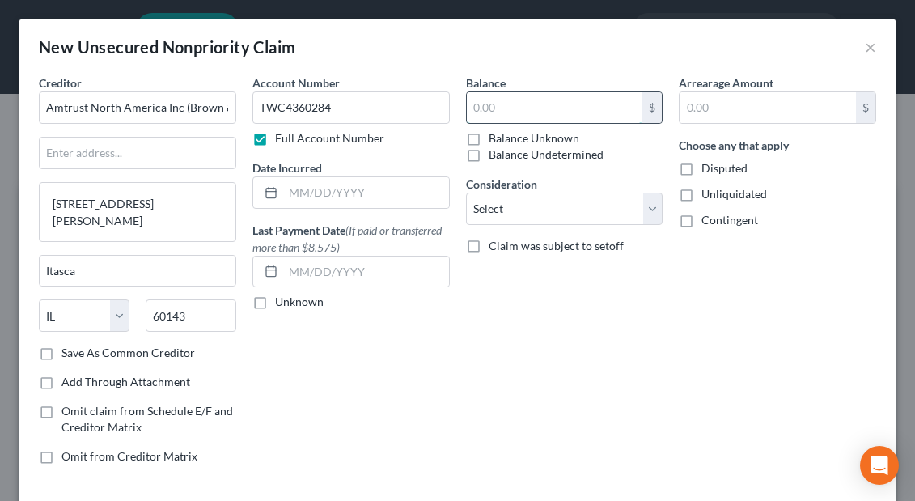
click at [481, 117] on input "text" at bounding box center [555, 107] width 176 height 31
paste input "$9,917.98"
type input "9,917.98"
click at [655, 210] on select "Select Cable / Satellite Services Collection Agency Credit Card Debt Debt Couns…" at bounding box center [564, 209] width 197 height 32
select select "8"
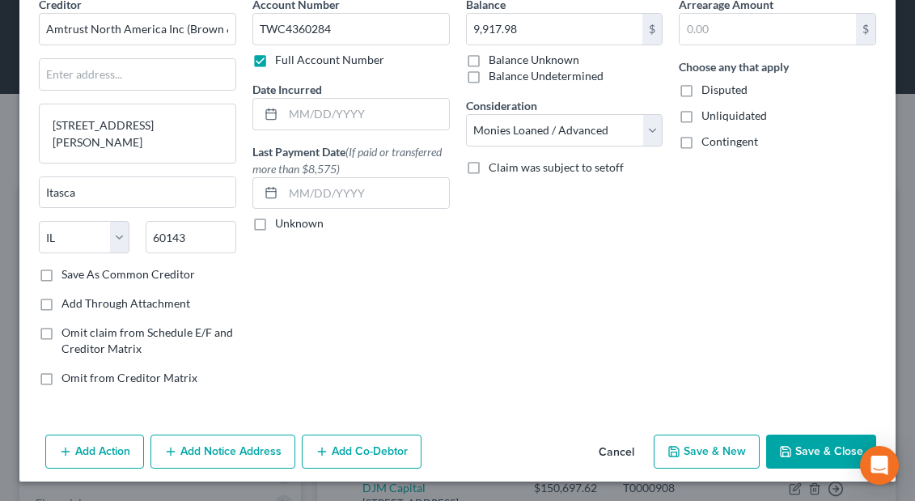
click at [697, 456] on button "Save & New" at bounding box center [707, 451] width 106 height 34
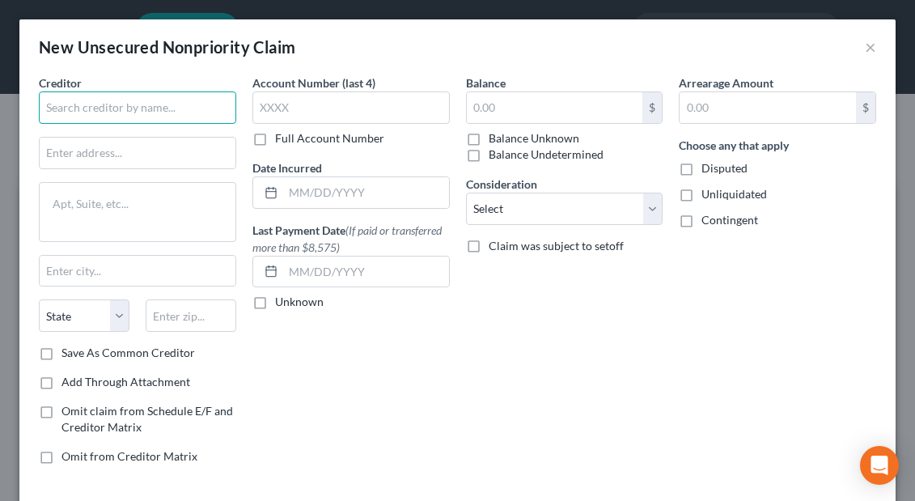
click at [74, 108] on input "text" at bounding box center [137, 107] width 197 height 32
paste input "Center Oaks Malls vs Caribbean Haven Inc"
type input "Center Oaks Malls vs Caribbean Haven Inc"
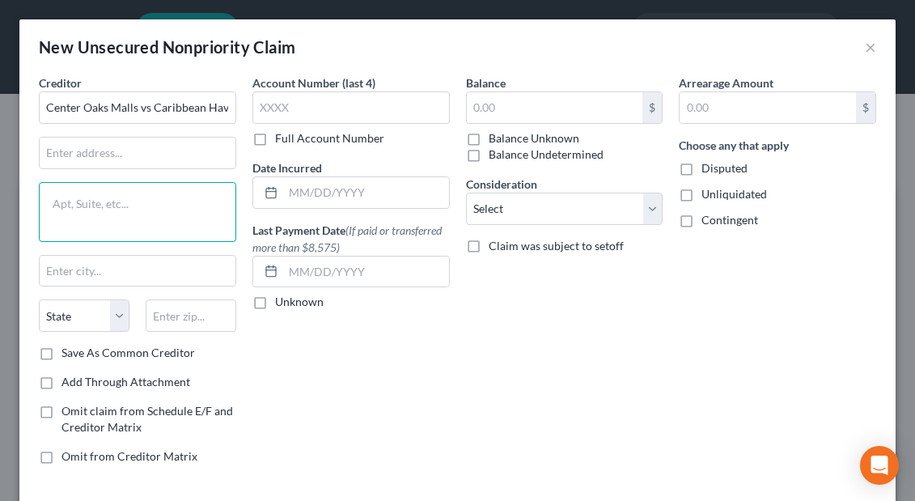
click at [87, 207] on textarea at bounding box center [137, 212] width 197 height 60
paste textarea "800 South Victoria Ave, Ventura, CA 93003"
type textarea "800 South Victoria Ave, Ventura, CA 93003"
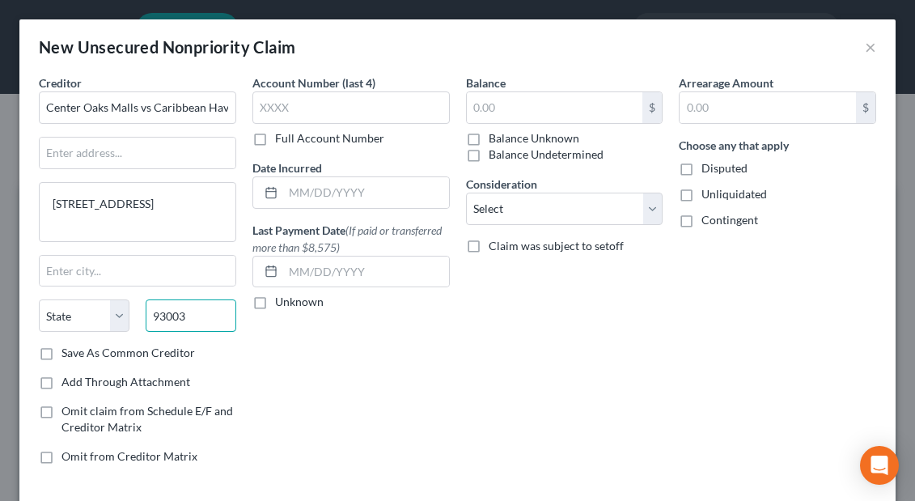
type input "93003"
click at [275, 142] on label "Full Account Number" at bounding box center [329, 138] width 109 height 16
click at [282, 141] on input "Full Account Number" at bounding box center [287, 135] width 11 height 11
type input "Ventura"
select select "4"
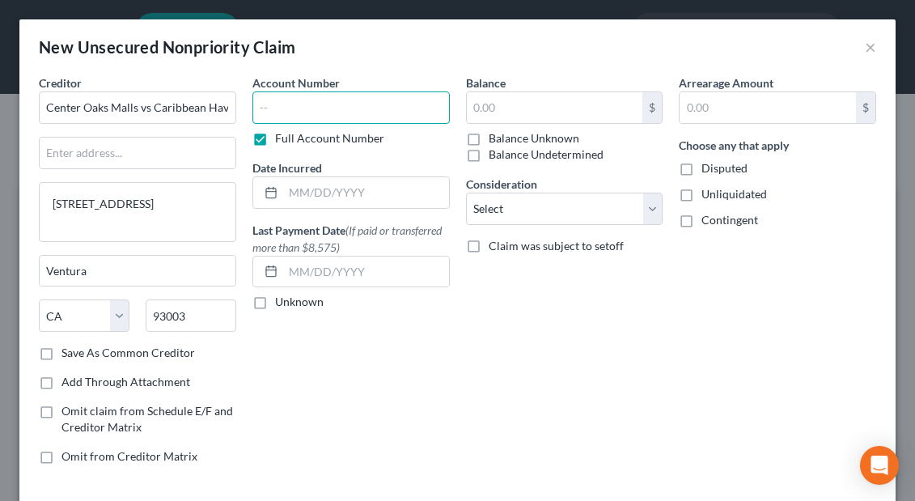
click at [282, 111] on input "text" at bounding box center [350, 107] width 197 height 32
click at [489, 138] on label "Balance Unknown" at bounding box center [534, 138] width 91 height 16
click at [495, 138] on input "Balance Unknown" at bounding box center [500, 135] width 11 height 11
checkbox input "true"
type input "0.00"
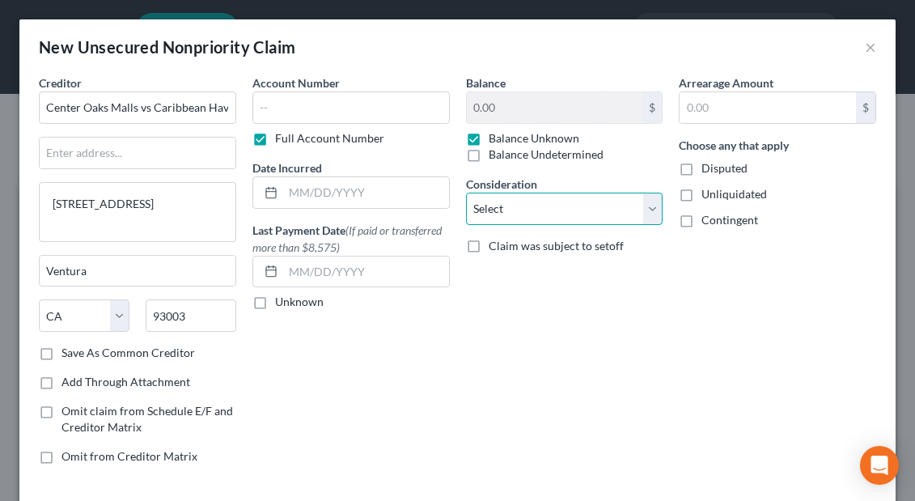
click at [652, 212] on select "Select Cable / Satellite Services Collection Agency Credit Card Debt Debt Couns…" at bounding box center [564, 209] width 197 height 32
select select "11"
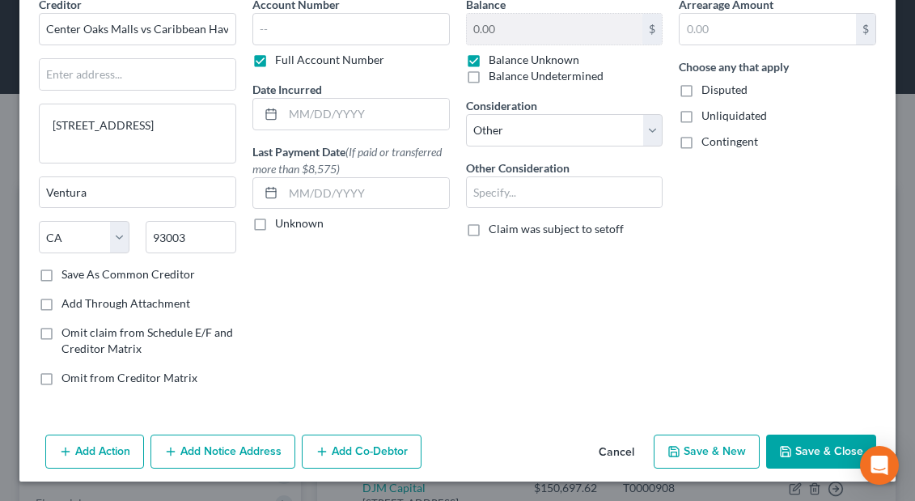
click at [680, 451] on icon "button" at bounding box center [674, 451] width 13 height 13
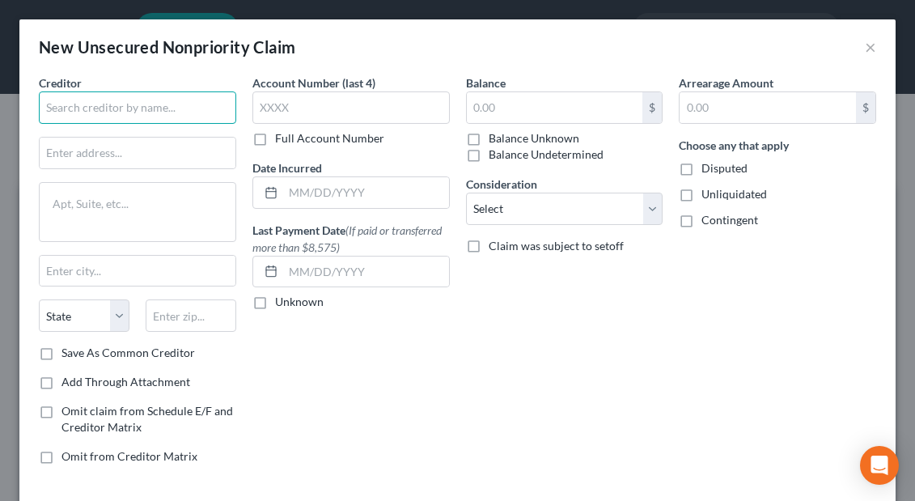
click at [59, 112] on input "text" at bounding box center [137, 107] width 197 height 32
paste input "Justin Gross vs Caribbean Haven Inc"
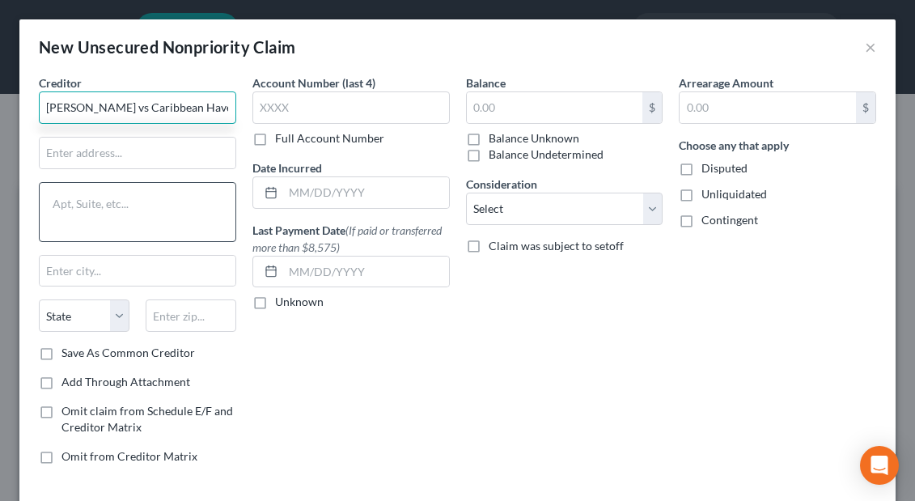
type input "Justin Gross vs Caribbean Haven Inc"
click at [74, 202] on textarea at bounding box center [137, 212] width 197 height 60
paste textarea "800 South Victoria Ave, Ventura, CA 93003"
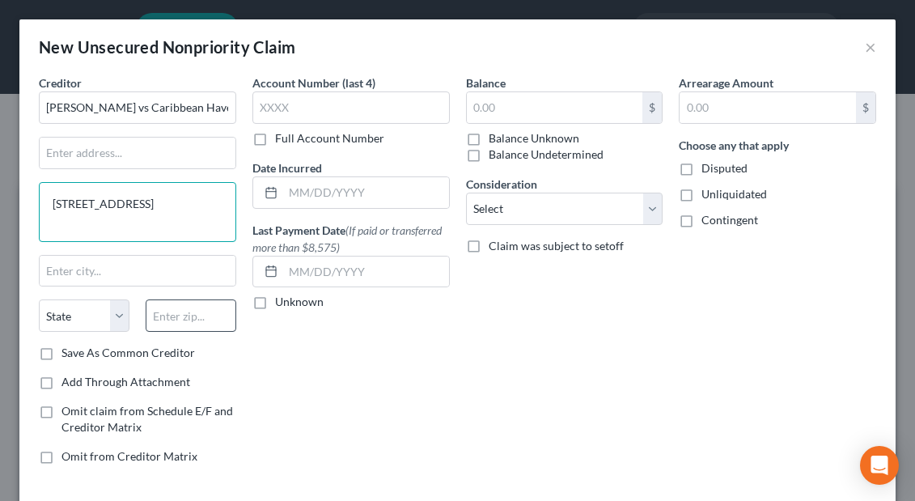
type textarea "800 South Victoria Ave, Ventura, CA 93003"
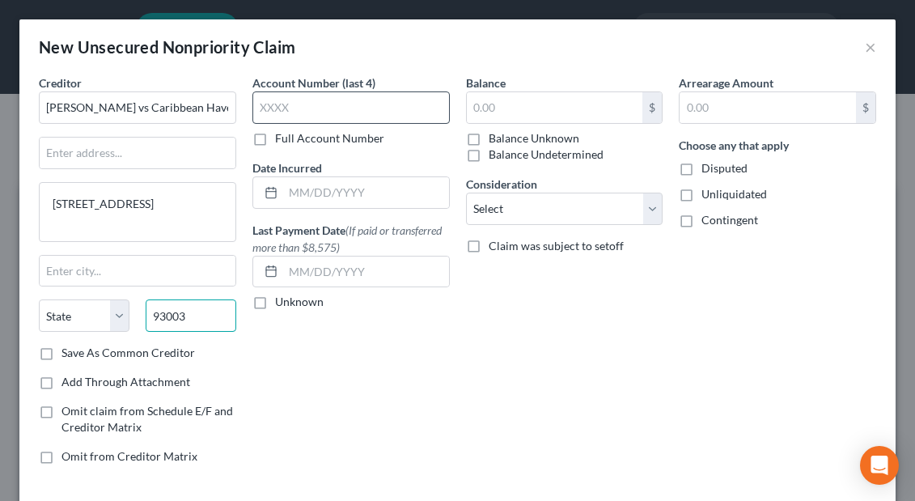
type input "93003"
type input "Ventura"
select select "4"
click at [275, 139] on label "Full Account Number" at bounding box center [329, 138] width 109 height 16
click at [282, 139] on input "Full Account Number" at bounding box center [287, 135] width 11 height 11
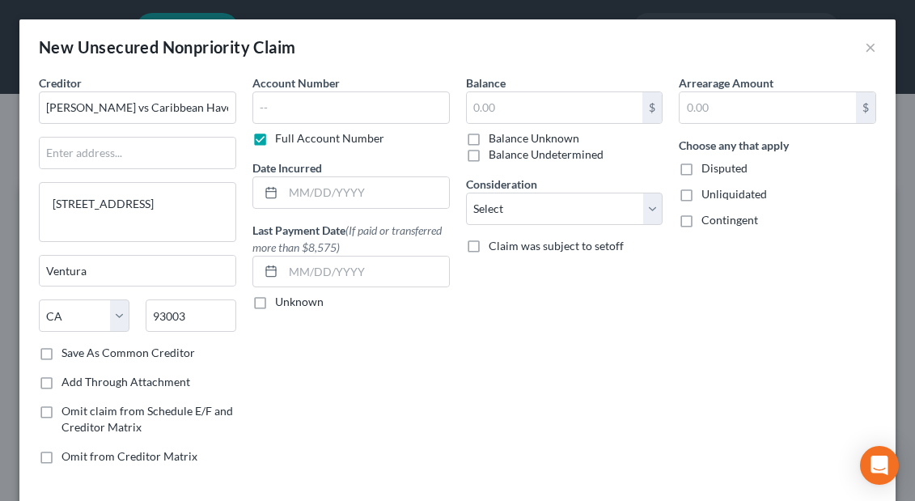
click at [489, 140] on label "Balance Unknown" at bounding box center [534, 138] width 91 height 16
click at [495, 140] on input "Balance Unknown" at bounding box center [500, 135] width 11 height 11
checkbox input "true"
type input "0.00"
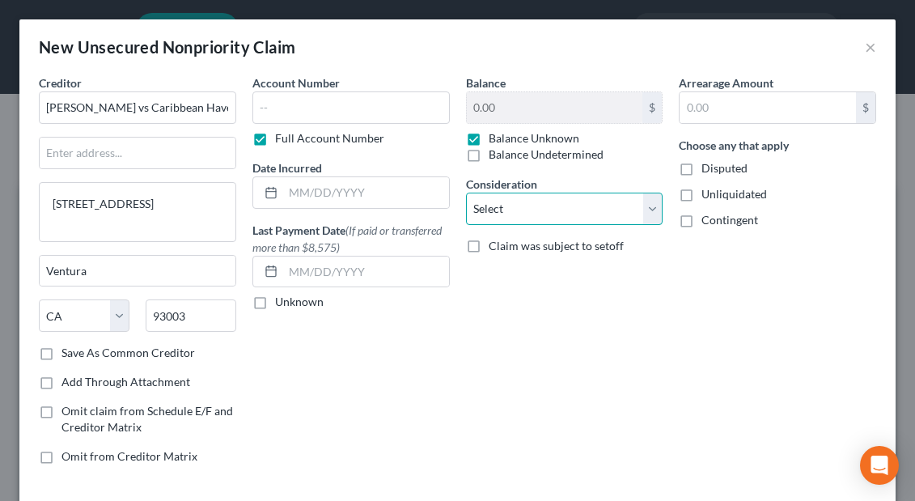
click at [654, 210] on select "Select Cable / Satellite Services Collection Agency Credit Card Debt Debt Couns…" at bounding box center [564, 209] width 197 height 32
select select "11"
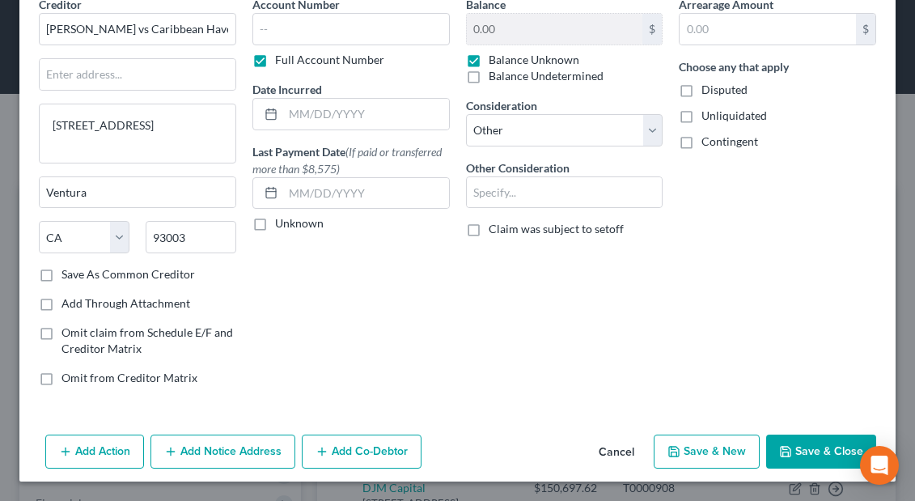
click at [710, 453] on button "Save & New" at bounding box center [707, 451] width 106 height 34
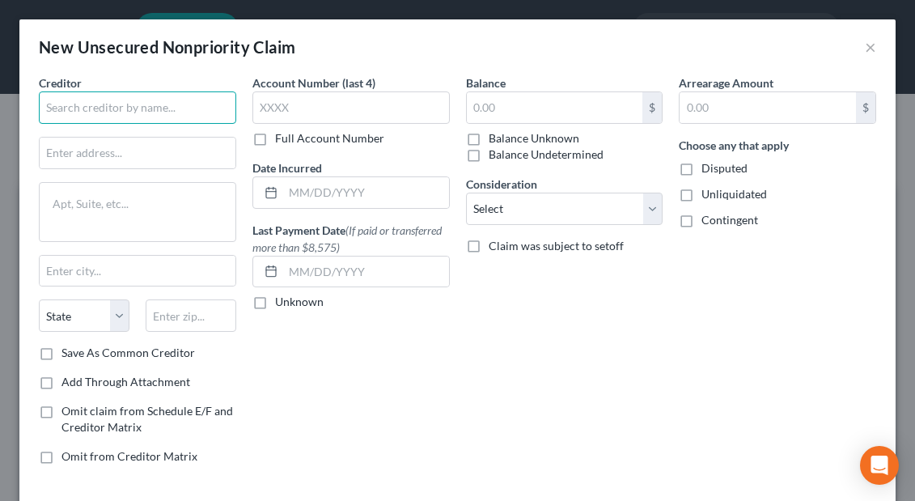
click at [62, 116] on input "text" at bounding box center [137, 107] width 197 height 32
paste input "Ventura County Tax Collector"
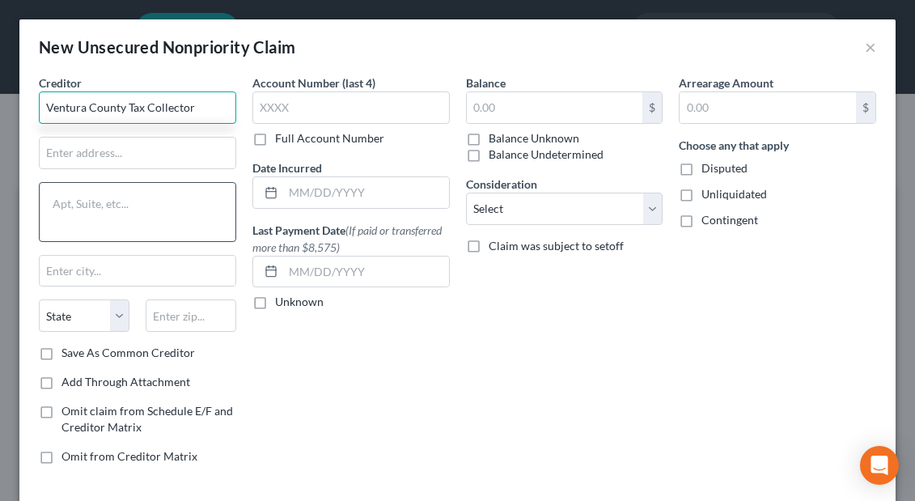
type input "Ventura County Tax Collector"
click at [108, 209] on textarea at bounding box center [137, 212] width 197 height 60
paste textarea "800 South Victoria Ave, Ventura, CA 93003"
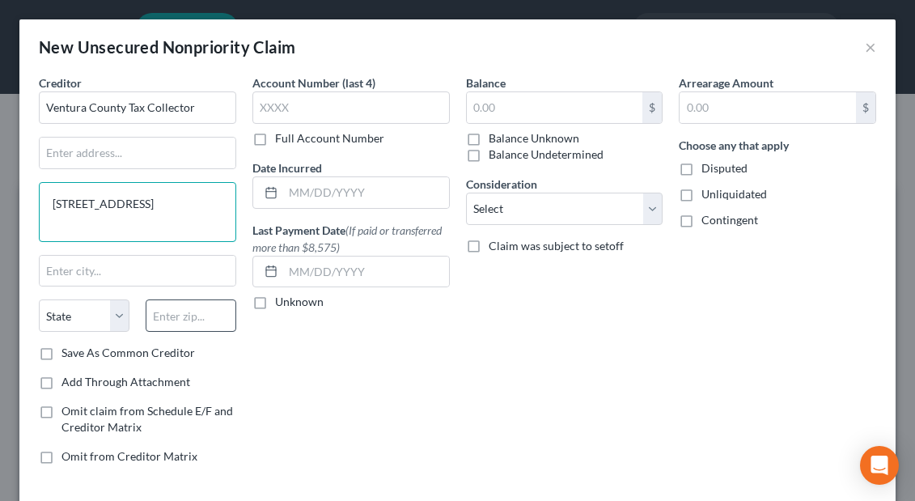
type textarea "800 South Victoria Ave, Ventura, CA 93003"
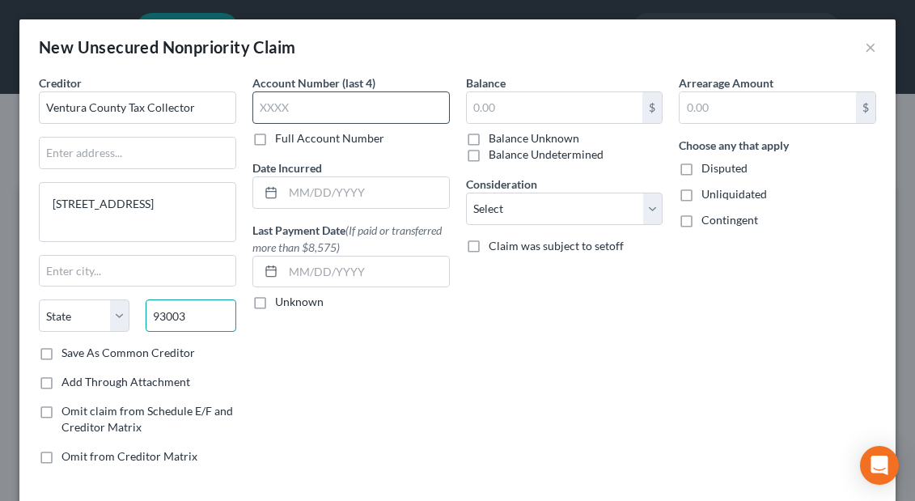
type input "93003"
type input "Ventura"
select select "4"
click at [275, 142] on label "Full Account Number" at bounding box center [329, 138] width 109 height 16
click at [282, 141] on input "Full Account Number" at bounding box center [287, 135] width 11 height 11
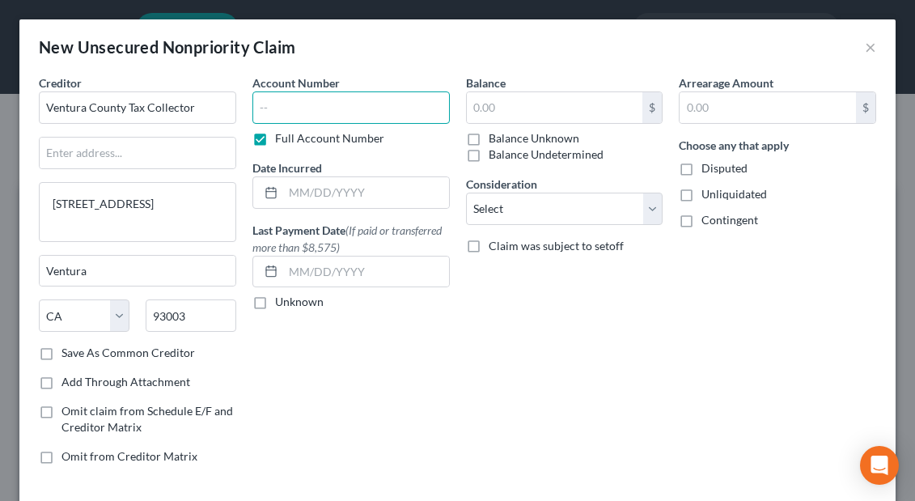
click at [263, 111] on input "text" at bounding box center [350, 107] width 197 height 32
paste input "21250610001"
type input "21250610001"
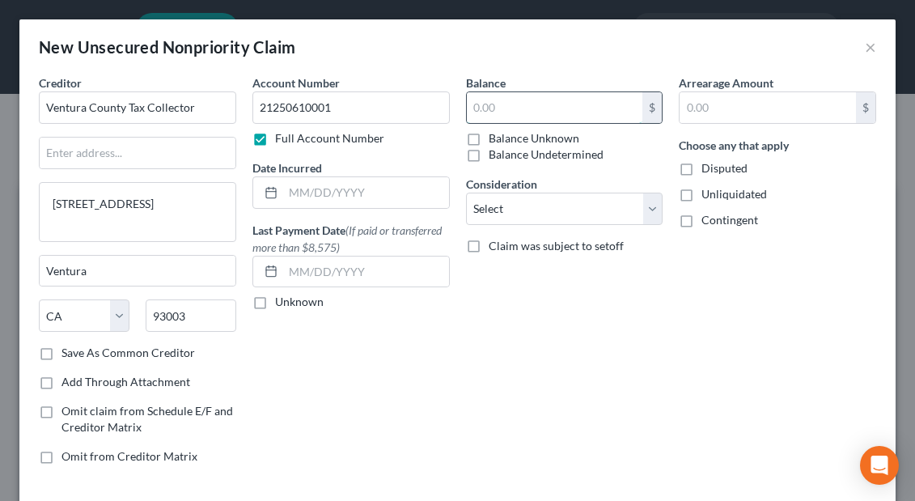
click at [484, 104] on input "text" at bounding box center [555, 107] width 176 height 31
paste input "$2,857.79"
type input "$2,857.79"
click at [654, 206] on select "Select Cable / Satellite Services Collection Agency Credit Card Debt Debt Couns…" at bounding box center [564, 209] width 197 height 32
select select "11"
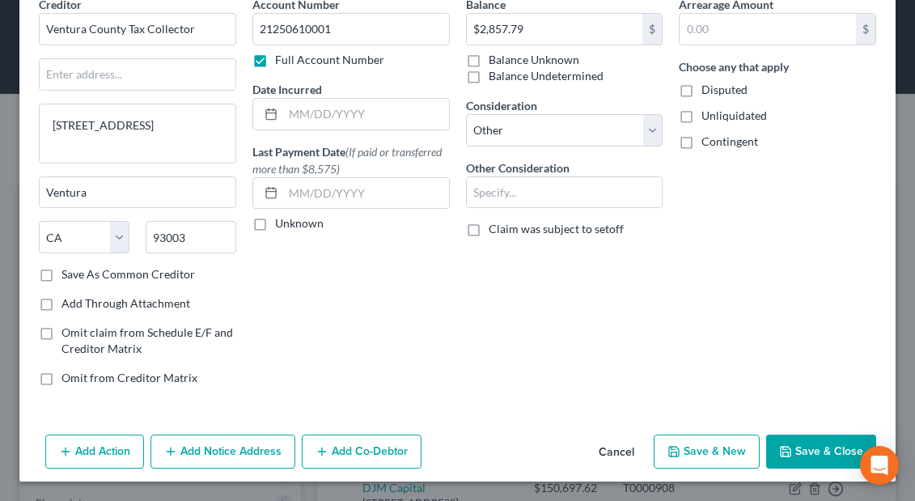
click at [689, 447] on button "Save & New" at bounding box center [707, 451] width 106 height 34
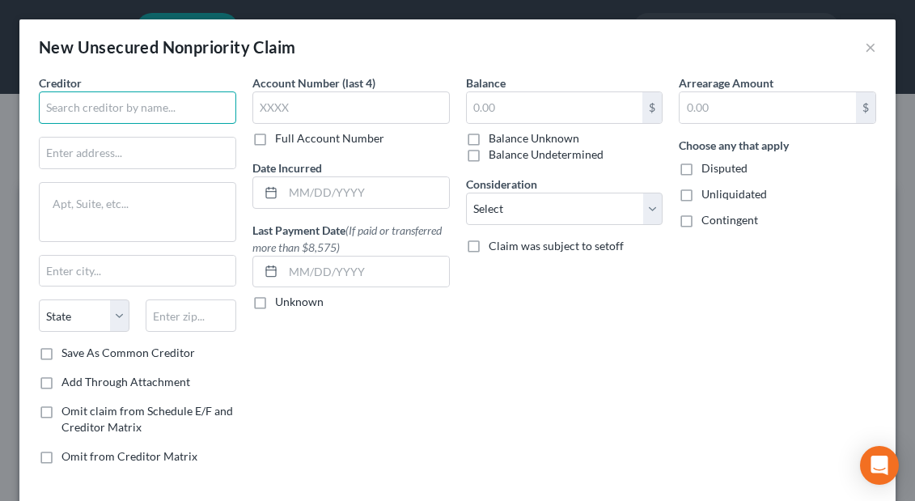
click at [59, 108] on input "text" at bounding box center [137, 107] width 197 height 32
paste input "Ventura County Tax Collector"
type input "Ventura County Tax Collector"
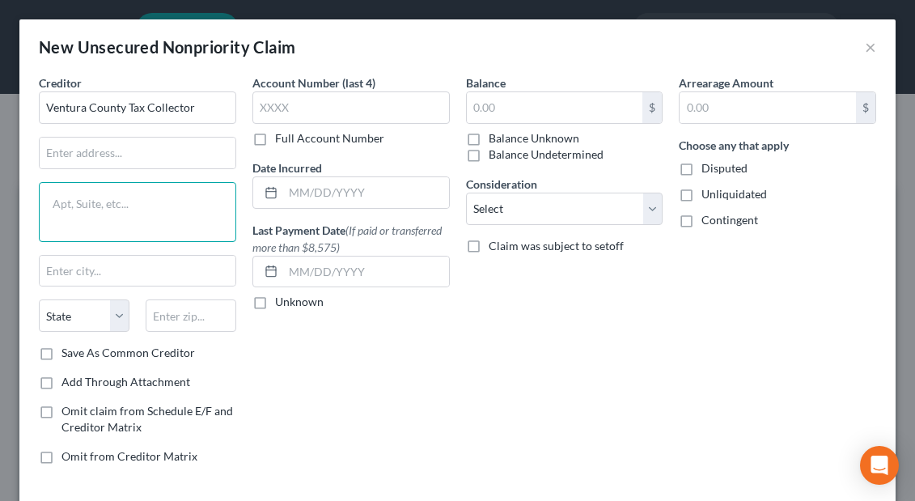
click at [149, 208] on textarea at bounding box center [137, 212] width 197 height 60
paste textarea "801 South Victoria Ave, Ventura, CA 93003"
type textarea "801 South Victoria Ave, Ventura, CA 93003"
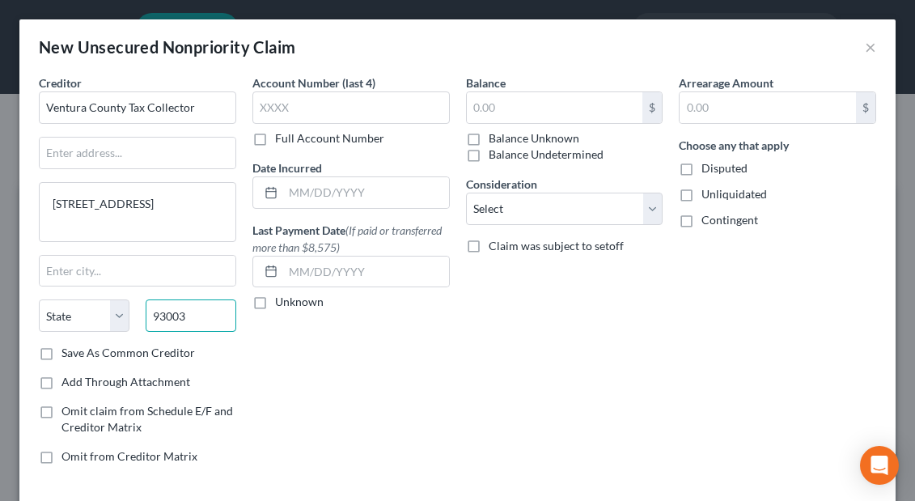
type input "93003"
click at [275, 140] on label "Full Account Number" at bounding box center [329, 138] width 109 height 16
click at [282, 140] on input "Full Account Number" at bounding box center [287, 135] width 11 height 11
type input "Ventura"
select select "4"
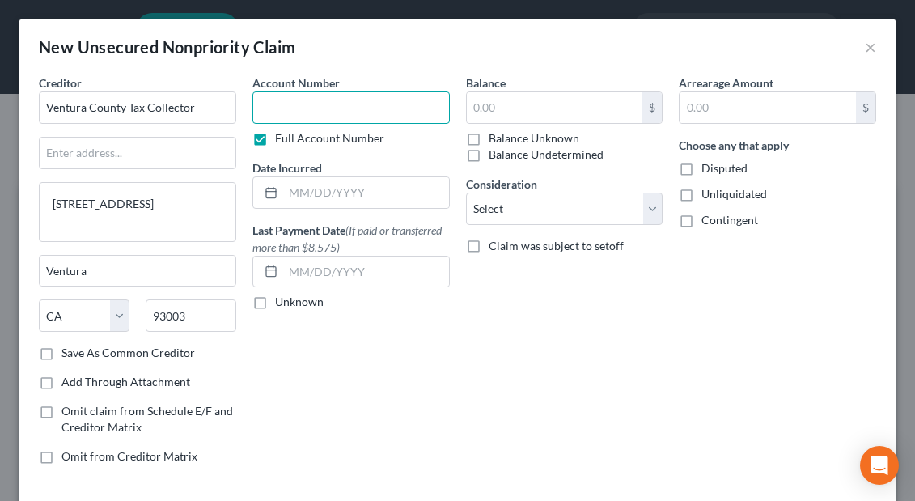
click at [281, 105] on input "text" at bounding box center [350, 107] width 197 height 32
paste input "20128230001"
type input "20128230001"
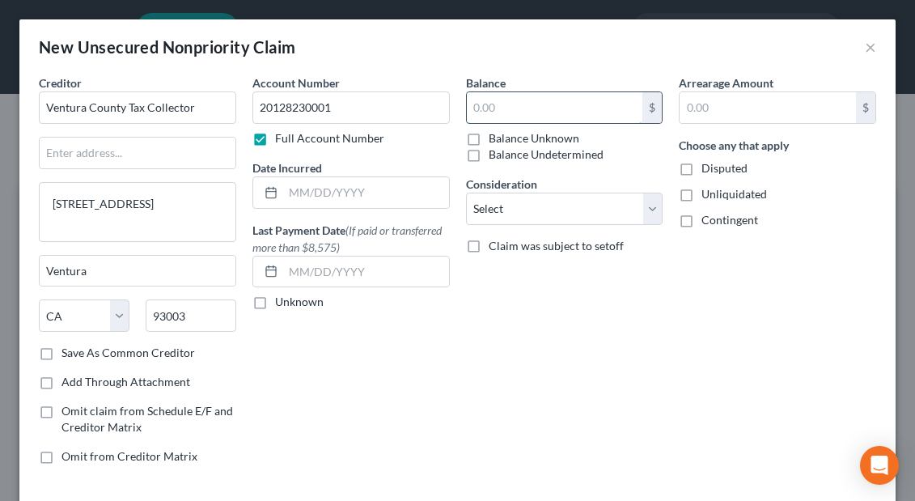
click at [506, 104] on input "text" at bounding box center [555, 107] width 176 height 31
paste input "$1,422.22"
type input "$1,422.22"
click at [652, 210] on select "Select Cable / Satellite Services Collection Agency Credit Card Debt Debt Couns…" at bounding box center [564, 209] width 197 height 32
select select "11"
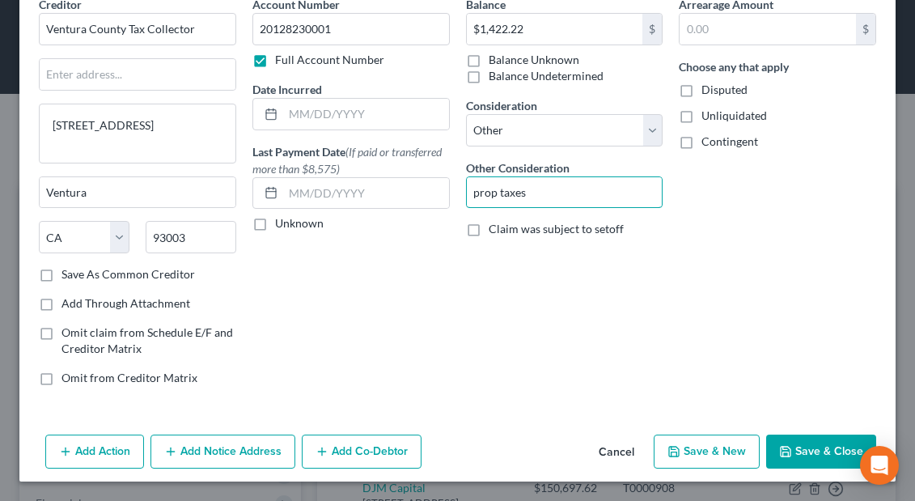
type input "prop taxes"
click at [698, 452] on button "Save & New" at bounding box center [707, 451] width 106 height 34
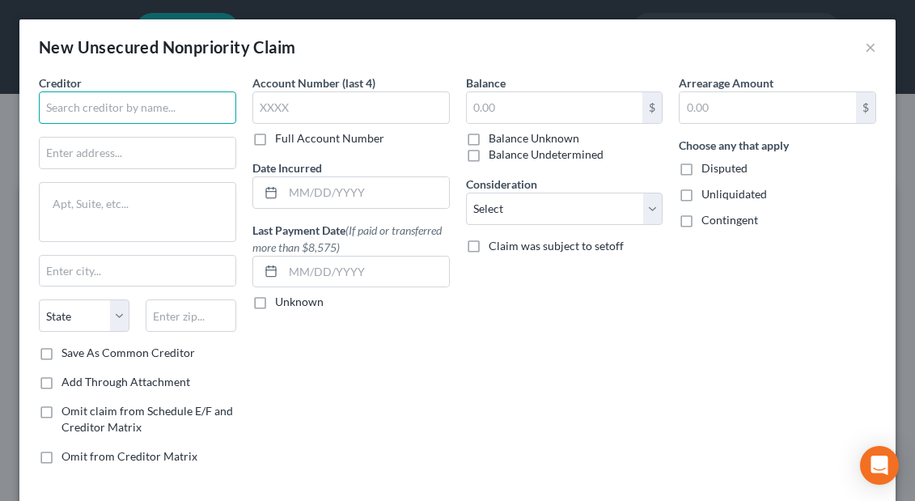
click at [53, 108] on input "text" at bounding box center [137, 107] width 197 height 32
paste input "Collectronics of California vs Caribbean Haven, INC"
type input "Collectronics of California vs Caribbean Haven, INC"
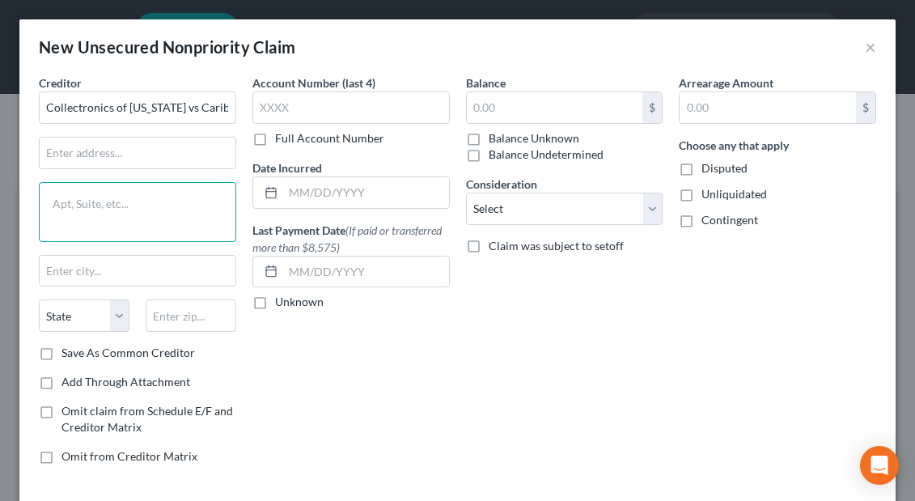
click at [146, 211] on textarea at bounding box center [137, 212] width 197 height 60
paste textarea "600 Administration Drive Santa Rosa, CA 95403"
type textarea "600 Administration Drive Santa Rosa, CA 95403"
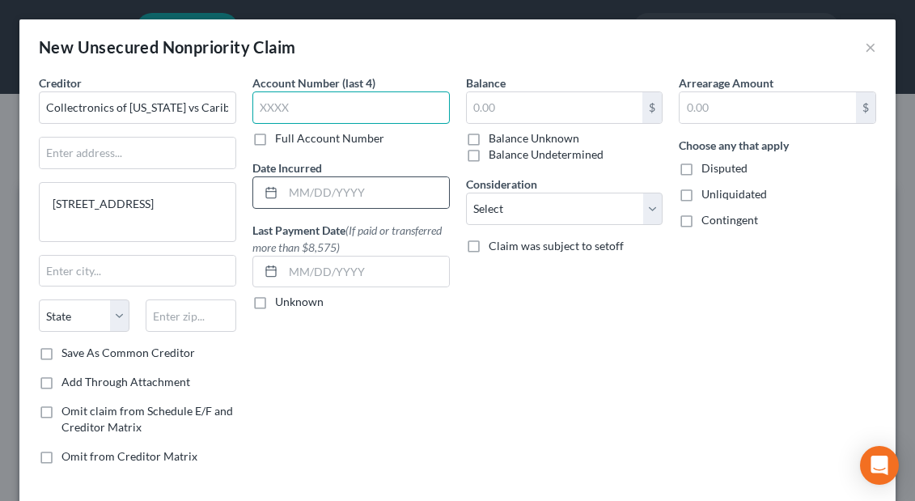
paste input "Case"
type input "C"
click at [275, 138] on label "Full Account Number" at bounding box center [329, 138] width 109 height 16
click at [282, 138] on input "Full Account Number" at bounding box center [287, 135] width 11 height 11
click at [274, 105] on input "text" at bounding box center [350, 107] width 197 height 32
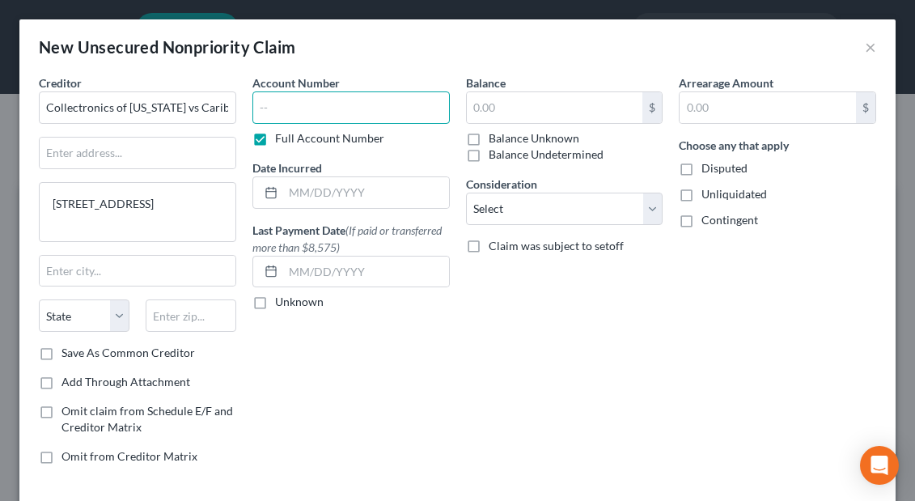
paste input "Case #24CV01237"
type input "Case #24CV01237"
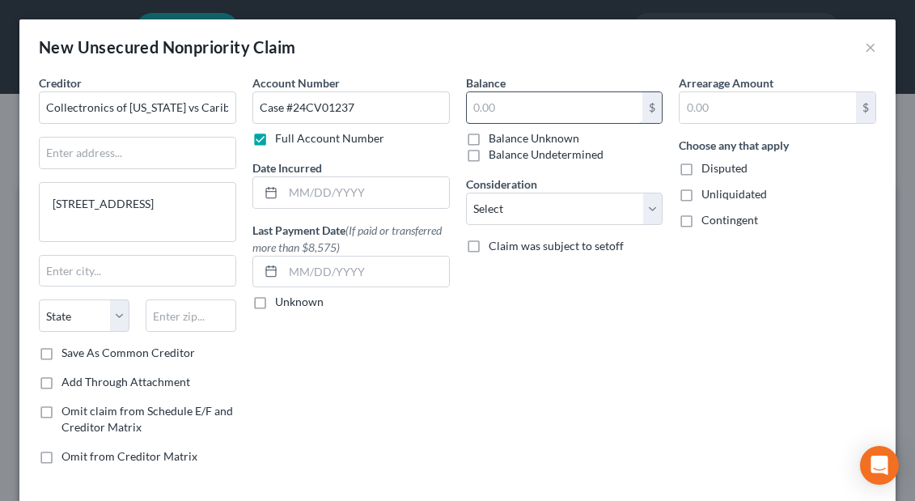
click at [543, 106] on input "text" at bounding box center [555, 107] width 176 height 31
click at [489, 139] on label "Balance Unknown" at bounding box center [534, 138] width 91 height 16
click at [495, 139] on input "Balance Unknown" at bounding box center [500, 135] width 11 height 11
checkbox input "true"
type input "0.00"
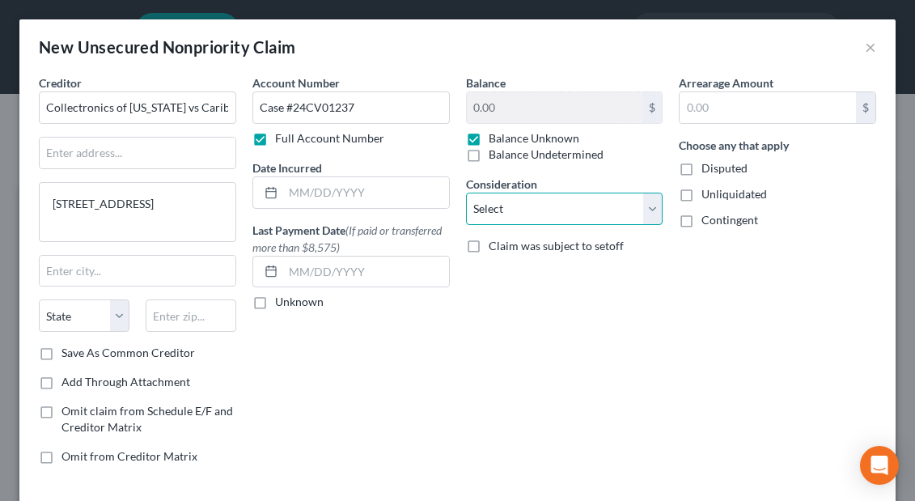
click at [651, 209] on select "Select Cable / Satellite Services Collection Agency Credit Card Debt Debt Couns…" at bounding box center [564, 209] width 197 height 32
select select "11"
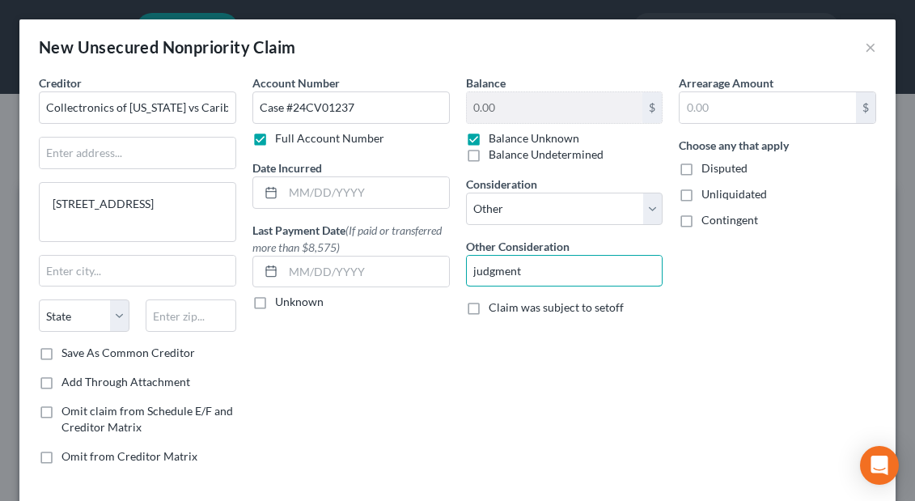
type input "judgment"
click at [491, 393] on div "Balance 0.00 $ Balance Unknown Balance Undetermined 0.00 $ Balance Unknown Cons…" at bounding box center [565, 275] width 214 height 403
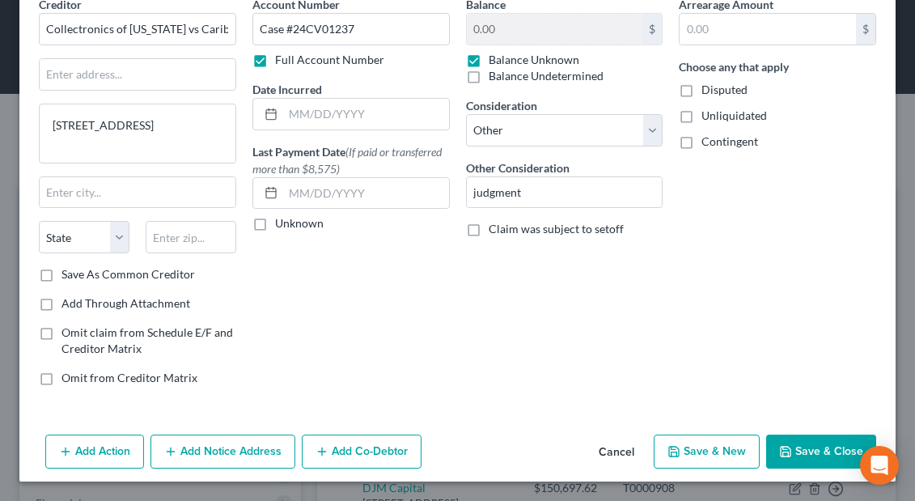
click at [723, 451] on button "Save & New" at bounding box center [707, 451] width 106 height 34
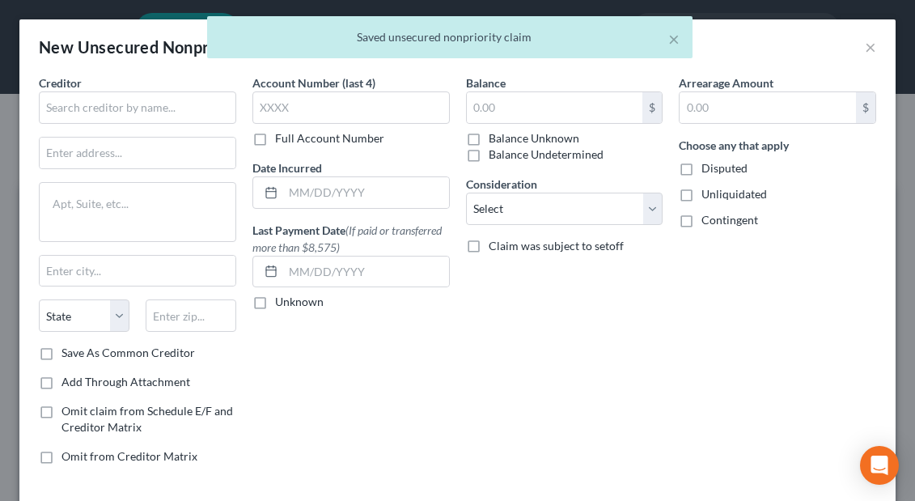
click at [874, 48] on div "× Saved unsecured nonpriority claim" at bounding box center [449, 41] width 915 height 50
click at [669, 43] on div "New Unsecured Nonpriority Claim ×" at bounding box center [457, 46] width 876 height 55
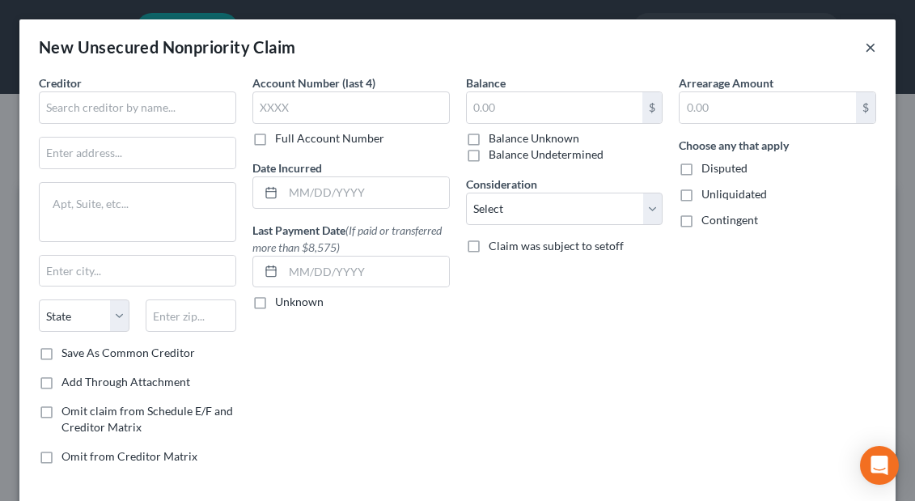
click at [871, 49] on button "×" at bounding box center [870, 46] width 11 height 19
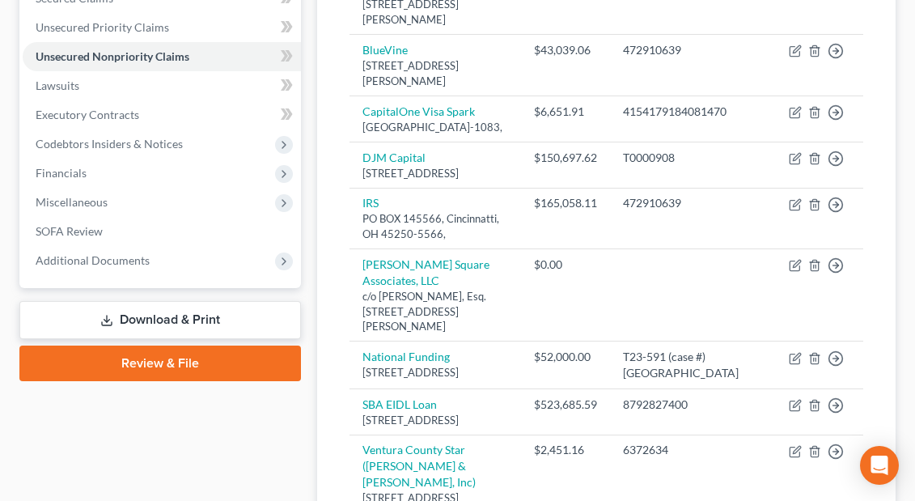
scroll to position [327, 0]
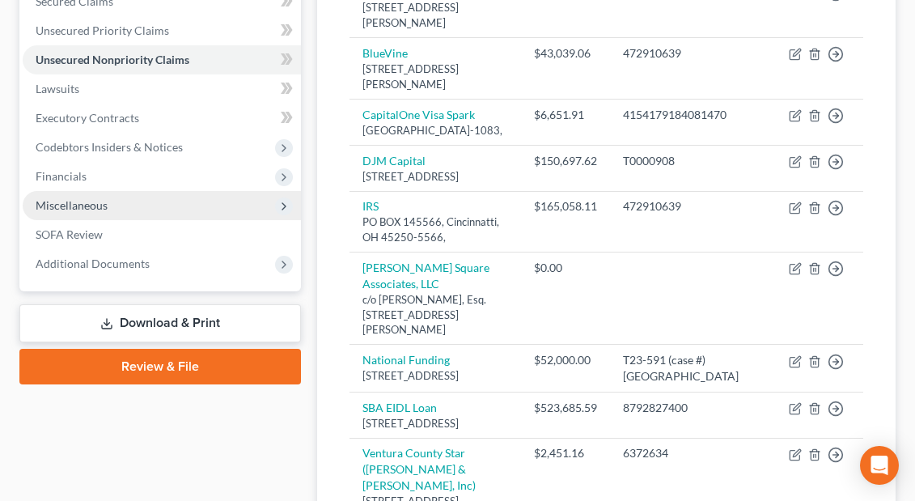
click at [92, 204] on span "Miscellaneous" at bounding box center [72, 205] width 72 height 14
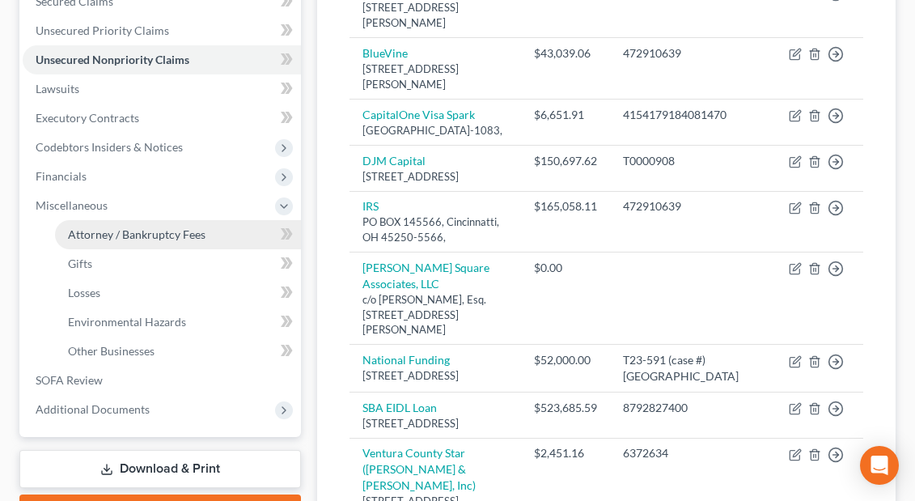
click at [98, 239] on span "Attorney / Bankruptcy Fees" at bounding box center [137, 234] width 138 height 14
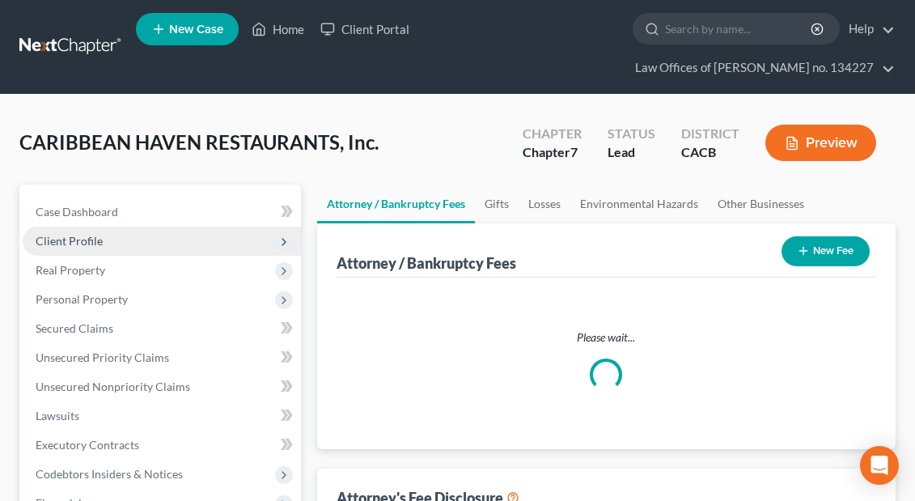
select select "0"
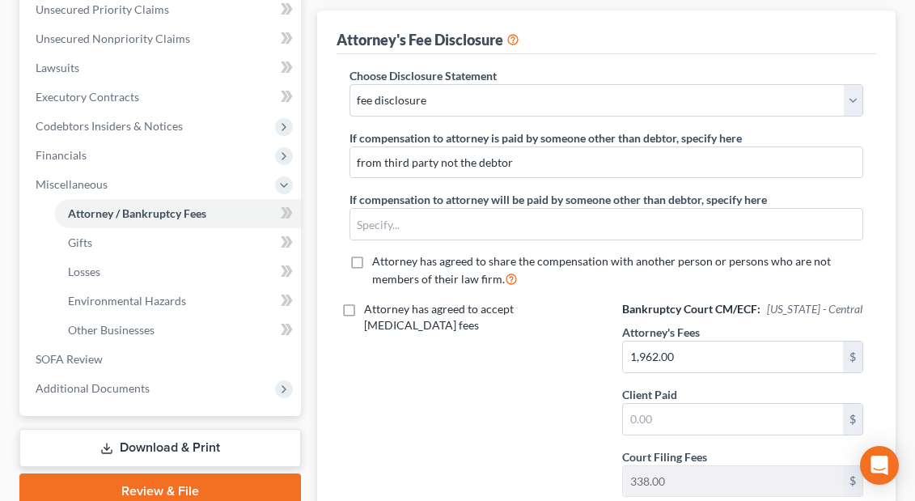
scroll to position [351, 0]
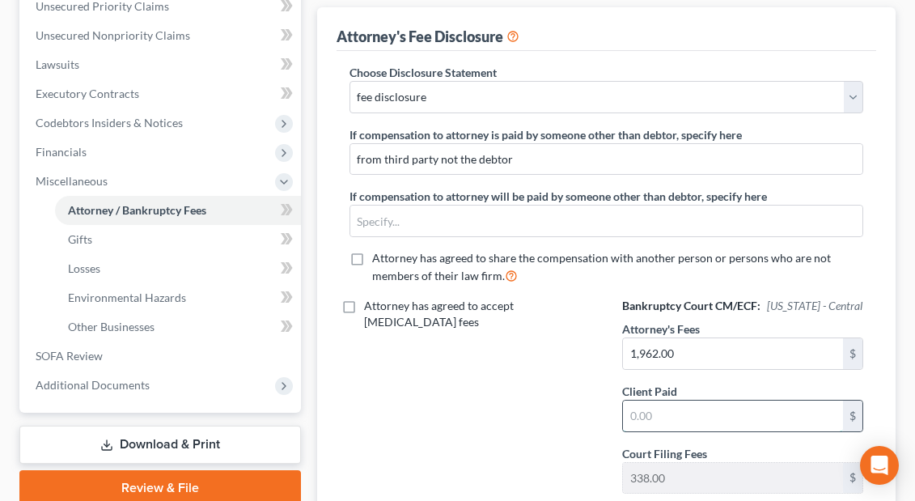
click at [659, 422] on input "text" at bounding box center [733, 416] width 220 height 31
type input "1,962"
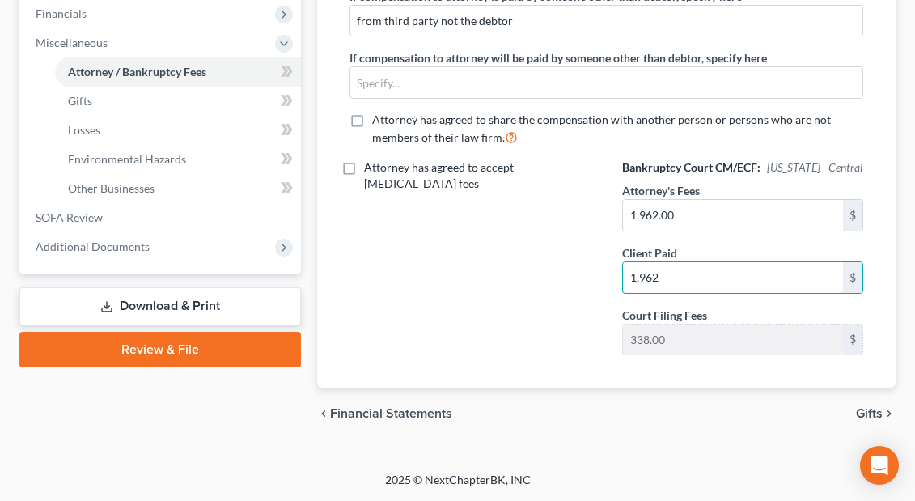
scroll to position [489, 0]
click at [159, 307] on link "Download & Print" at bounding box center [160, 307] width 282 height 38
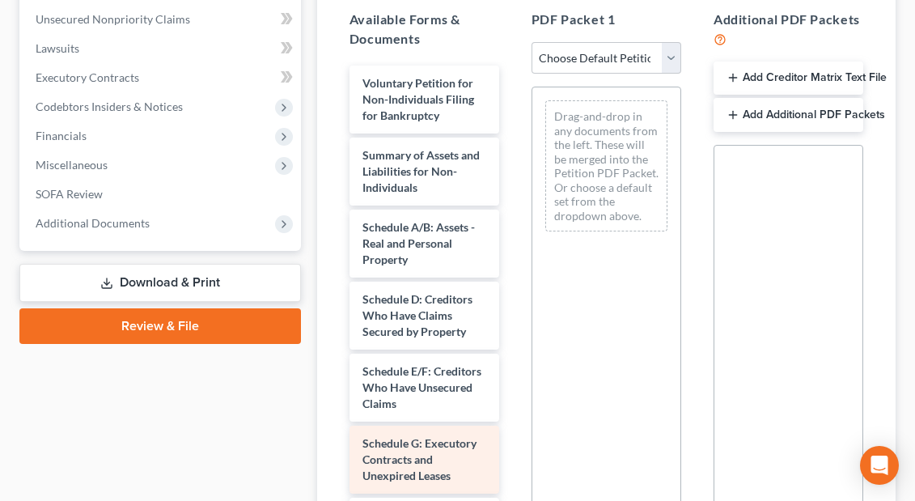
scroll to position [362, 0]
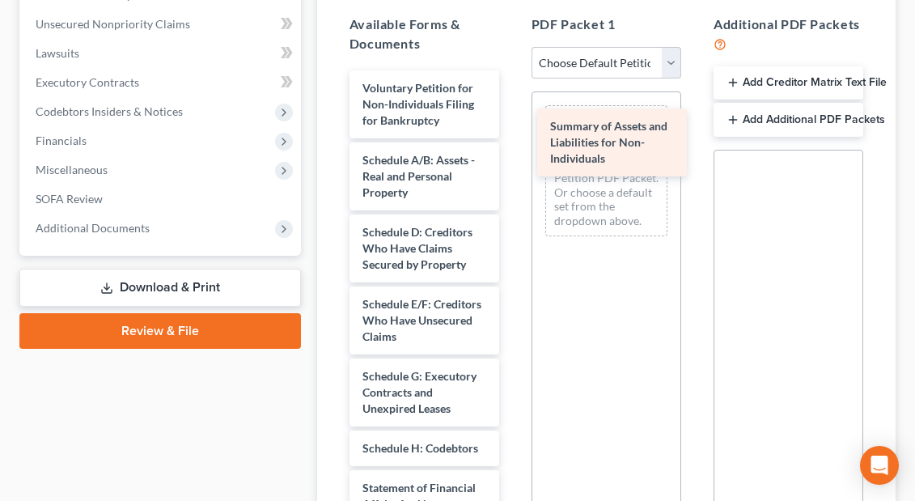
drag, startPoint x: 406, startPoint y: 181, endPoint x: 595, endPoint y: 147, distance: 192.4
click at [512, 147] on div "Summary of Assets and Liabilities for Non-Individuals Voluntary Petition for No…" at bounding box center [425, 451] width 176 height 763
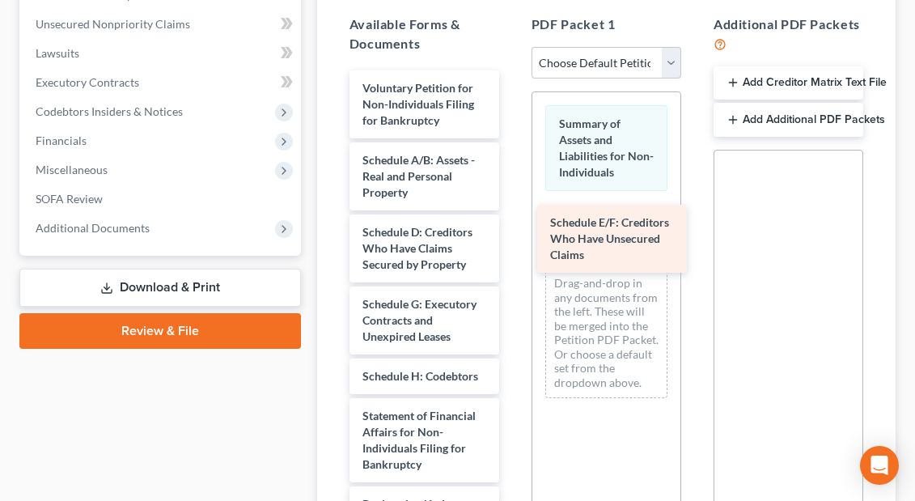
drag, startPoint x: 431, startPoint y: 333, endPoint x: 618, endPoint y: 248, distance: 205.3
click at [512, 248] on div "Schedule E/F: Creditors Who Have Unsecured Claims Voluntary Petition for Non-In…" at bounding box center [425, 415] width 176 height 691
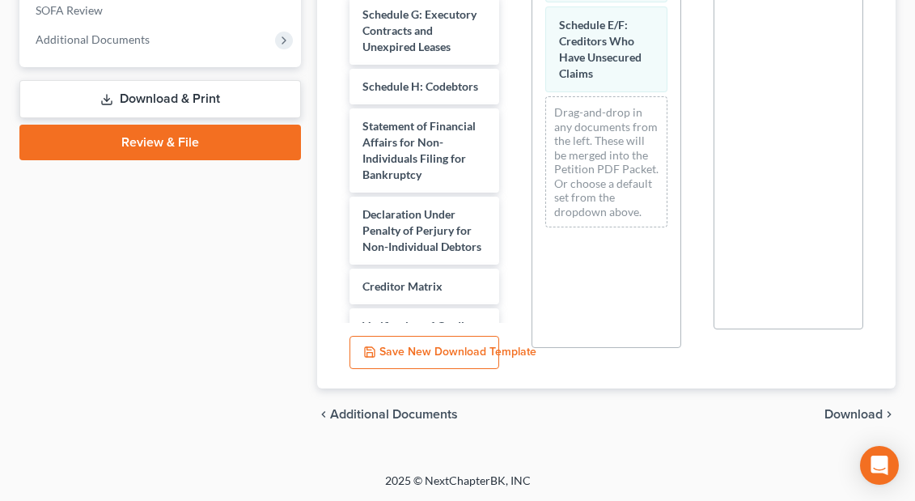
scroll to position [125, 0]
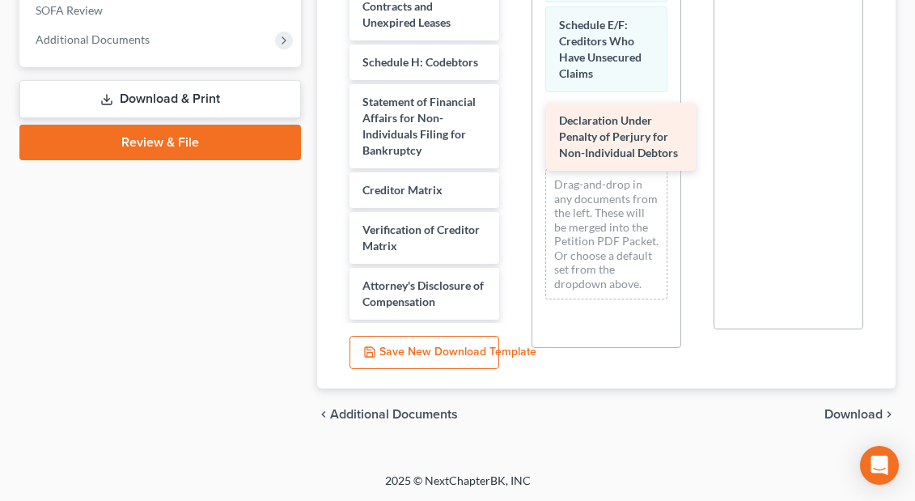
drag, startPoint x: 406, startPoint y: 212, endPoint x: 603, endPoint y: 143, distance: 208.3
click at [512, 143] on div "Declaration Under Penalty of Perjury for Non-Individual Debtors Voluntary Petit…" at bounding box center [425, 65] width 176 height 619
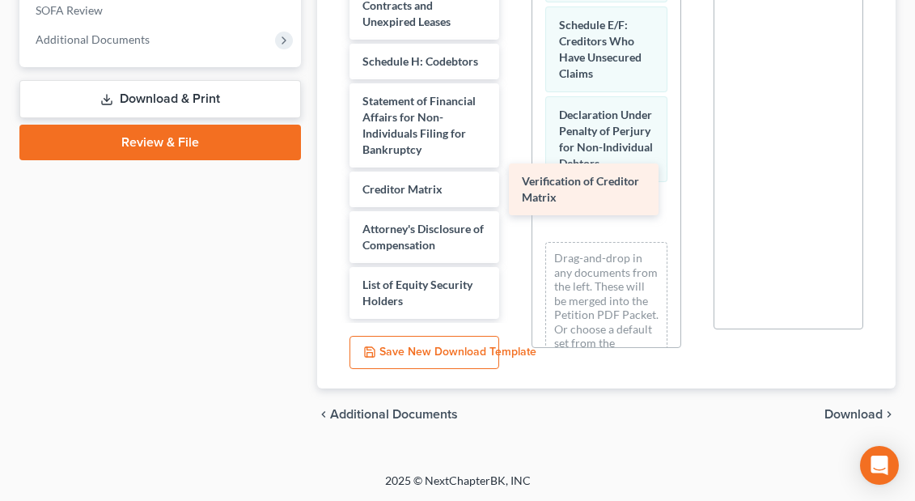
scroll to position [126, 0]
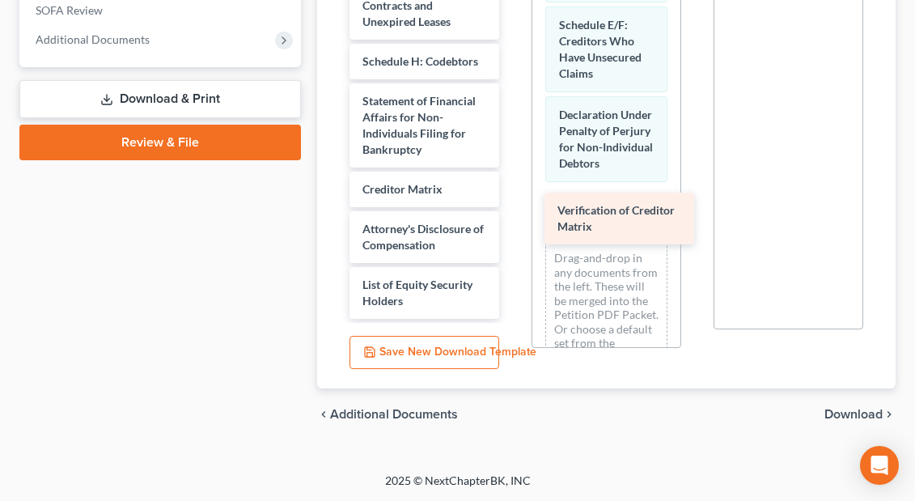
drag, startPoint x: 388, startPoint y: 184, endPoint x: 583, endPoint y: 222, distance: 198.7
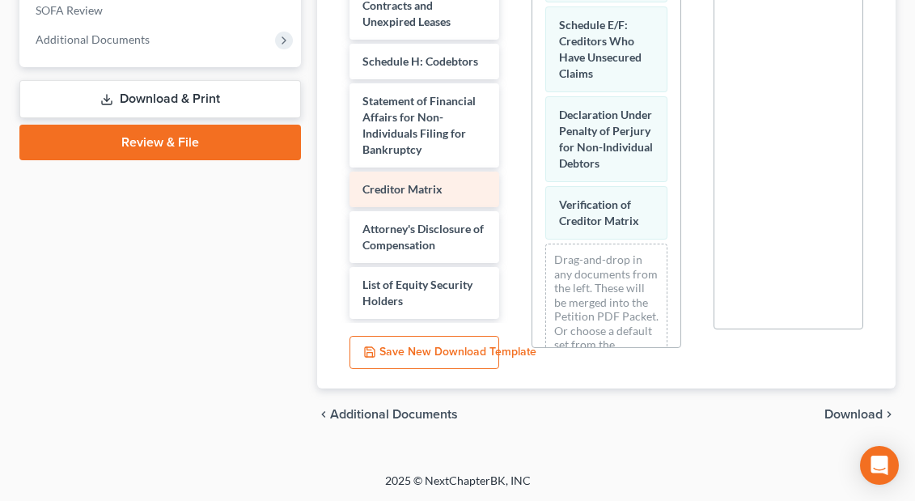
scroll to position [87, 0]
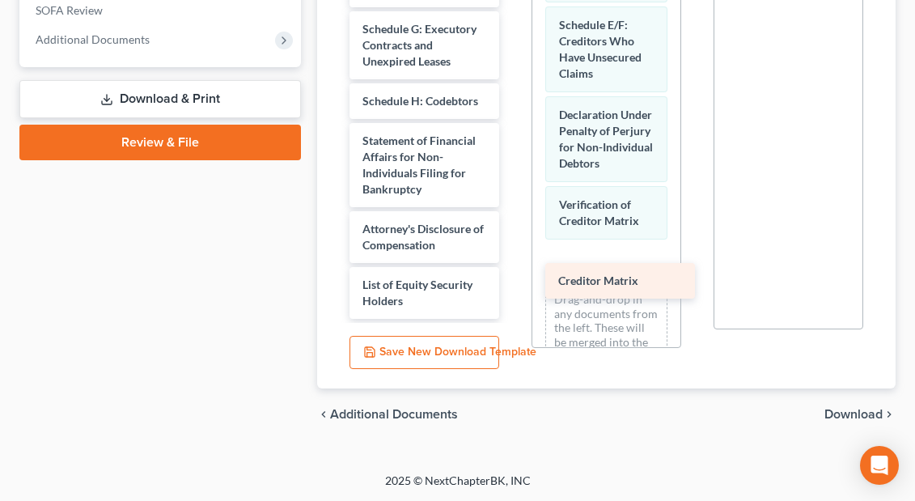
drag, startPoint x: 430, startPoint y: 188, endPoint x: 626, endPoint y: 280, distance: 216.4
click at [512, 280] on div "Creditor Matrix Voluntary Petition for Non-Individuals Filing for Bankruptcy Sc…" at bounding box center [425, 56] width 176 height 523
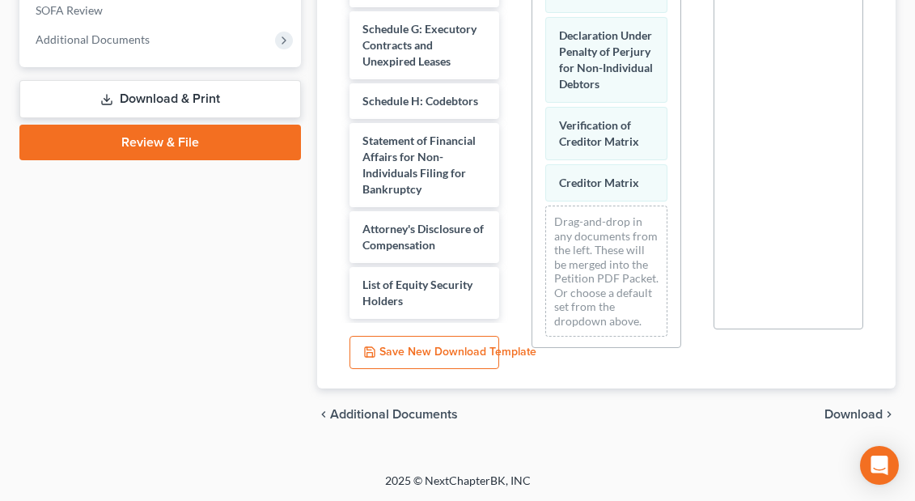
scroll to position [78, 0]
click at [841, 414] on span "Download" at bounding box center [853, 414] width 58 height 13
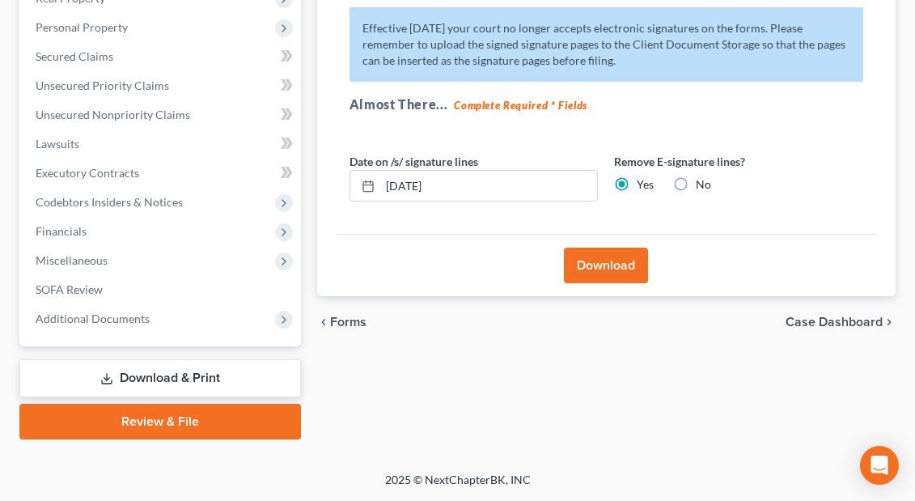
click at [599, 260] on button "Download" at bounding box center [606, 266] width 84 height 36
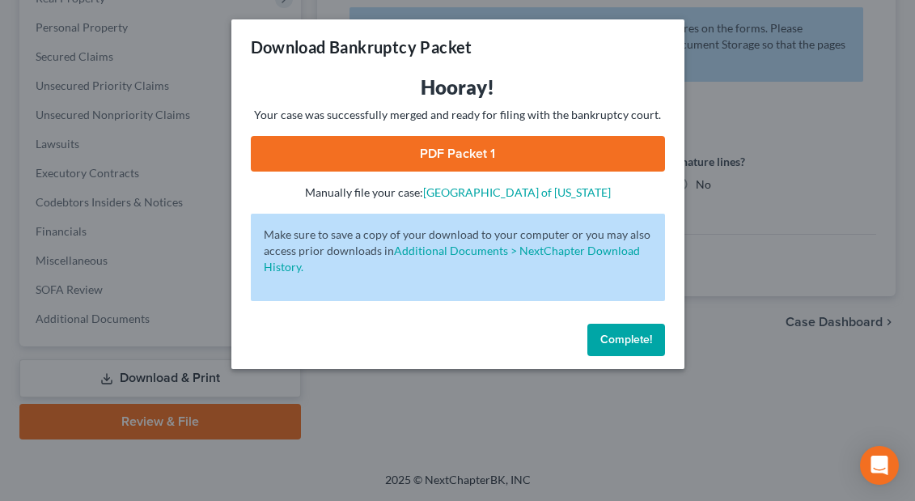
click at [480, 146] on link "PDF Packet 1" at bounding box center [458, 154] width 414 height 36
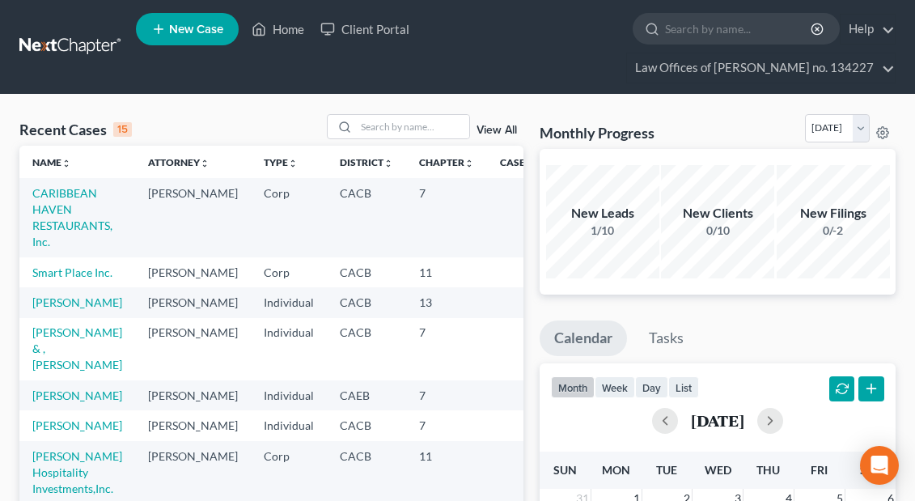
click at [190, 29] on span "New Case" at bounding box center [196, 29] width 54 height 12
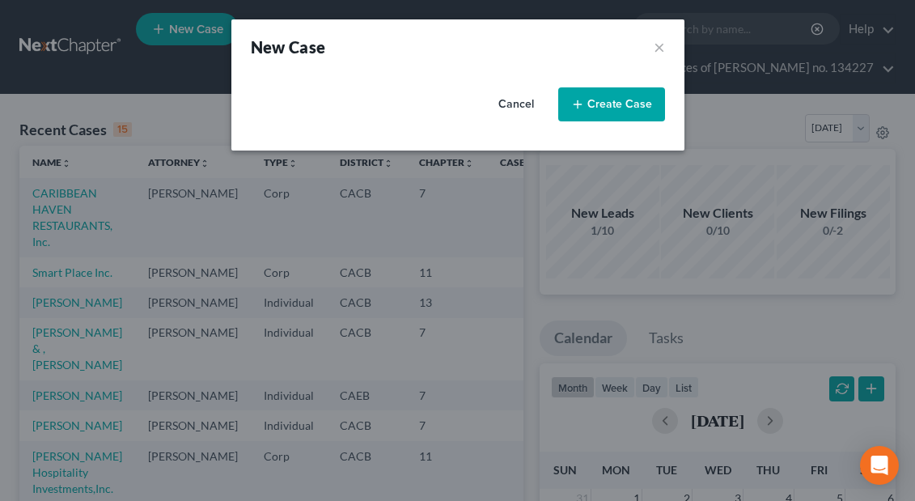
select select "7"
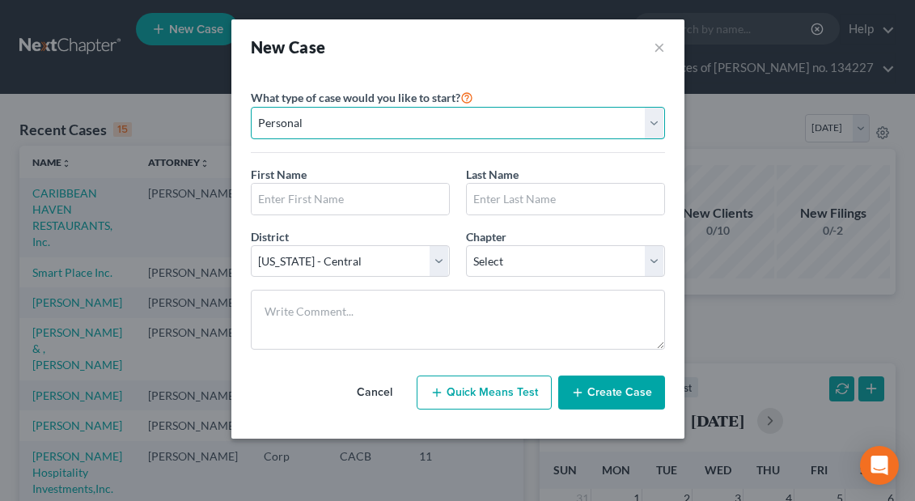
select select "1"
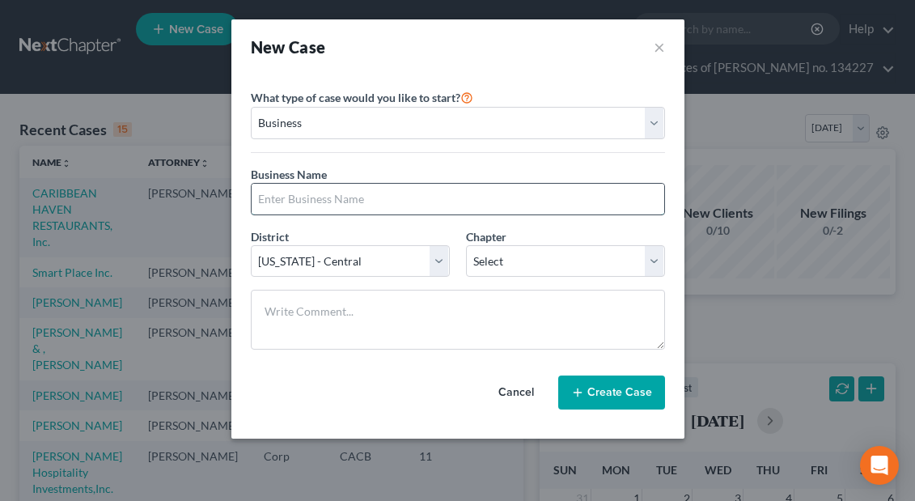
click at [355, 195] on input "text" at bounding box center [458, 199] width 413 height 31
paste input "Red Energy, Inc."
type input "Red Energy, Inc."
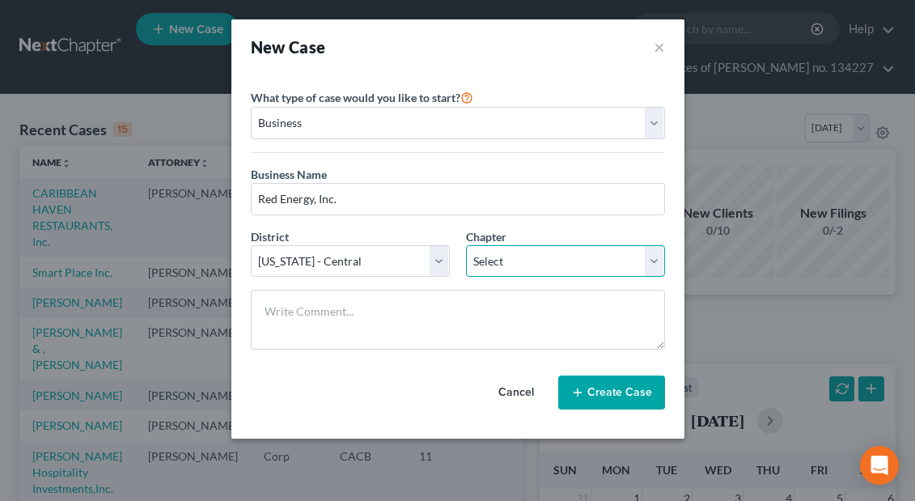
select select "1"
click at [610, 391] on button "Create Case" at bounding box center [611, 392] width 107 height 34
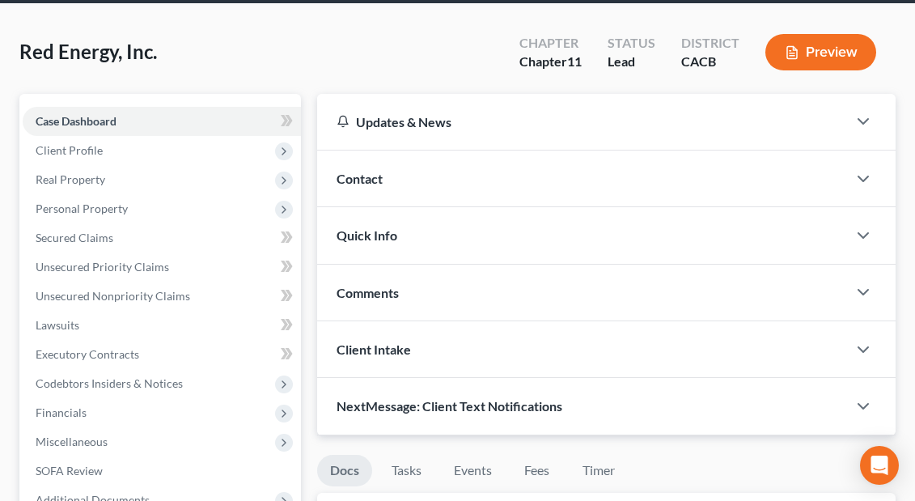
scroll to position [91, 0]
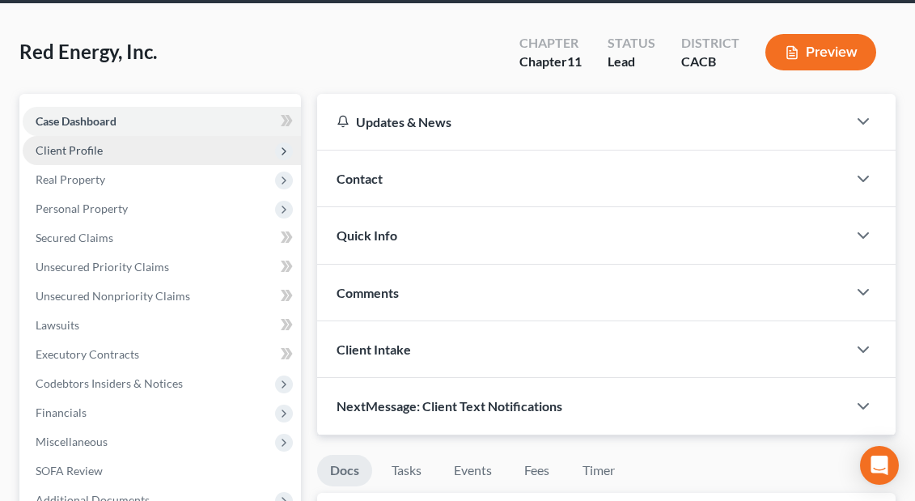
click at [66, 154] on span "Client Profile" at bounding box center [69, 150] width 67 height 14
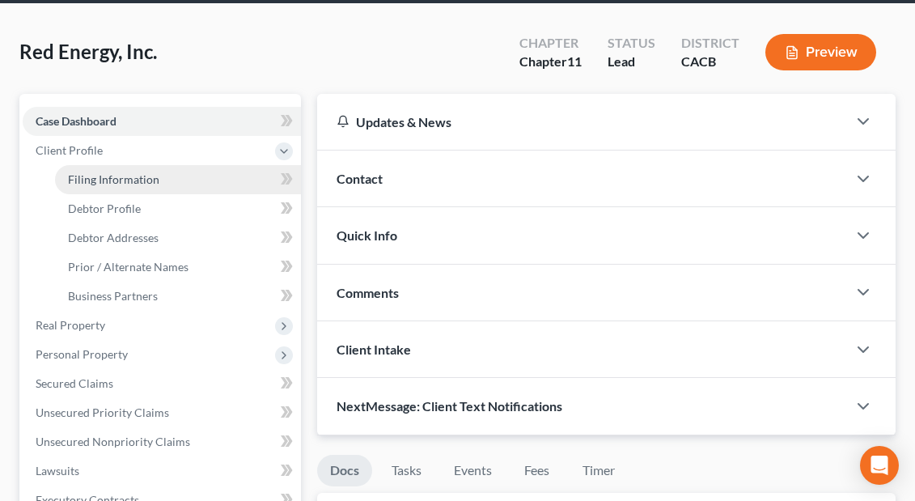
click at [88, 176] on span "Filing Information" at bounding box center [113, 179] width 91 height 14
select select "1"
select select "7"
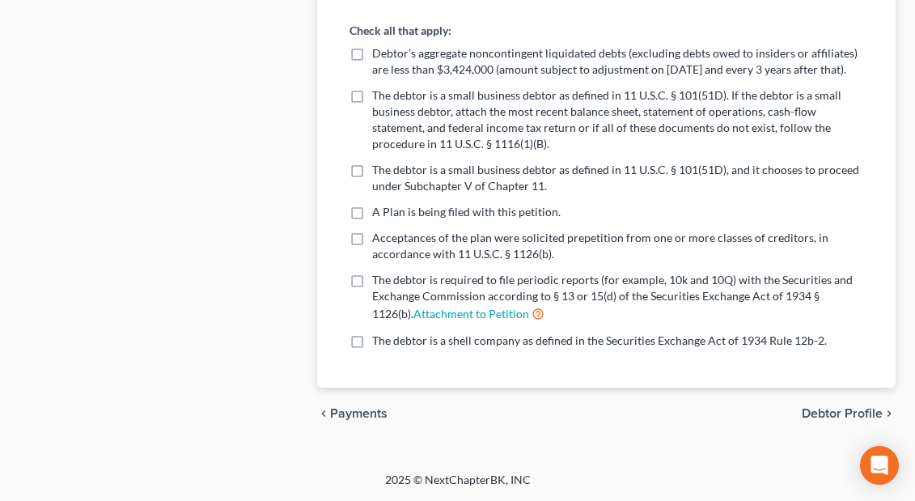
scroll to position [1295, 0]
click at [719, 414] on span "Debtor Profile" at bounding box center [842, 414] width 81 height 13
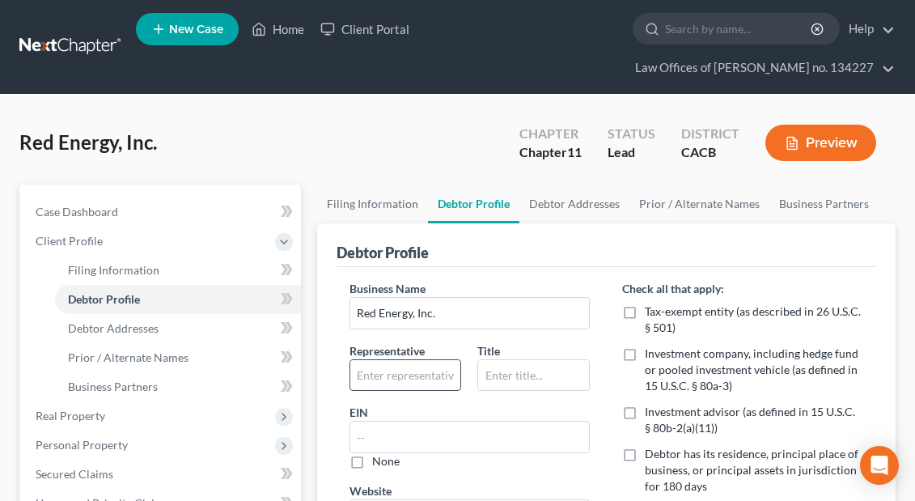
click at [391, 379] on input "text" at bounding box center [405, 375] width 111 height 31
type input "Sergey Vershinin"
click at [494, 380] on input "text" at bounding box center [533, 375] width 111 height 31
click at [494, 380] on input "Officer" at bounding box center [533, 375] width 111 height 31
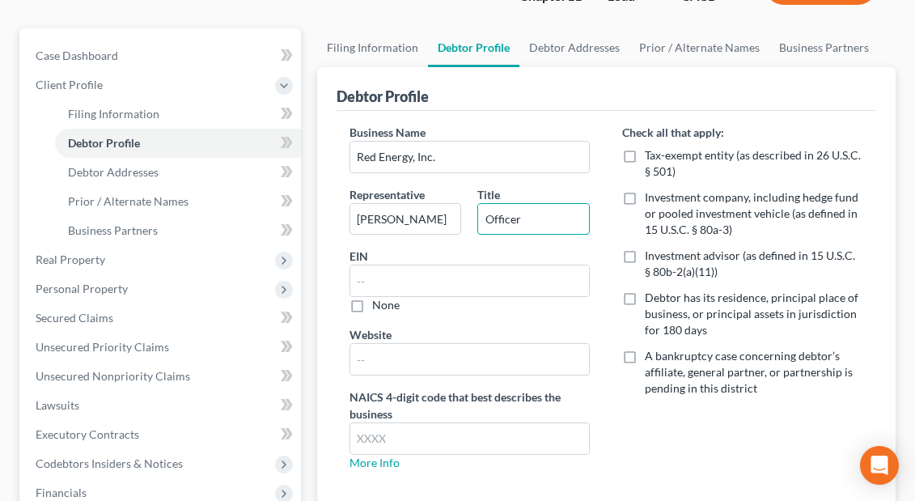
scroll to position [172, 0]
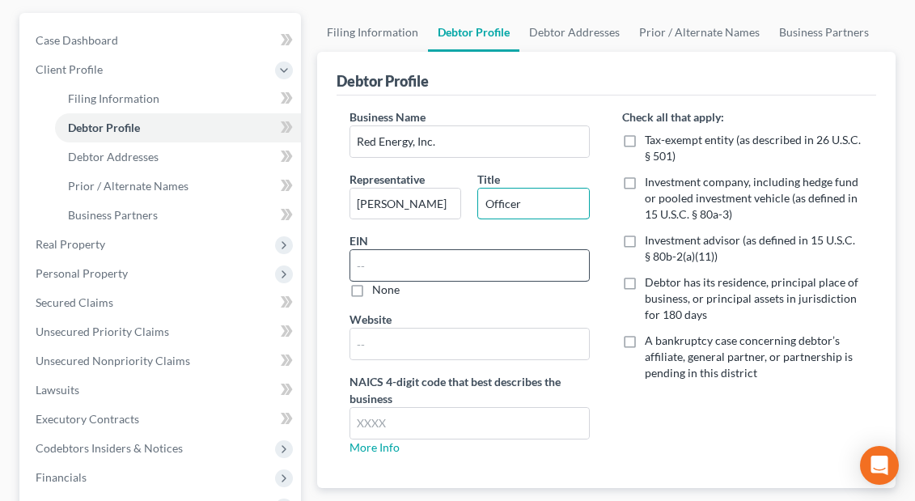
type input "Officer"
click at [385, 265] on input "text" at bounding box center [469, 265] width 239 height 31
paste input "84-2025933"
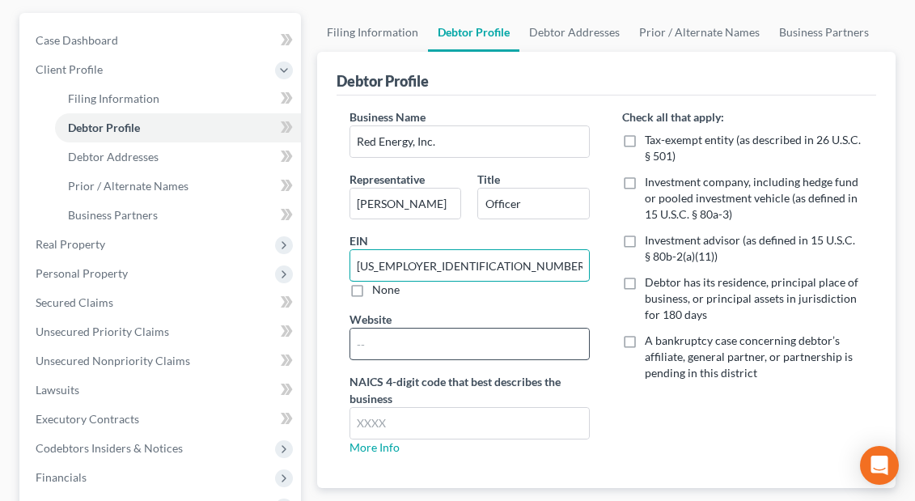
type input "84-2025933"
click at [381, 345] on input "text" at bounding box center [469, 343] width 239 height 31
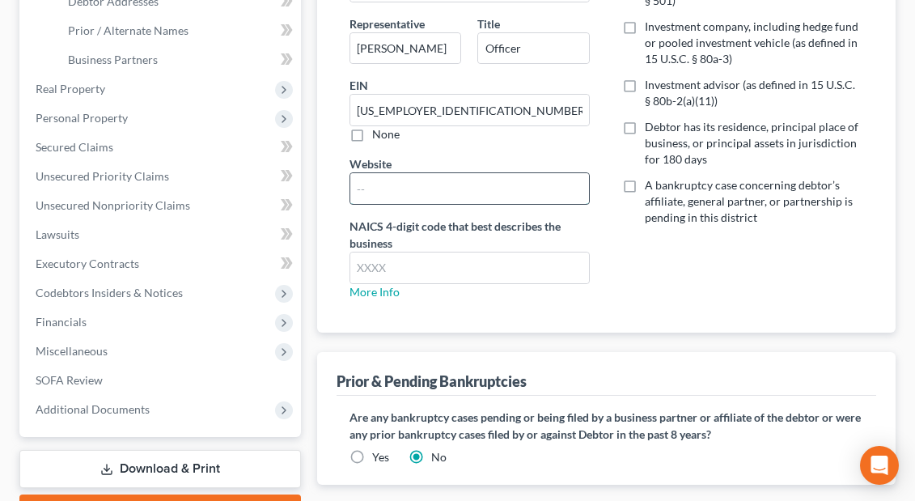
scroll to position [338, 0]
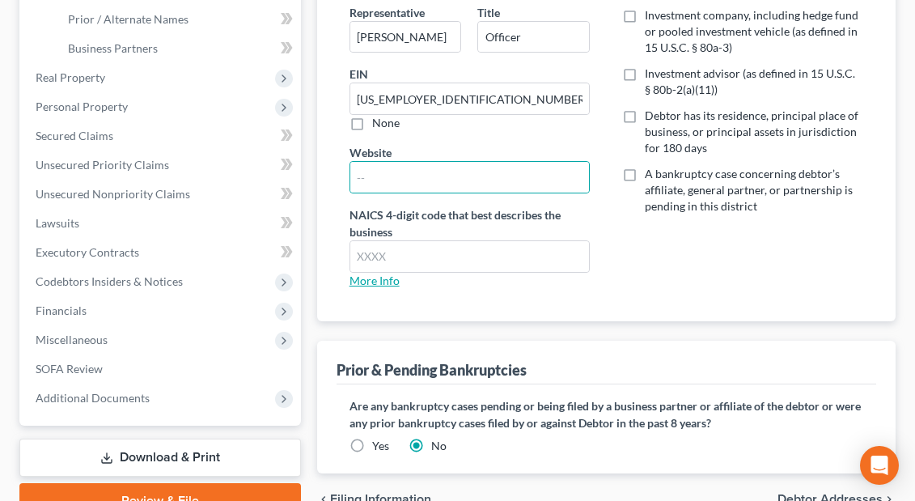
click at [388, 281] on link "More Info" at bounding box center [375, 280] width 50 height 14
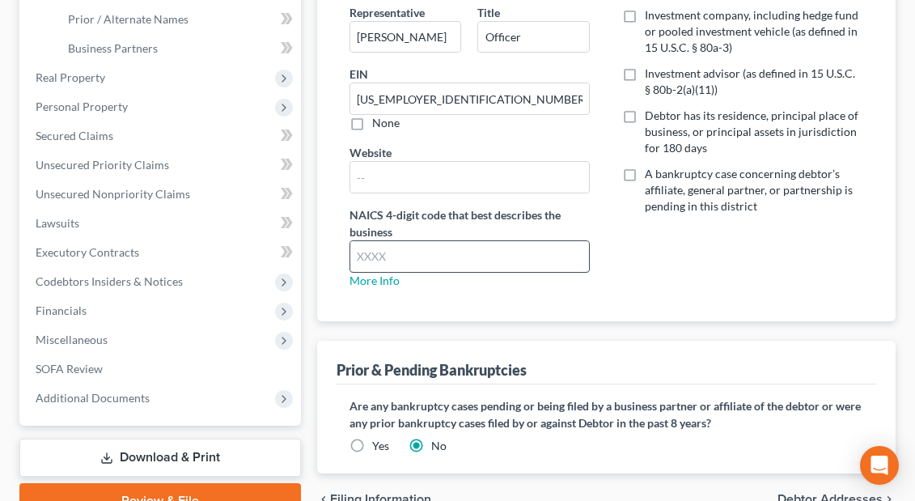
click at [367, 256] on input "text" at bounding box center [469, 256] width 239 height 31
type input "6531"
click at [389, 280] on link "More Info" at bounding box center [375, 280] width 50 height 14
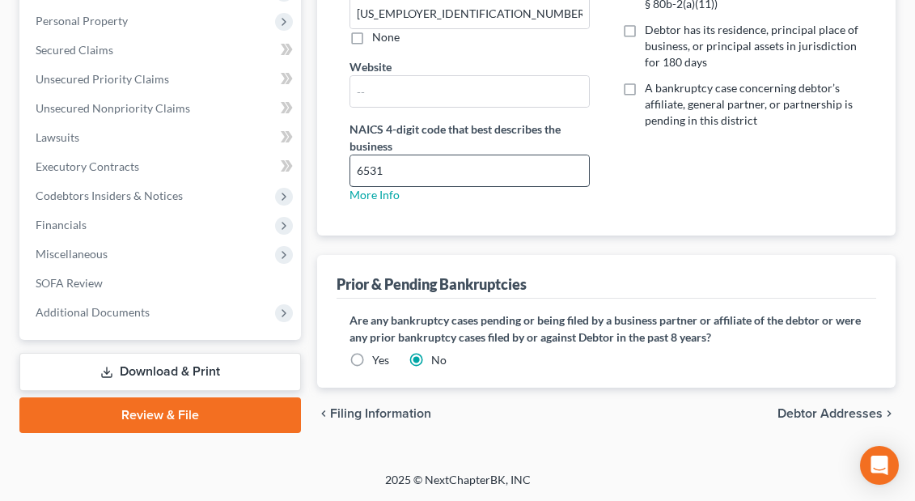
scroll to position [424, 0]
click at [719, 410] on span "Debtor Addresses" at bounding box center [830, 413] width 105 height 13
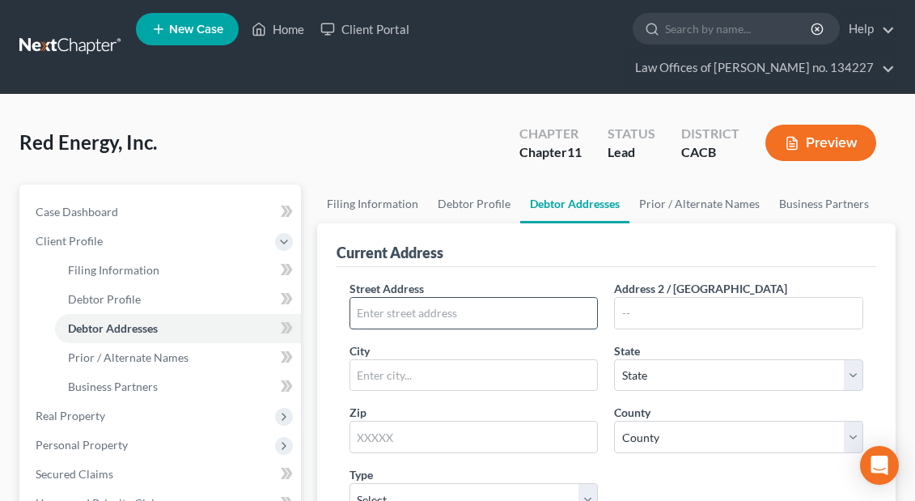
paste input "22510 La Quilla dr., Chatsworth, CA, 913"
type input "22510 La Quilla dr., Chatsworth, CA, 913"
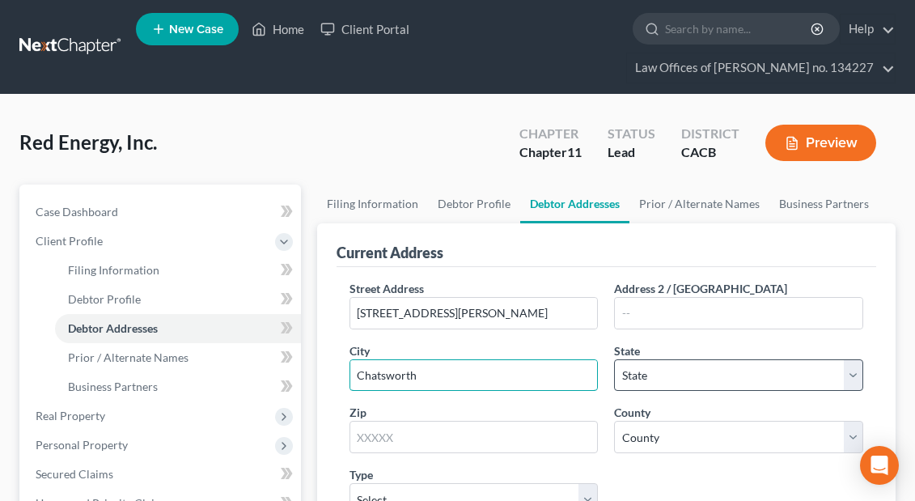
type input "Chatsworth"
click at [629, 379] on select "State AL AK AR AZ CA CO CT DE DC FL GA GU HI ID IL IN IA KS KY LA ME MD MA MI M…" at bounding box center [738, 375] width 249 height 32
select select "4"
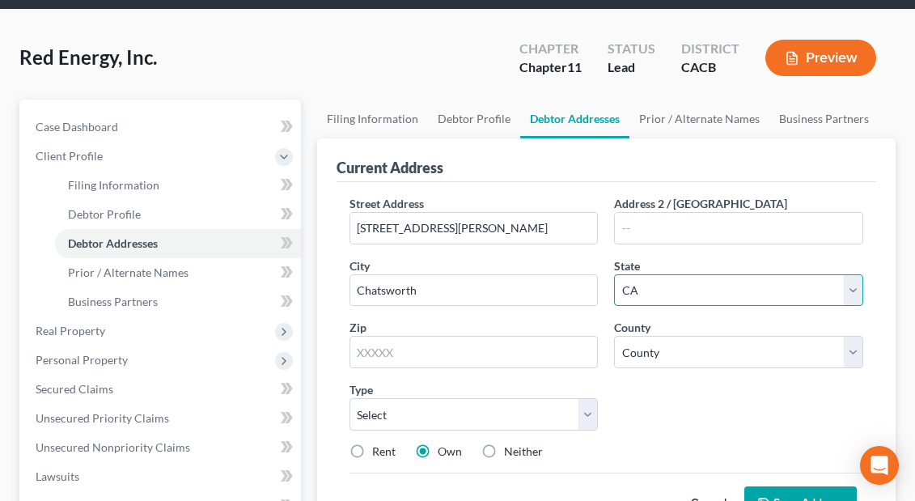
scroll to position [85, 0]
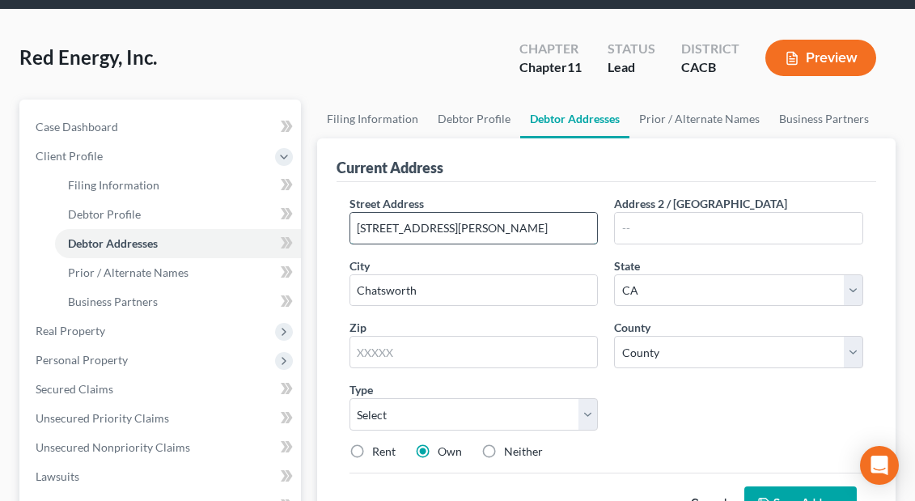
click at [563, 229] on input "22510 La Quilla dr., Chatsworth, CA, 913" at bounding box center [474, 228] width 248 height 31
click at [587, 228] on input "22510 La Quilla dr., Chatsworth, CA, 913" at bounding box center [474, 228] width 248 height 31
click at [575, 163] on div "Current Address" at bounding box center [607, 160] width 540 height 44
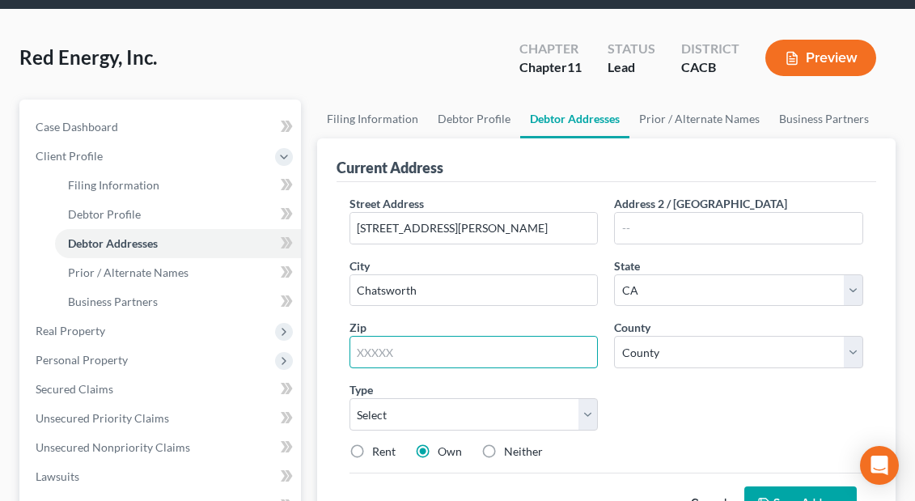
click at [359, 349] on input "text" at bounding box center [474, 352] width 249 height 32
type input "91311"
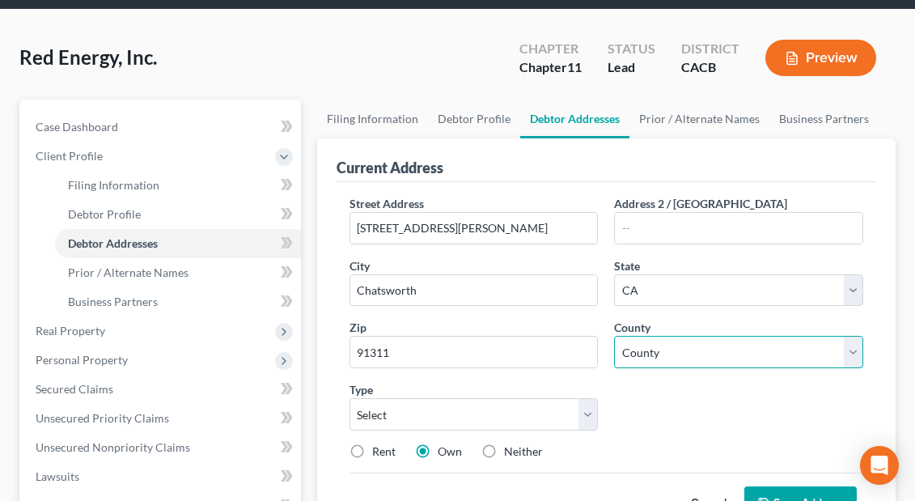
click at [719, 349] on select "County Alameda County Alpine County Amador County Butte County Calaveras County…" at bounding box center [738, 352] width 249 height 32
select select "18"
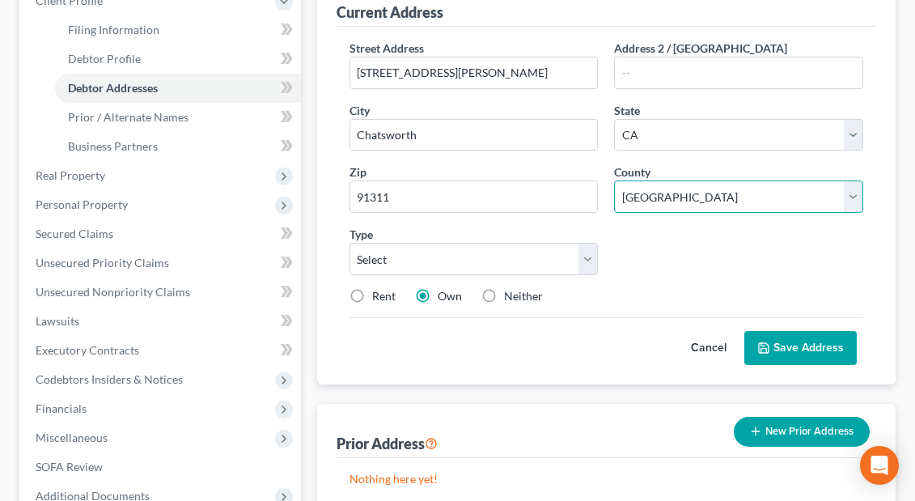
scroll to position [249, 0]
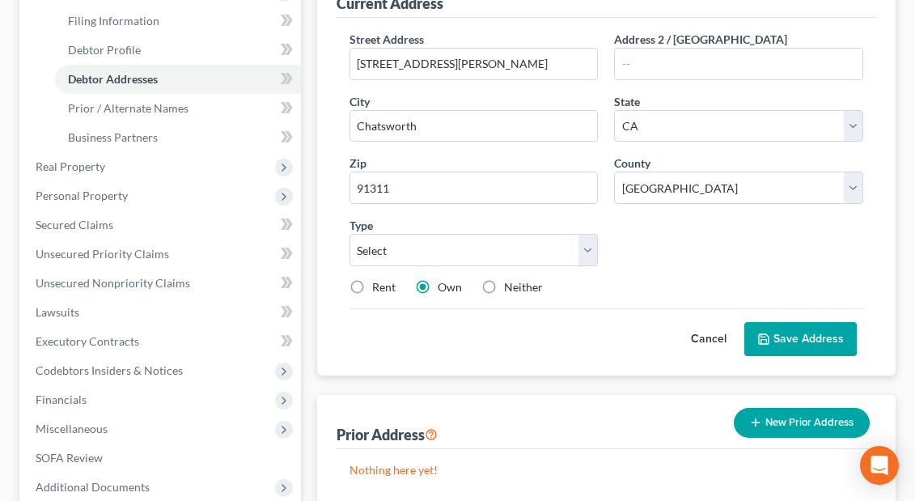
click at [504, 281] on label "Neither" at bounding box center [523, 287] width 39 height 16
click at [511, 281] on input "Neither" at bounding box center [516, 284] width 11 height 11
radio input "true"
click at [583, 250] on select "Select Business Mailing Location of Assets" at bounding box center [474, 250] width 249 height 32
select select "0"
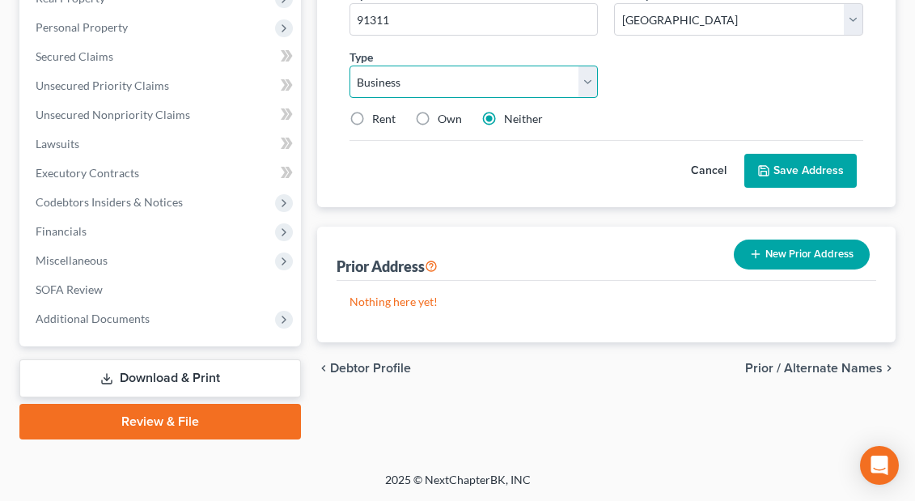
scroll to position [417, 0]
click at [719, 170] on button "Save Address" at bounding box center [800, 171] width 112 height 34
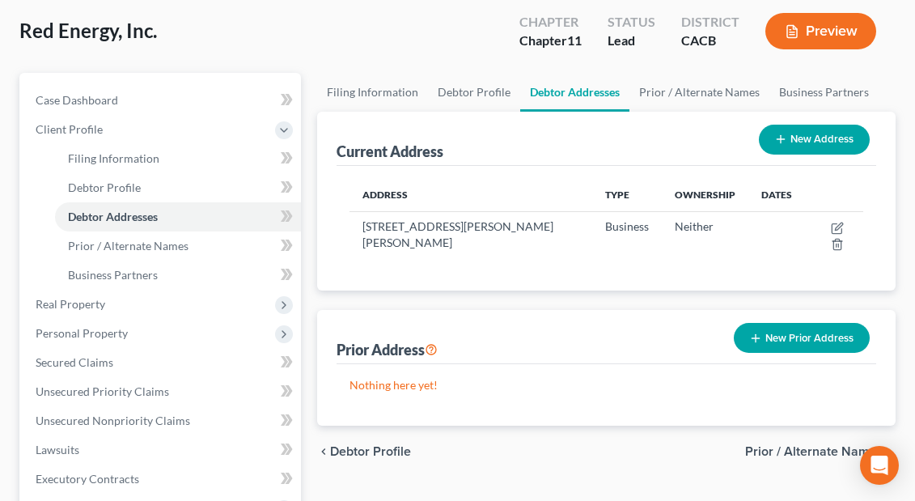
scroll to position [112, 0]
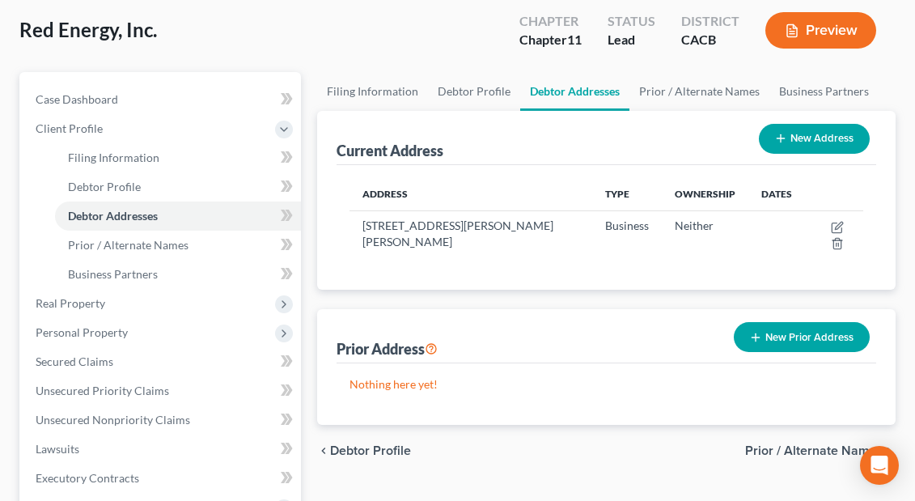
click at [719, 139] on button "New Address" at bounding box center [814, 139] width 111 height 30
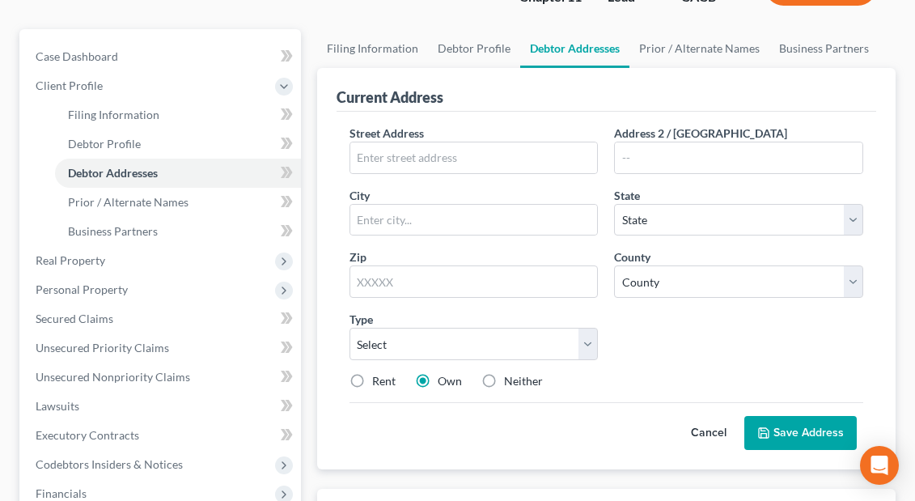
scroll to position [151, 0]
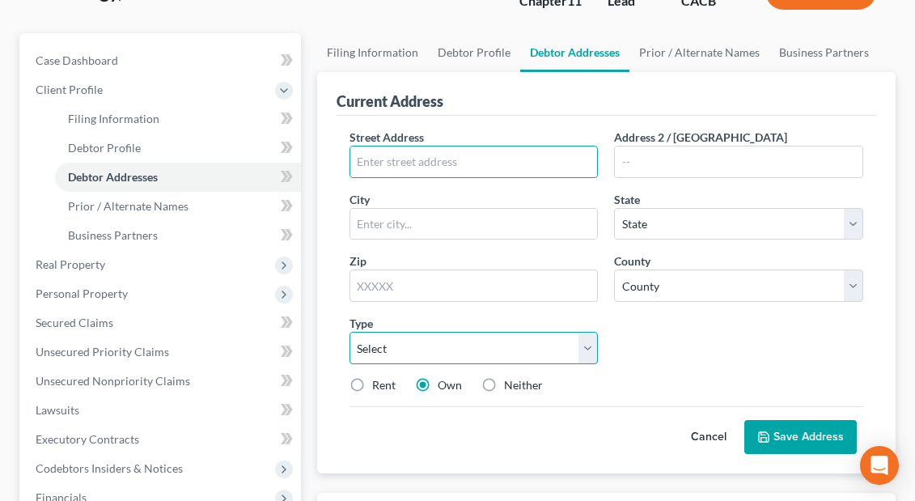
click at [587, 354] on select "Select Business Mailing Location of Assets" at bounding box center [474, 348] width 249 height 32
click at [375, 159] on input "text" at bounding box center [474, 161] width 248 height 31
paste input "64801 & 64851 Dillion Rd, Desert Hot Spr"
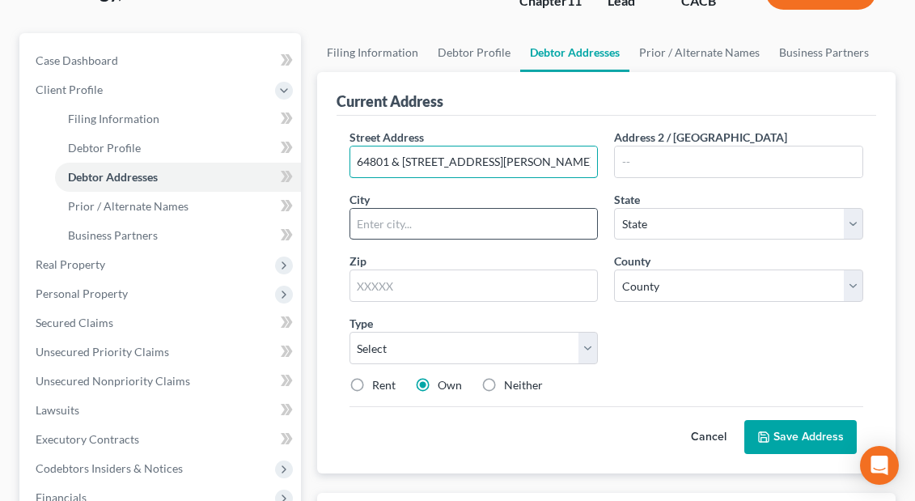
type input "64801 & 64851 Dillion Rd, Desert Hot Spr"
click at [389, 227] on input "text" at bounding box center [474, 224] width 248 height 31
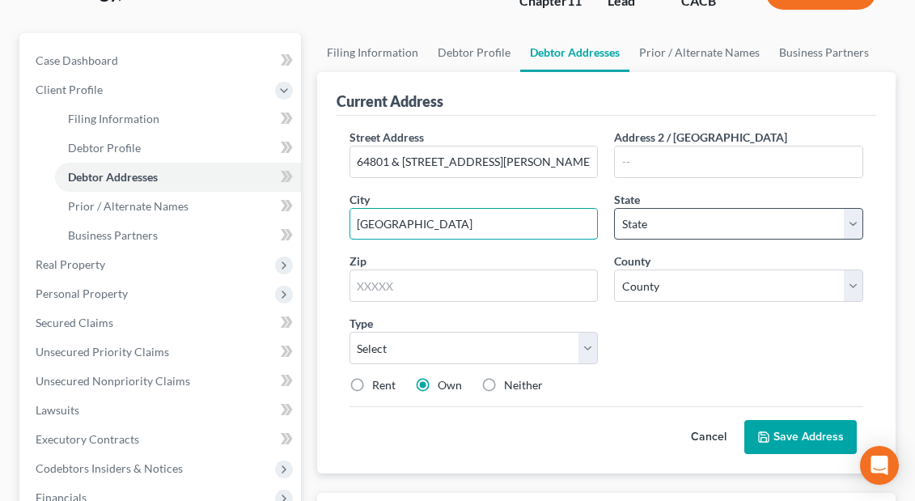
type input "Desert Hot Springs"
click at [719, 223] on select "State AL AK AR AZ CA CO CT DE DC FL GA GU HI ID IL IN IA KS KY LA ME MD MA MI M…" at bounding box center [738, 224] width 249 height 32
select select "4"
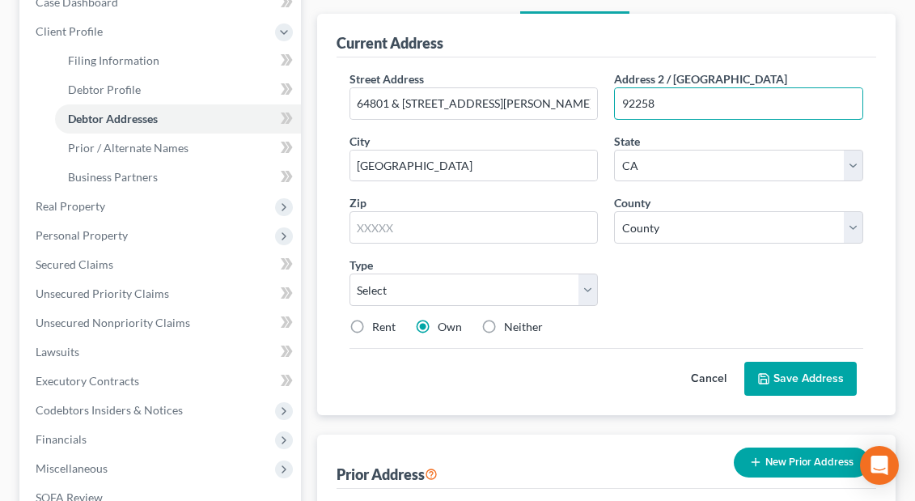
scroll to position [211, 0]
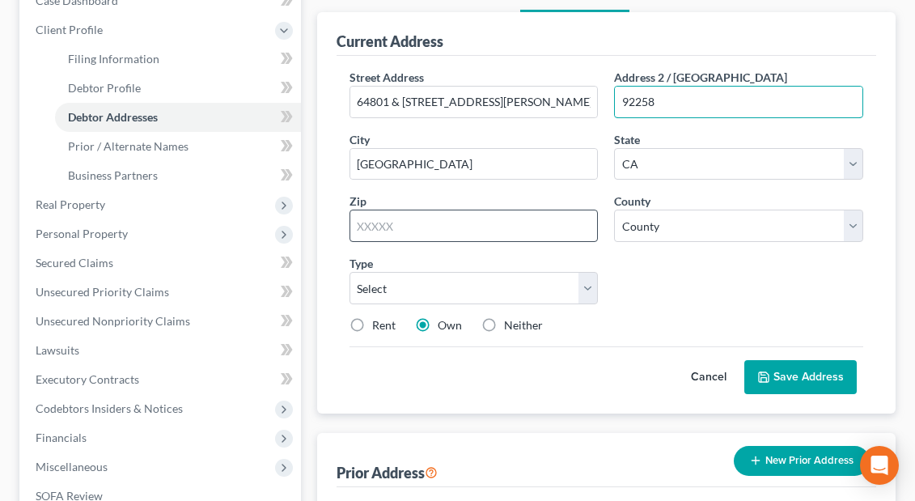
type input "92258"
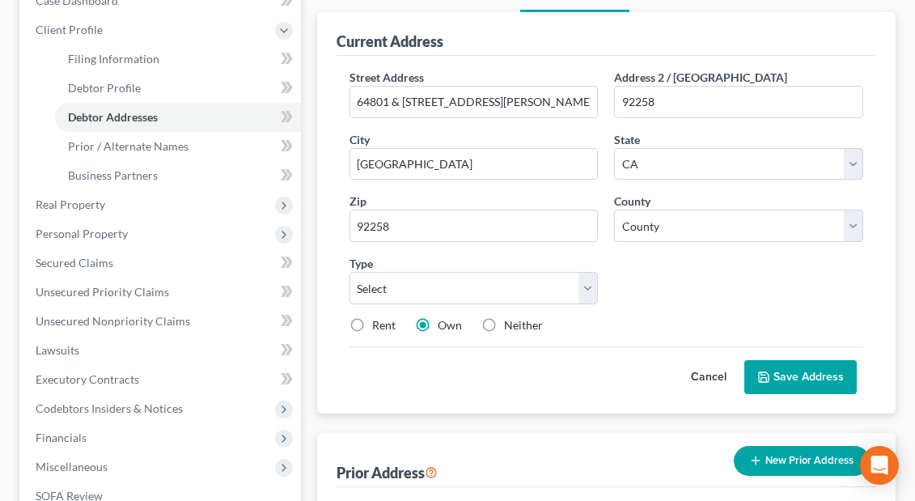
click at [582, 313] on div "Street Address * 64801 & 64851 Dillion Rd, Desert Hot Spr Address 2 / PO Box 92…" at bounding box center [606, 208] width 530 height 278
type input "North Palm Springs"
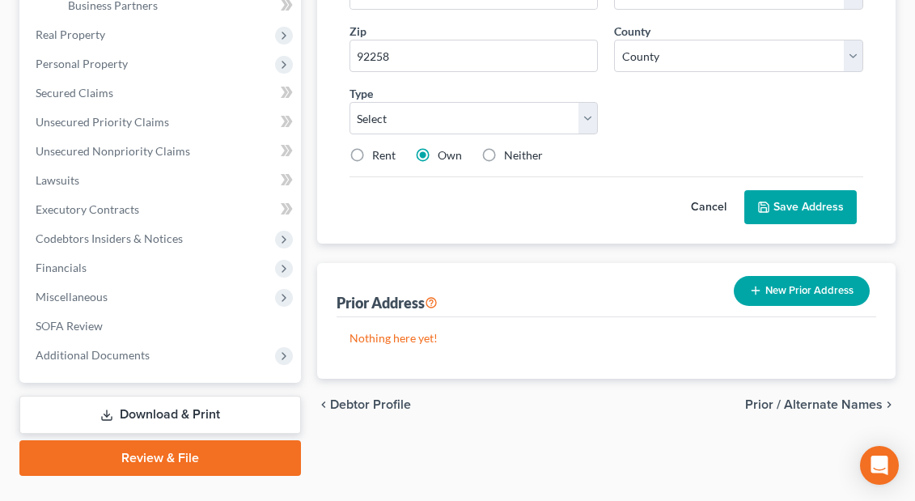
scroll to position [381, 0]
click at [719, 199] on button "Save Address" at bounding box center [800, 207] width 112 height 34
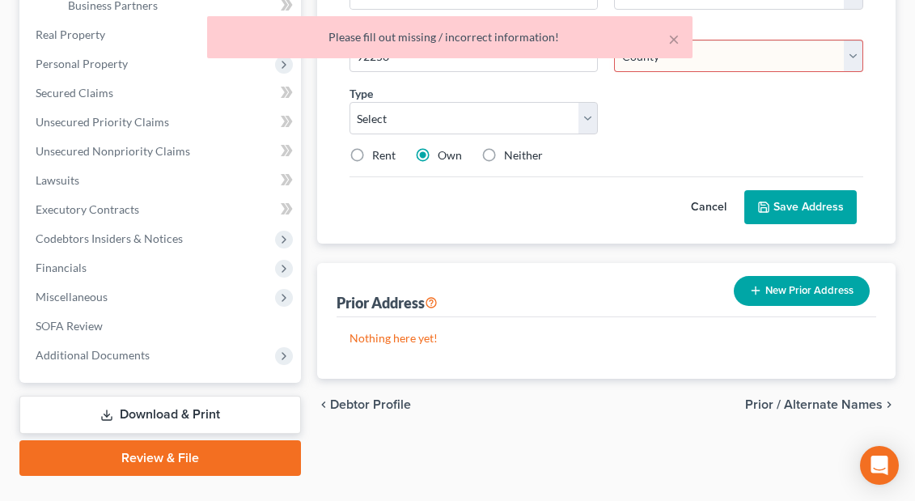
click at [676, 193] on button "Cancel" at bounding box center [708, 207] width 71 height 32
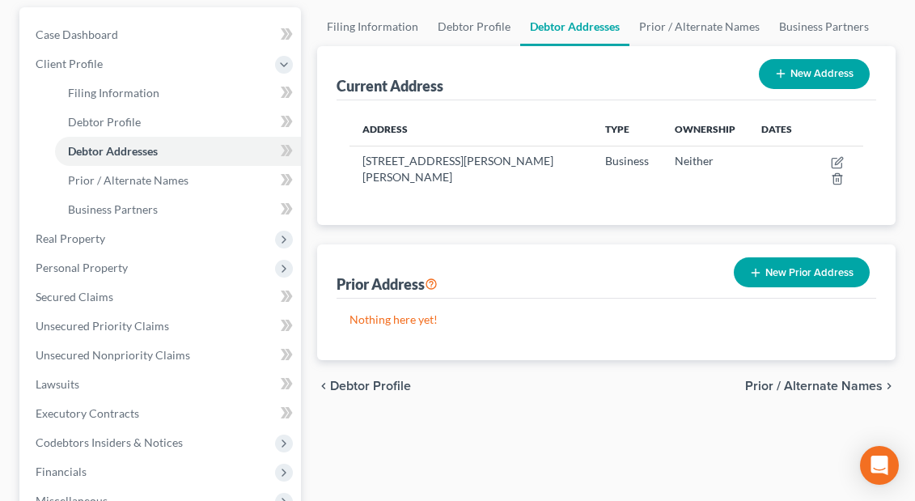
scroll to position [170, 0]
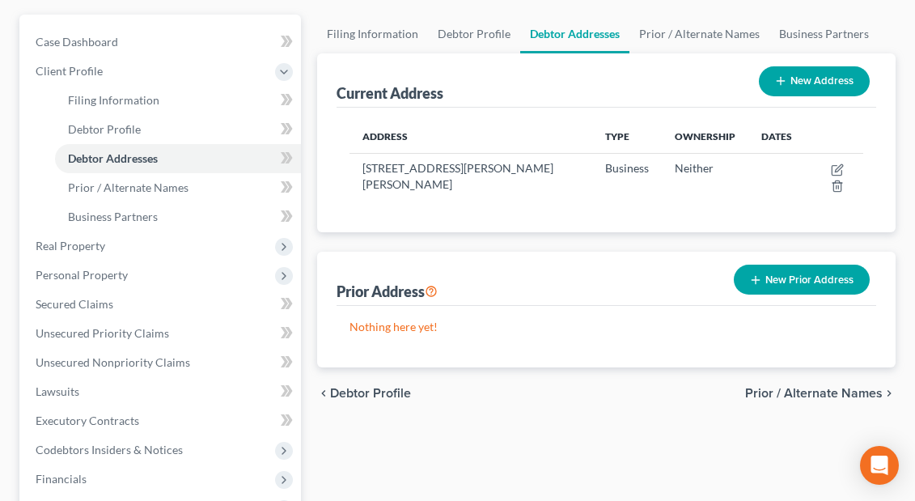
click at [719, 87] on button "New Address" at bounding box center [814, 81] width 111 height 30
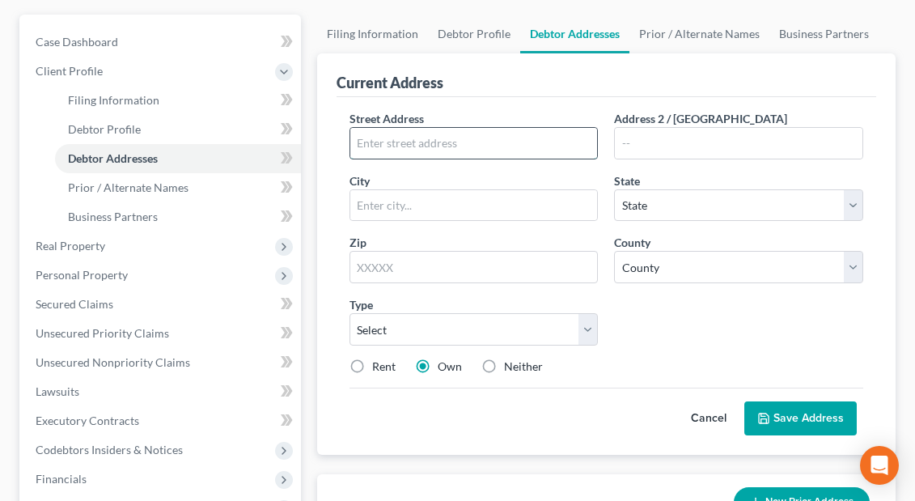
paste input "64801 & 64851 Dillion Rd, Desert Hot Spr"
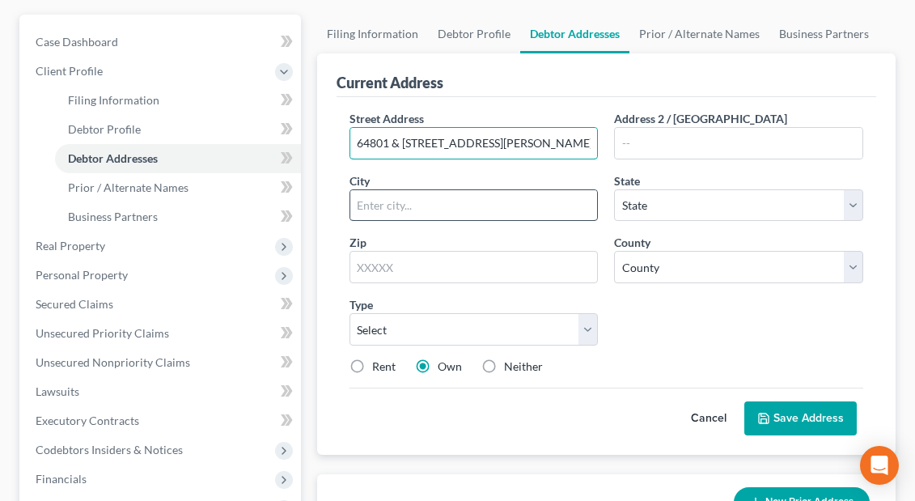
type input "64801 & 64851 Dillion Rd, Desert Hot Spr"
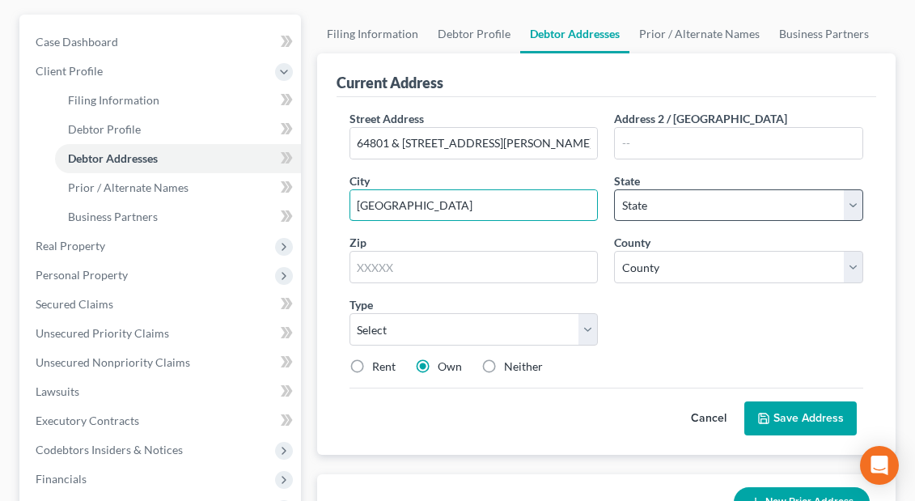
type input "Desert Hot Springs"
click at [719, 210] on select "State AL AK AR AZ CA CO CT DE DC FL GA GU HI ID IL IN IA KS KY LA ME MD MA MI M…" at bounding box center [738, 205] width 249 height 32
select select "4"
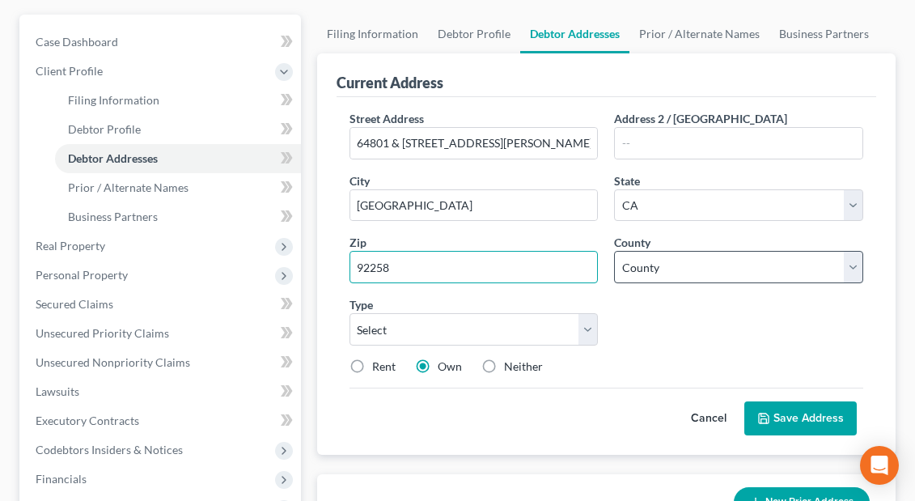
type input "92258"
click at [719, 264] on select "County Alameda County Alpine County Amador County Butte County Calaveras County…" at bounding box center [738, 267] width 249 height 32
type input "North Palm Springs"
click at [719, 268] on select "County Alameda County Alpine County Amador County Butte County Calaveras County…" at bounding box center [738, 267] width 249 height 32
select select "32"
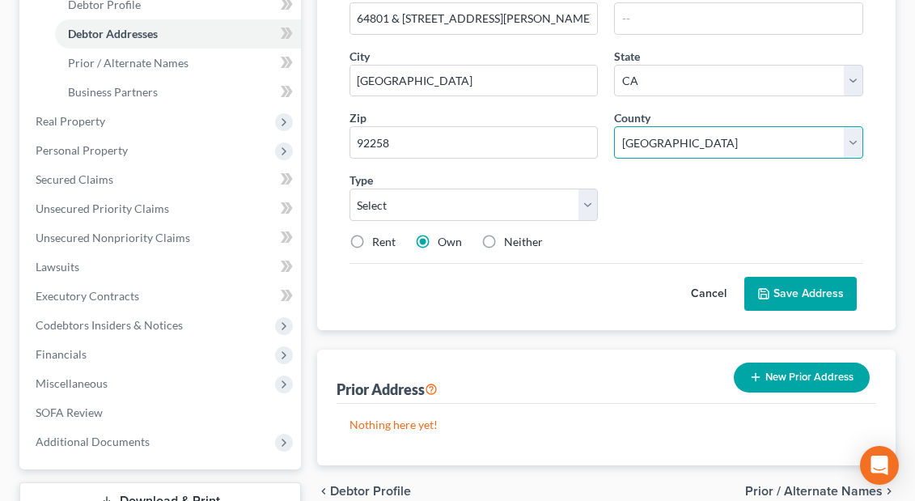
scroll to position [316, 0]
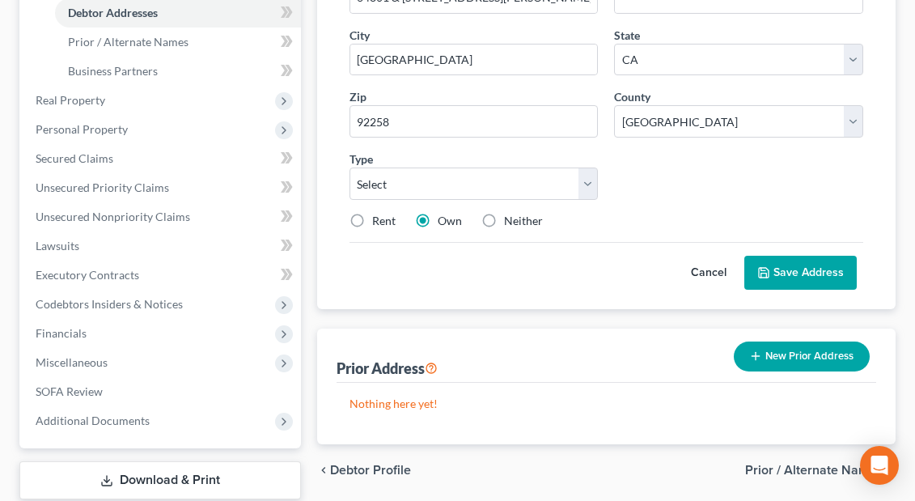
click at [719, 274] on button "Save Address" at bounding box center [800, 273] width 112 height 34
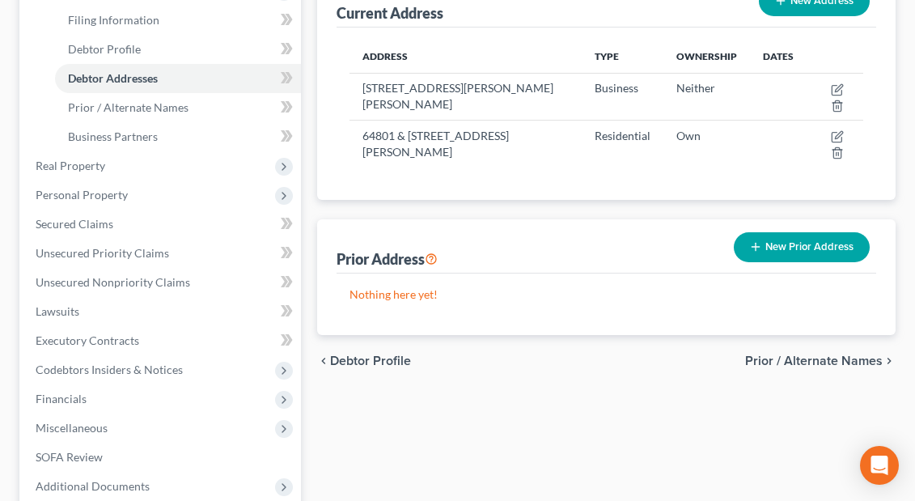
scroll to position [340, 0]
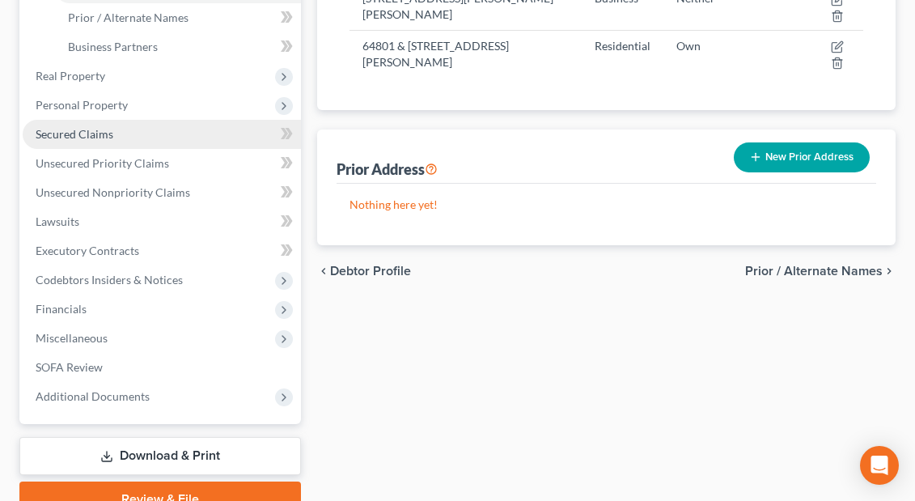
click at [78, 137] on span "Secured Claims" at bounding box center [75, 134] width 78 height 14
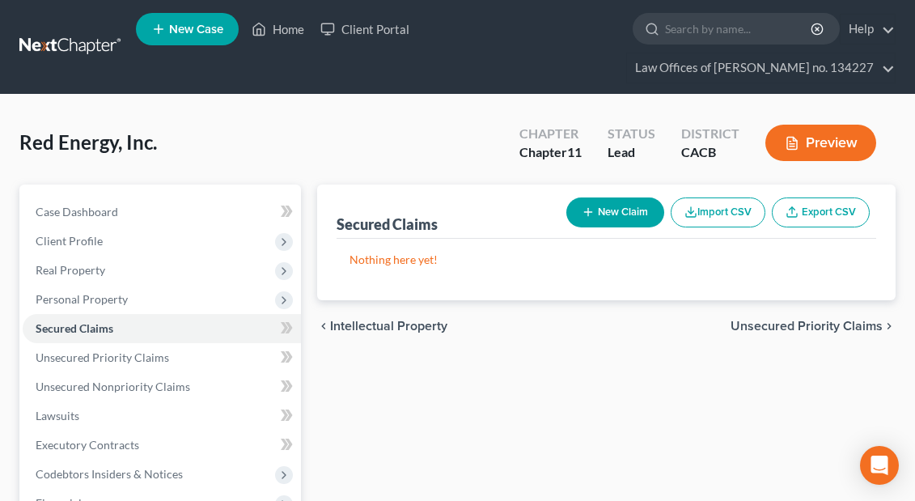
click at [634, 215] on button "New Claim" at bounding box center [615, 212] width 98 height 30
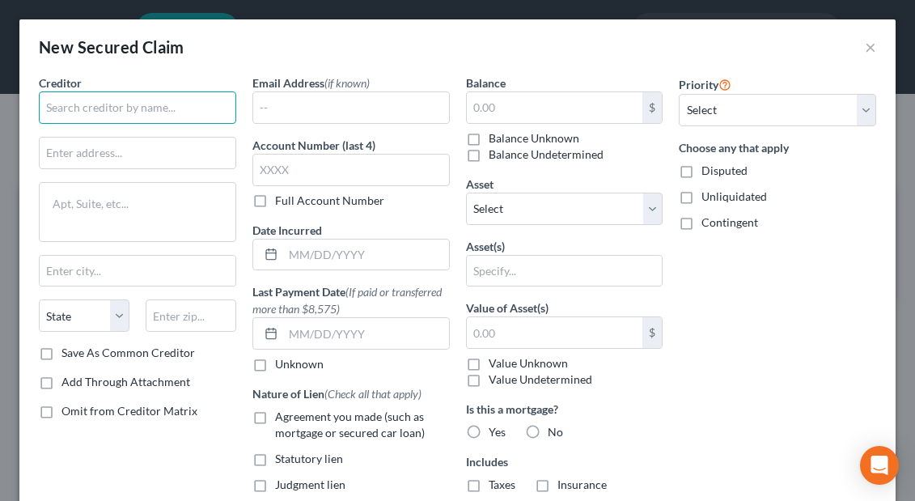
click at [70, 107] on input "text" at bounding box center [137, 107] width 197 height 32
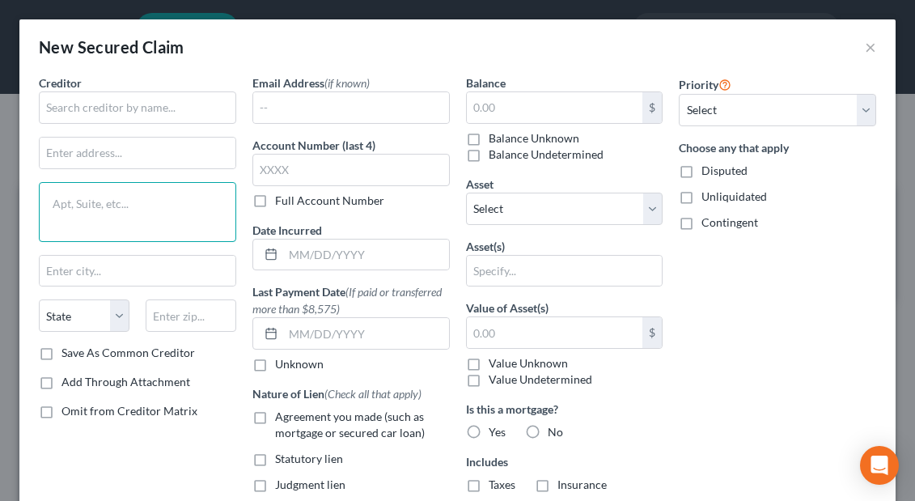
click at [75, 202] on textarea at bounding box center [137, 212] width 197 height 60
paste textarea "LOGAN INVESTMENTS Ron Sentchuk 5000 N. Parkway Calabasas Suite 200 Calabasas, C…"
drag, startPoint x: 53, startPoint y: 202, endPoint x: 163, endPoint y: 214, distance: 109.9
click at [163, 214] on textarea "LOGAN INVESTMENTS Ron Sentchuk 5000 N. Parkway Calabasas Suite 200 Calabasas, C…" at bounding box center [137, 212] width 197 height 60
type textarea "5000 N. Parkway Calabasas Suite 200 Calabasas, CA 91302"
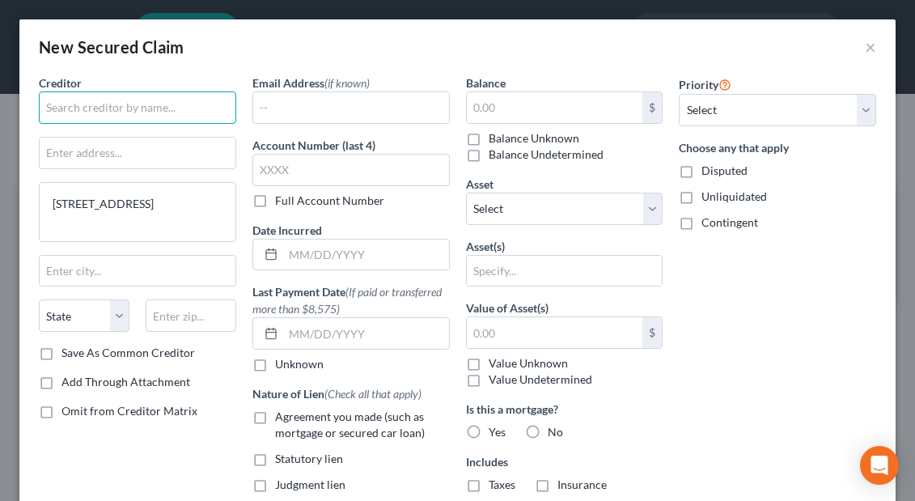
click at [70, 103] on input "text" at bounding box center [137, 107] width 197 height 32
paste input "LOGAN INVESTMENTS Ron Sentchuk"
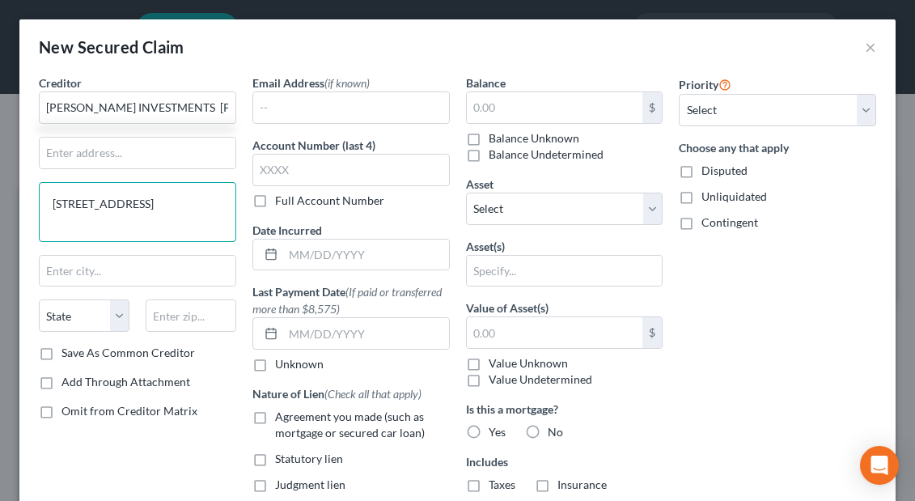
click at [53, 219] on textarea "5000 N. Parkway Calabasas Suite 200 Calabasas, CA 91302" at bounding box center [137, 212] width 197 height 60
type input "LOGAN INVESTMENTS Ron Sentchuk"
type textarea "5000 N. Parkway Calabasas Suite 200 Calabasas, CA 91302"
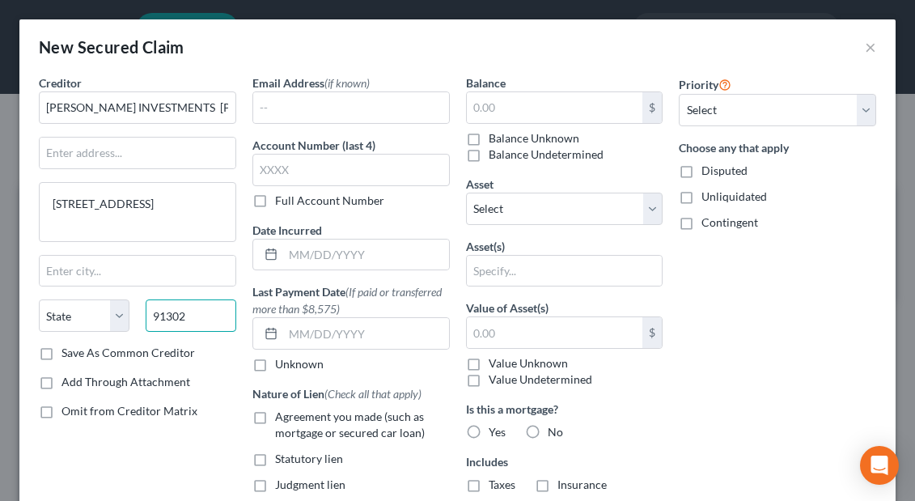
type input "91302"
click at [177, 374] on label "Add Through Attachment" at bounding box center [125, 382] width 129 height 16
click at [78, 374] on input "Add Through Attachment" at bounding box center [73, 379] width 11 height 11
checkbox input "true"
type input "Calabasas"
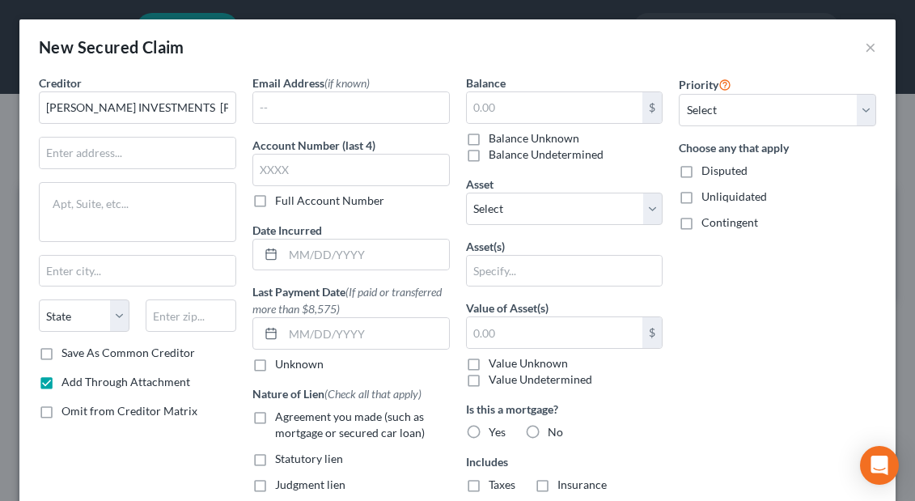
select select "4"
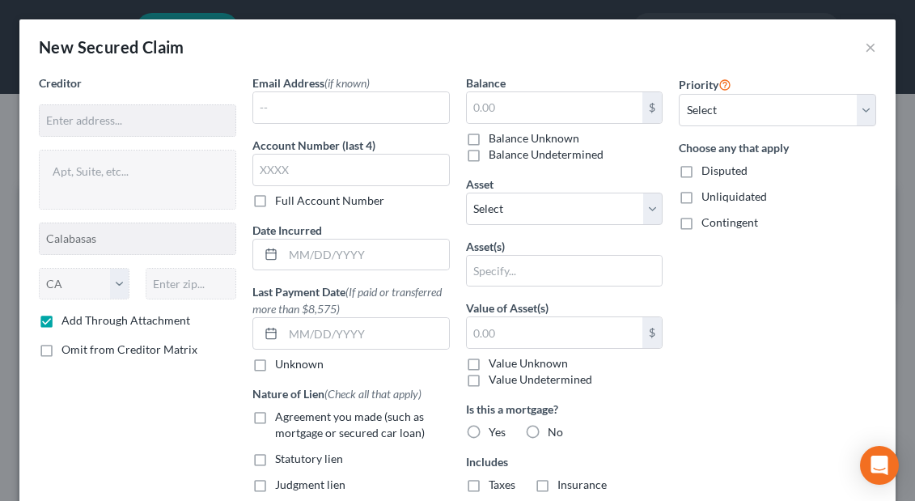
click at [61, 320] on label "Add Through Attachment" at bounding box center [125, 320] width 129 height 16
click at [68, 320] on input "Add Through Attachment" at bounding box center [73, 317] width 11 height 11
checkbox input "false"
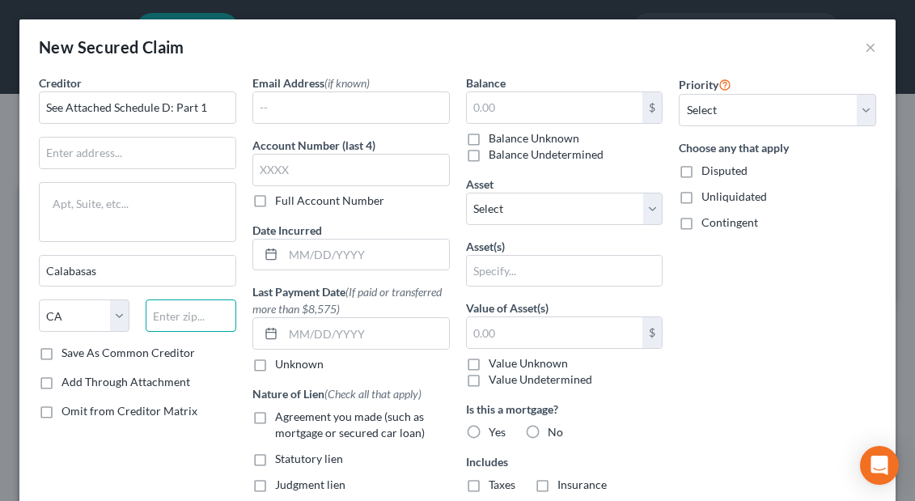
click at [176, 321] on input "text" at bounding box center [191, 315] width 91 height 32
click at [66, 193] on textarea at bounding box center [137, 212] width 197 height 60
click at [217, 112] on input "See Attached Schedule D: Part 1" at bounding box center [137, 107] width 197 height 32
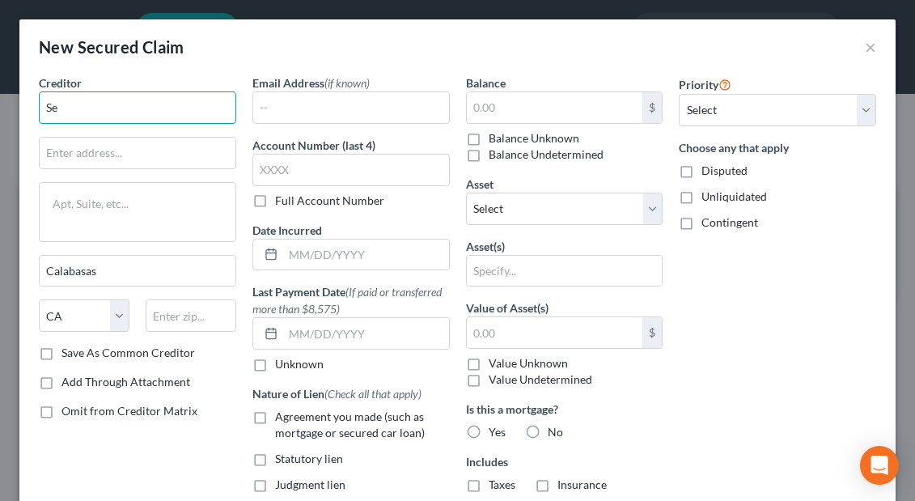
type input "S"
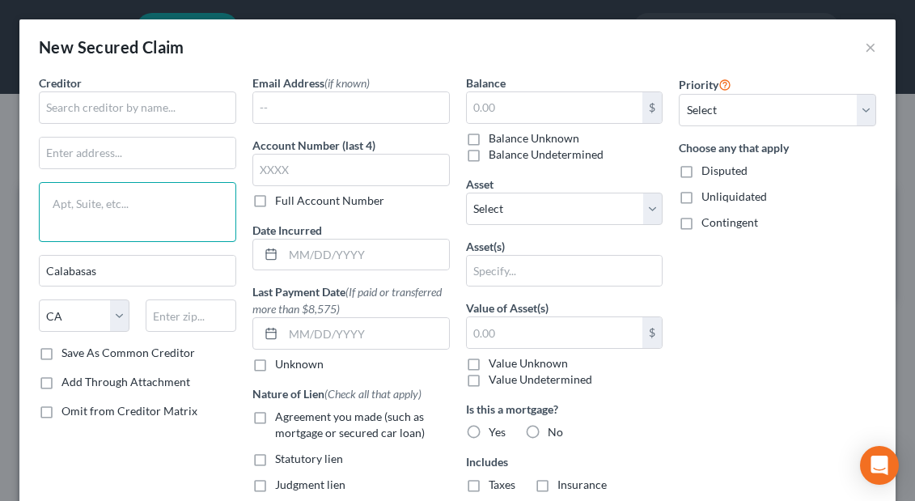
click at [78, 195] on textarea at bounding box center [137, 212] width 197 height 60
paste textarea "LOGAN INVESTMENTS Ron Sentchuk"
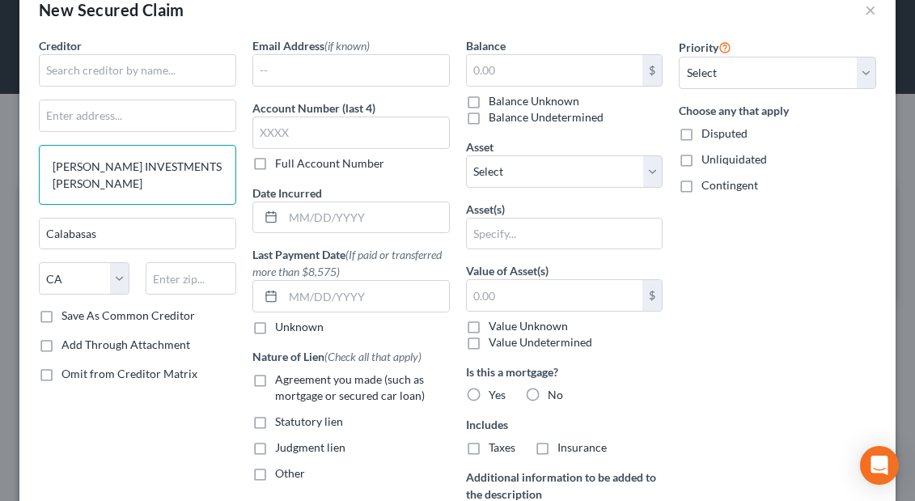
scroll to position [26, 0]
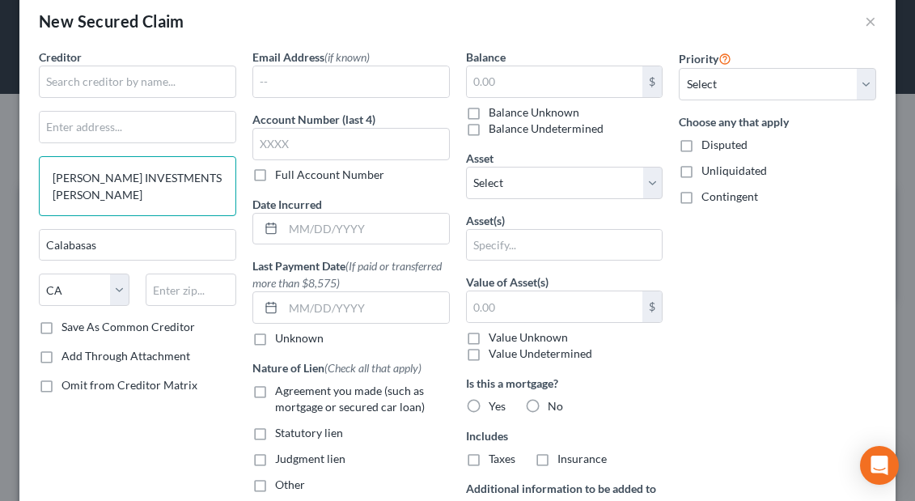
drag, startPoint x: 55, startPoint y: 176, endPoint x: 150, endPoint y: 210, distance: 101.1
click at [150, 210] on textarea "LOGAN INVESTMENTS Ron Sentchuk" at bounding box center [137, 186] width 197 height 60
paste textarea "5000 N. Parkway Calabasas Suite 200 Calabasas, CA 91302"
drag, startPoint x: 52, startPoint y: 178, endPoint x: 121, endPoint y: 191, distance: 70.8
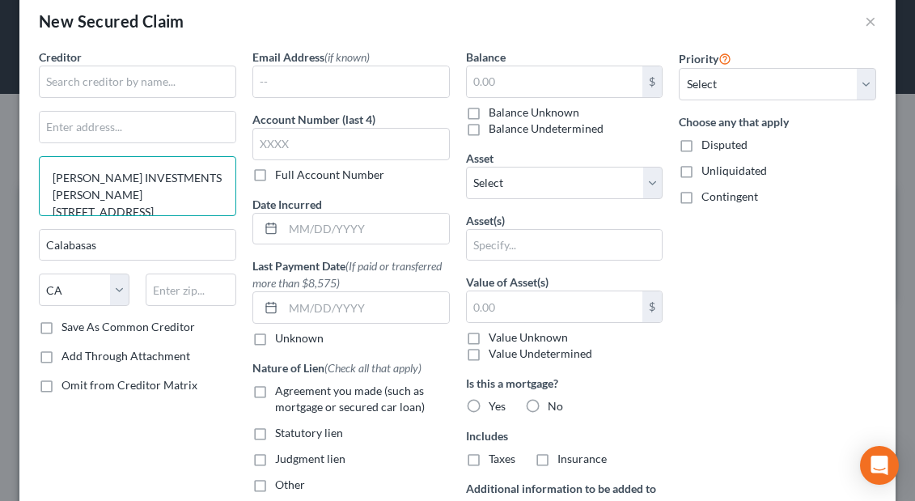
click at [121, 191] on textarea "LOGAN INVESTMENTS Ron Sentchuk 5000 N. Parkway Calabasas Suite 200 Calabasas, C…" at bounding box center [137, 186] width 197 height 60
type textarea "5000 N. Parkway Calabasas Suite 200 Calabasas, CA 91302"
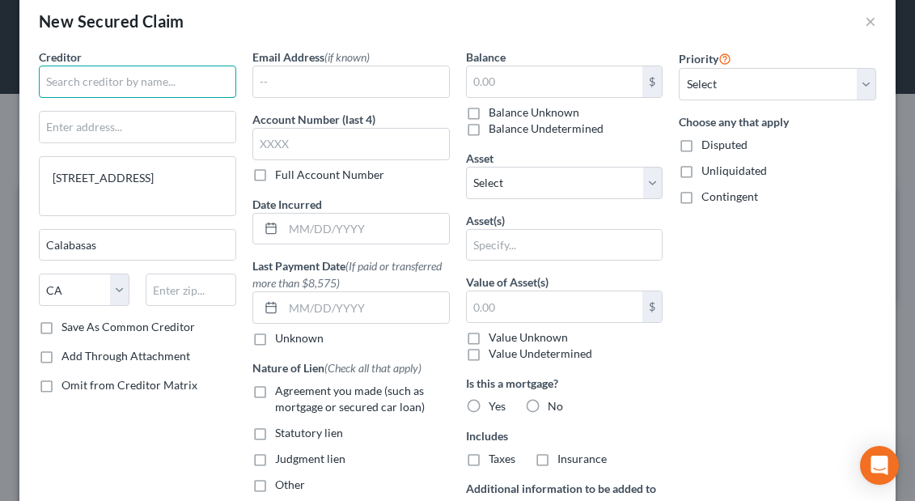
click at [75, 85] on input "text" at bounding box center [137, 82] width 197 height 32
paste input "LOGAN INVESTMENTS Ron Sentchuk"
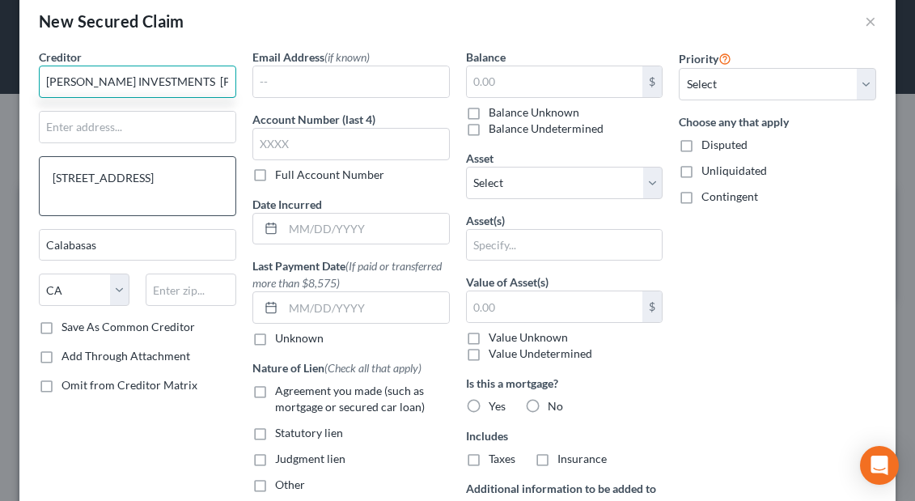
type input "LOGAN INVESTMENTS Ron Sentchuk"
click at [55, 194] on textarea "5000 N. Parkway Calabasas Suite 200 Calabasas, CA 91302" at bounding box center [137, 186] width 197 height 60
click at [190, 177] on textarea "5000 N. Parkway Calabasas Suite 200 Calabasas, CA 91302" at bounding box center [137, 186] width 197 height 60
type textarea "5000 N. Parkway Calabasas Suite 200 Calabasas, CA 91302"
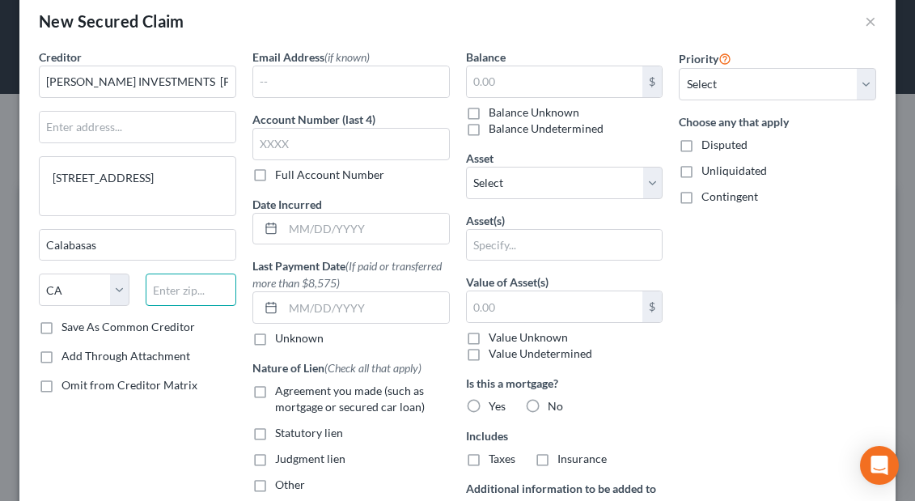
click at [188, 293] on input "text" at bounding box center [191, 289] width 91 height 32
type input "91032"
click at [508, 81] on input "text" at bounding box center [555, 81] width 176 height 31
click at [719, 353] on div "Priority Select 1st 2nd 3rd 4th 5th 6th 7th 8th 9th 10th 11th 12th 13th 14th 15…" at bounding box center [778, 353] width 214 height 608
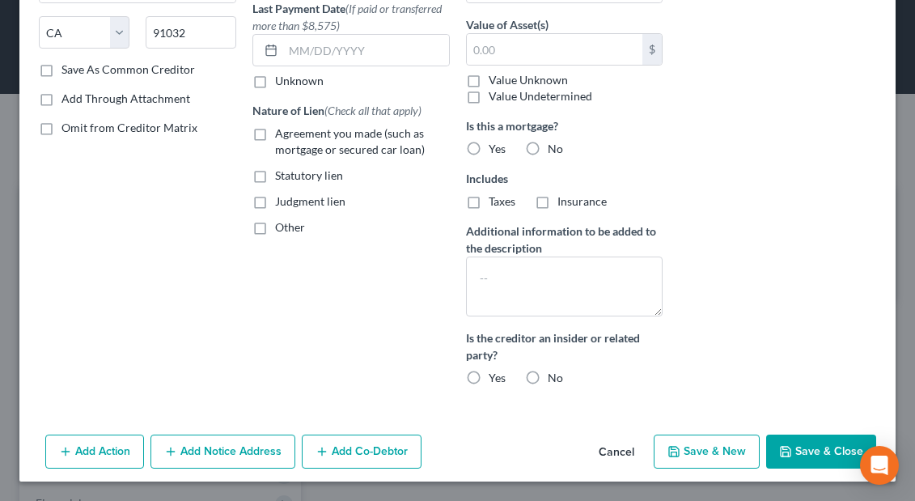
click at [719, 460] on button "Save & New" at bounding box center [707, 451] width 106 height 34
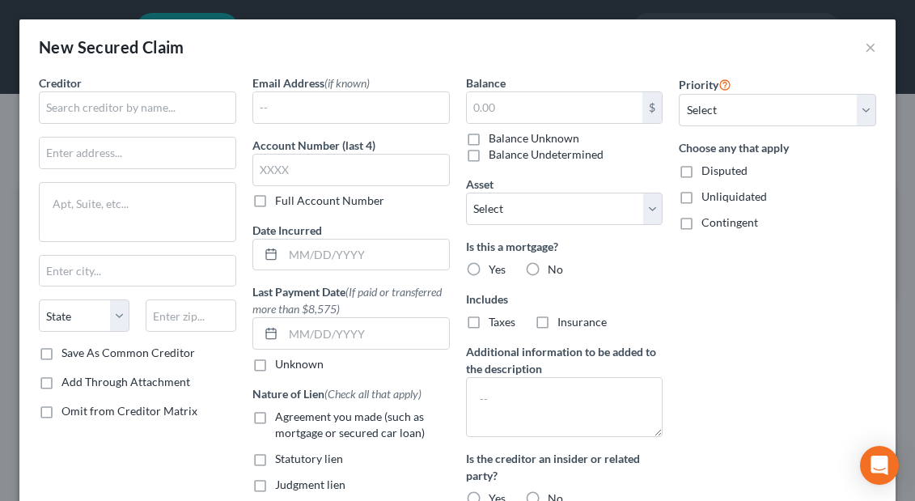
scroll to position [133, 0]
type input "0.00"
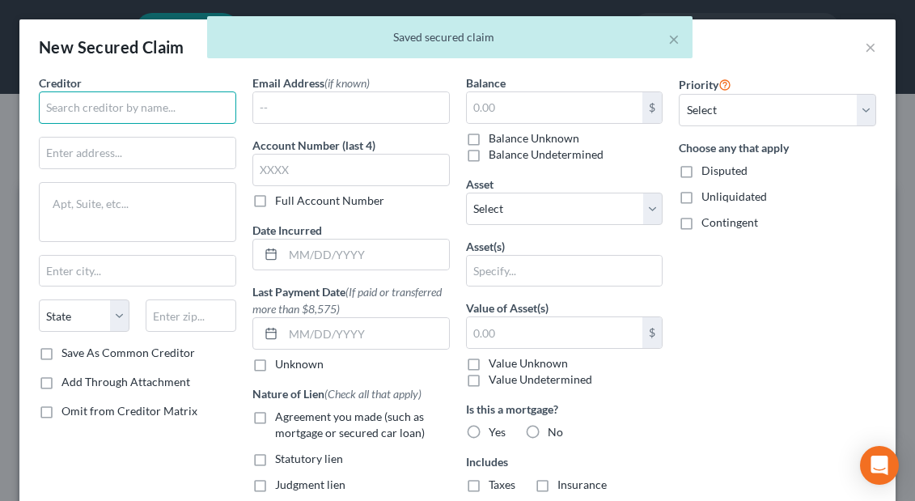
click at [56, 110] on input "text" at bounding box center [137, 107] width 197 height 32
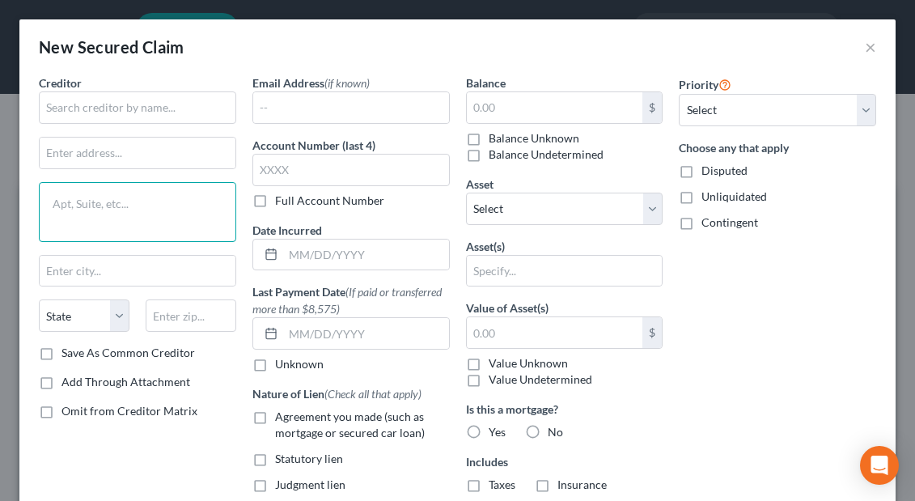
click at [61, 197] on textarea at bounding box center [137, 212] width 197 height 60
paste textarea "Sokolof Remtulla 2301 Dupont Drive Suite 505 Irvine, CA 926122"
drag, startPoint x: 53, startPoint y: 197, endPoint x: 137, endPoint y: 199, distance: 83.4
click at [139, 199] on textarea "Sokolof Remtulla 2301 Dupont Drive Suite 505 Irvine, CA 926122" at bounding box center [137, 212] width 197 height 60
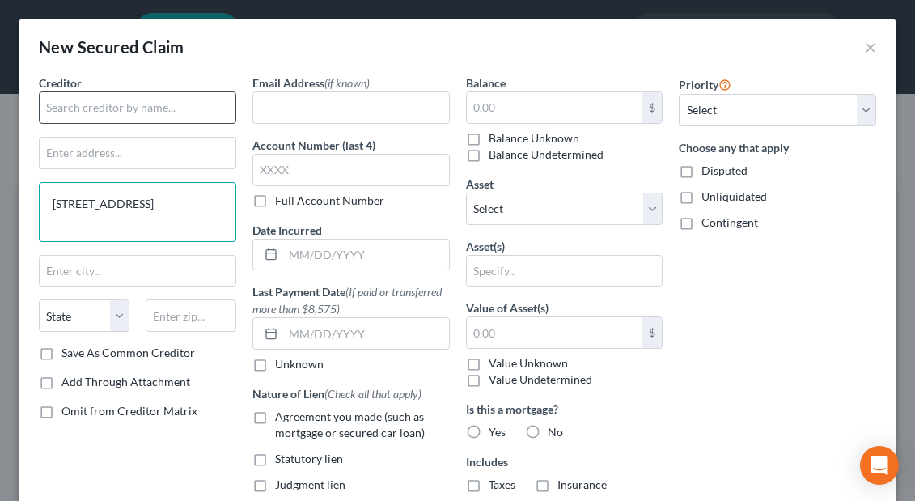
type textarea "2301 Dupont Drive Suite 505 Irvine, CA 926122"
click at [60, 108] on input "text" at bounding box center [137, 107] width 197 height 32
paste input "Sokolof Remtulla"
click at [53, 216] on textarea "2301 Dupont Drive Suite 505 Irvine, CA 926122" at bounding box center [137, 212] width 197 height 60
type input "Sokolof Remtulla"
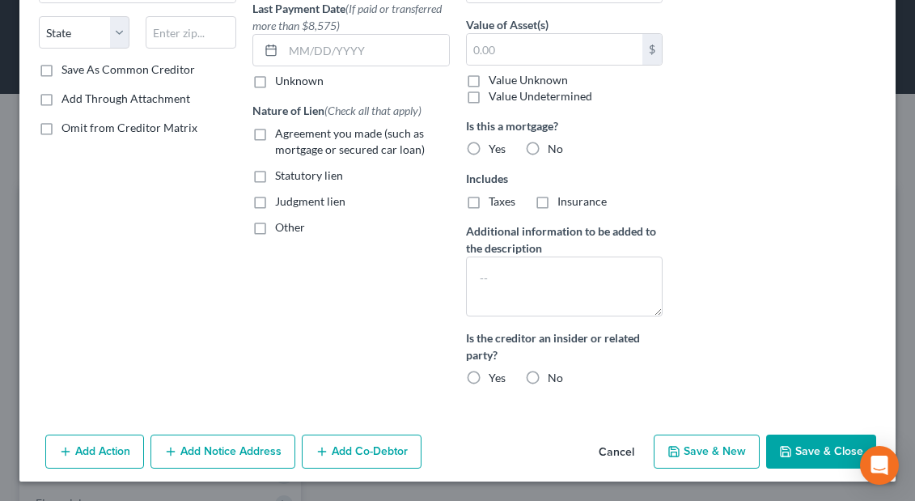
scroll to position [283, 0]
type textarea "2301 Dupont Drive Suite 505 Irvine, CA 926122"
click at [719, 446] on button "Save & Close" at bounding box center [821, 451] width 110 height 34
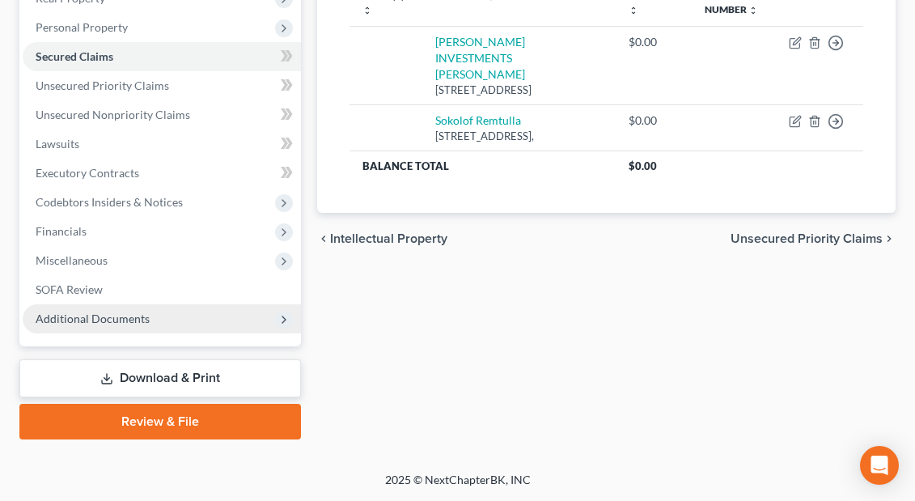
scroll to position [272, 0]
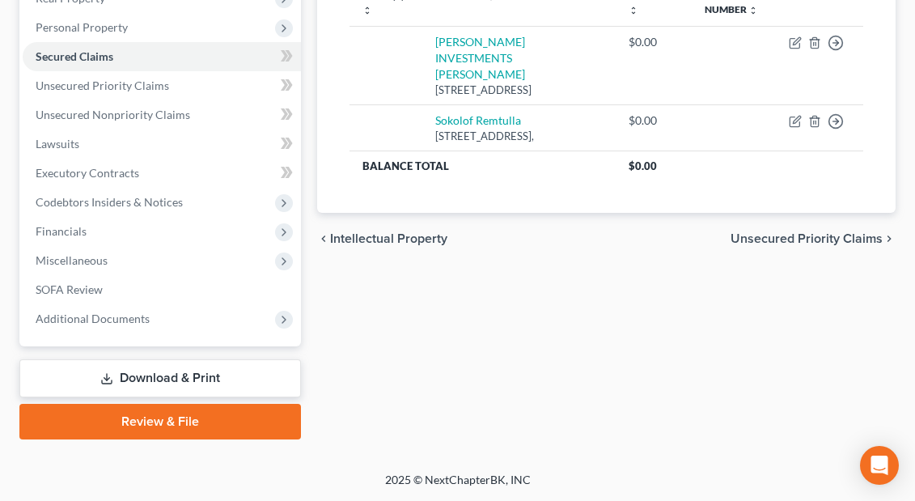
click at [238, 377] on link "Download & Print" at bounding box center [160, 378] width 282 height 38
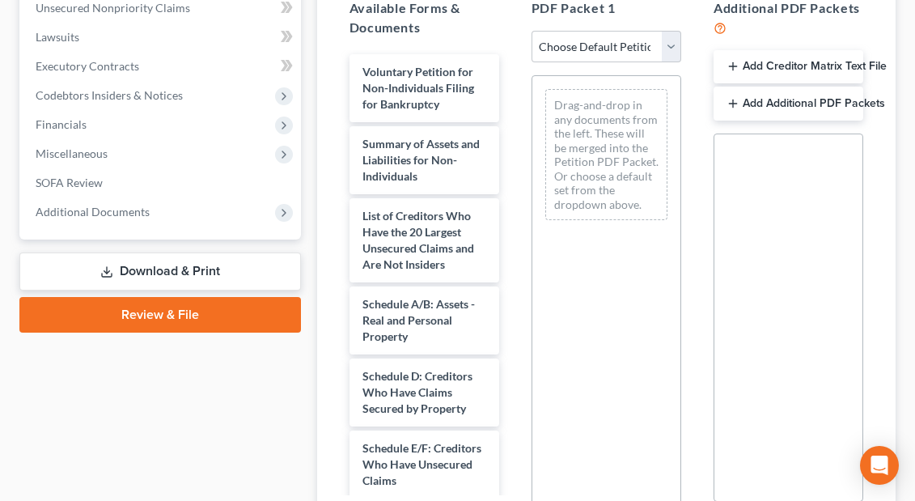
scroll to position [379, 0]
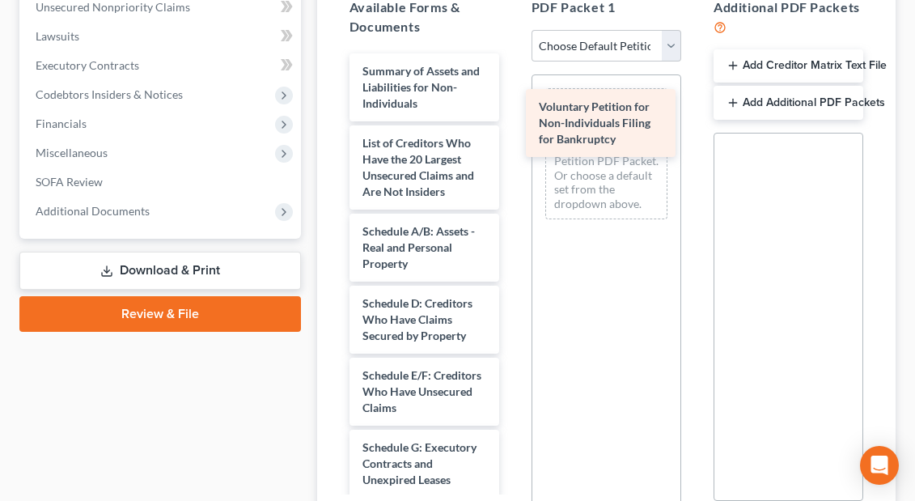
drag, startPoint x: 400, startPoint y: 90, endPoint x: 578, endPoint y: 123, distance: 181.1
click at [512, 125] on div "Voluntary Petition for Non-Individuals Filing for Bankruptcy Voluntary Petition…" at bounding box center [425, 478] width 176 height 851
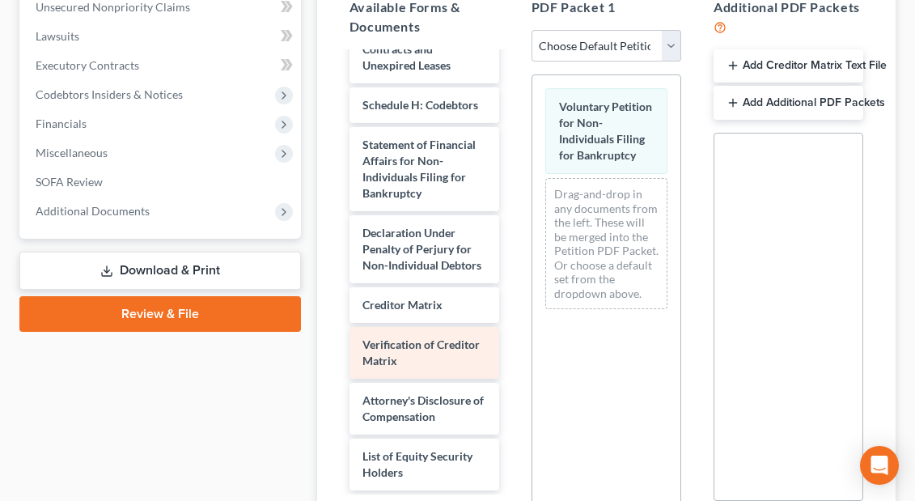
scroll to position [358, 0]
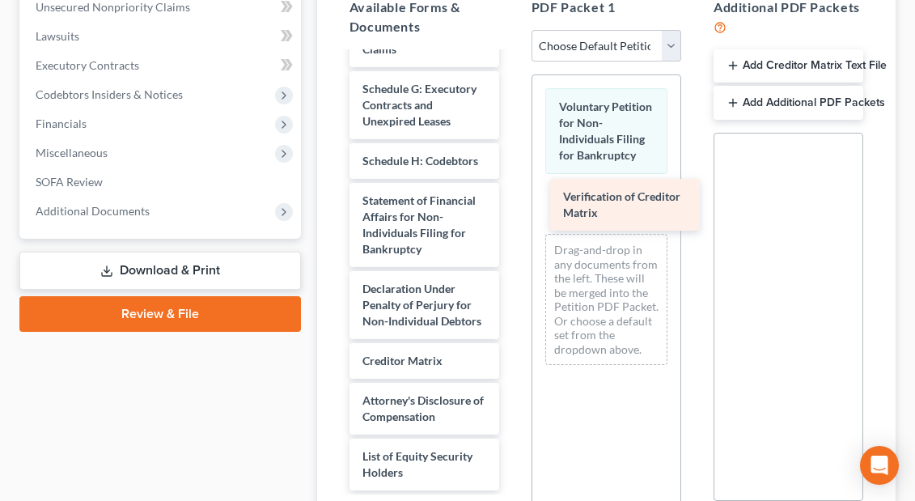
drag, startPoint x: 409, startPoint y: 355, endPoint x: 609, endPoint y: 208, distance: 248.9
click at [512, 208] on div "Verification of Creditor Matrix Summary of Assets and Liabilities for Non-Indiv…" at bounding box center [425, 92] width 176 height 795
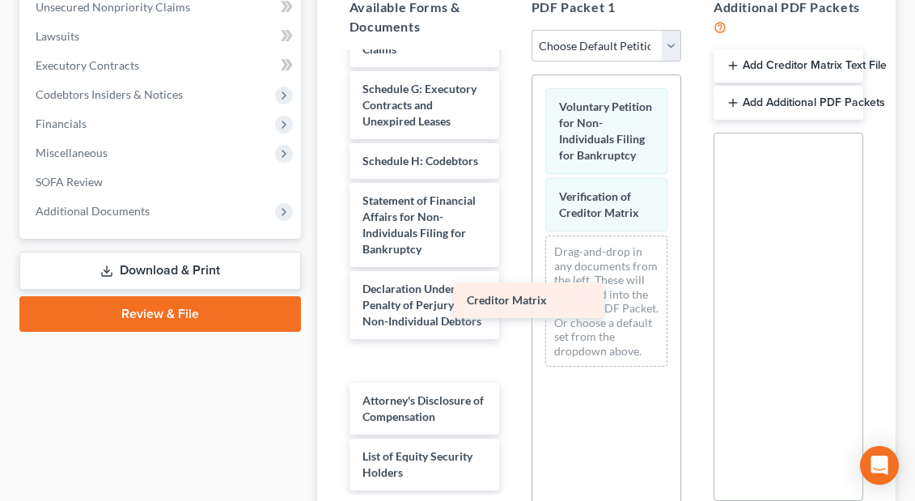
scroll to position [319, 0]
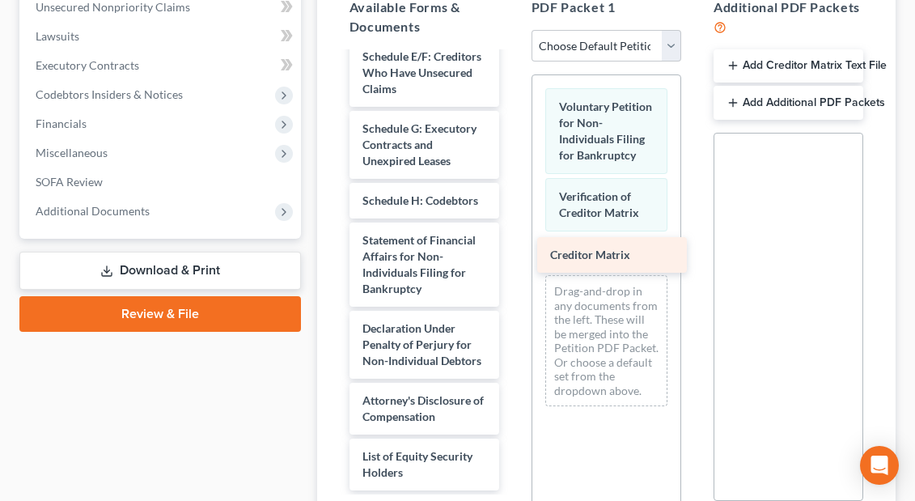
drag, startPoint x: 427, startPoint y: 366, endPoint x: 615, endPoint y: 261, distance: 215.2
click at [512, 261] on div "Creditor Matrix Summary of Assets and Liabilities for Non-Individuals List of C…" at bounding box center [425, 113] width 176 height 756
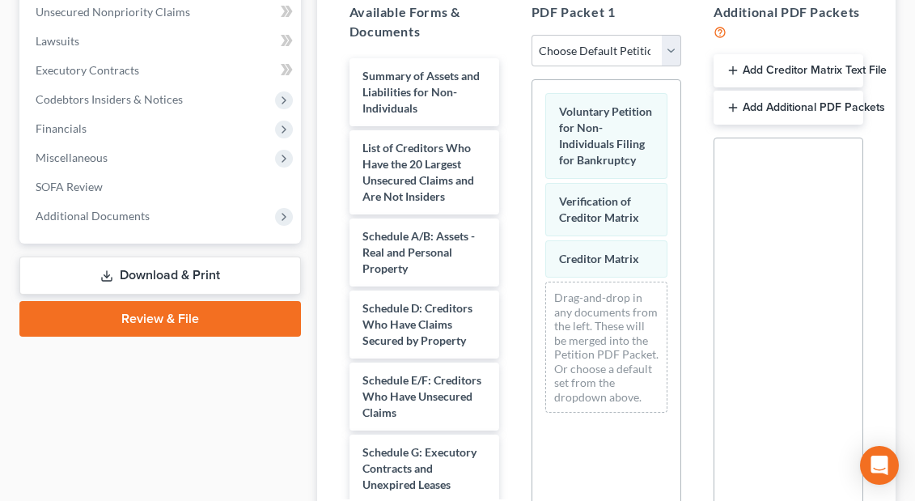
scroll to position [366, 0]
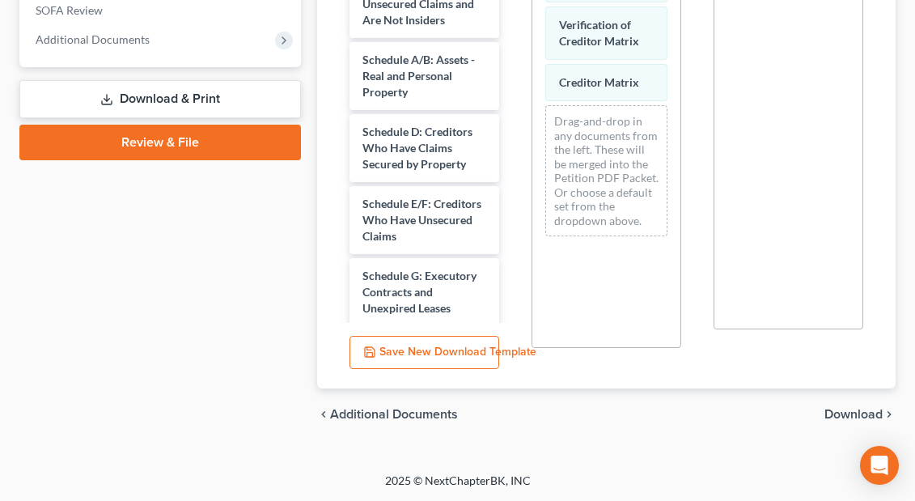
click at [719, 419] on span "Download" at bounding box center [853, 414] width 58 height 13
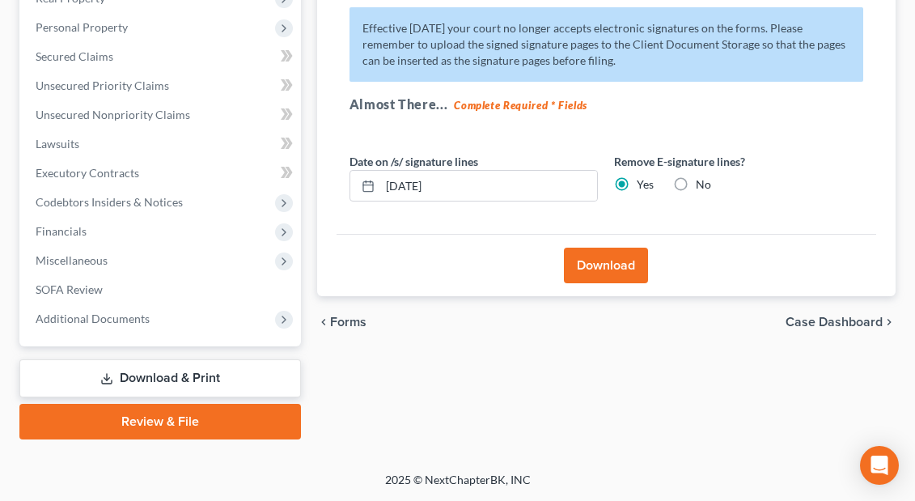
click at [619, 271] on button "Download" at bounding box center [606, 266] width 84 height 36
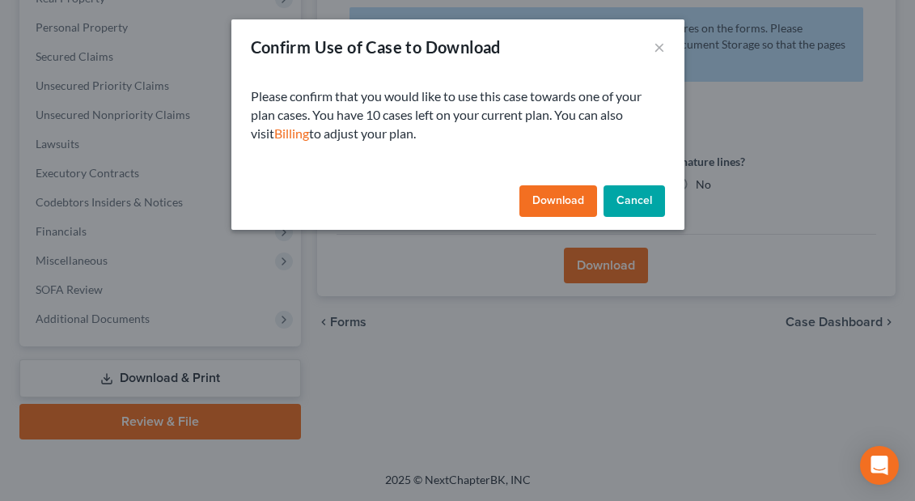
click at [564, 205] on button "Download" at bounding box center [558, 201] width 78 height 32
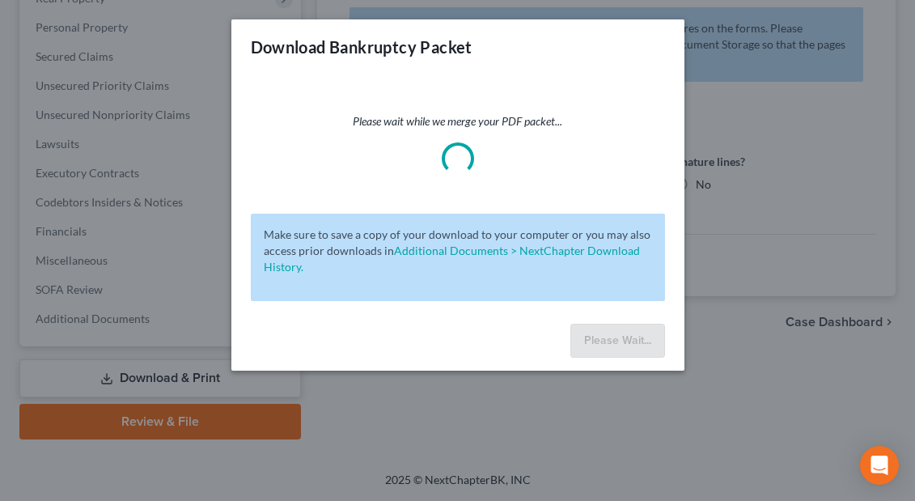
click at [458, 170] on div at bounding box center [450, 158] width 16 height 32
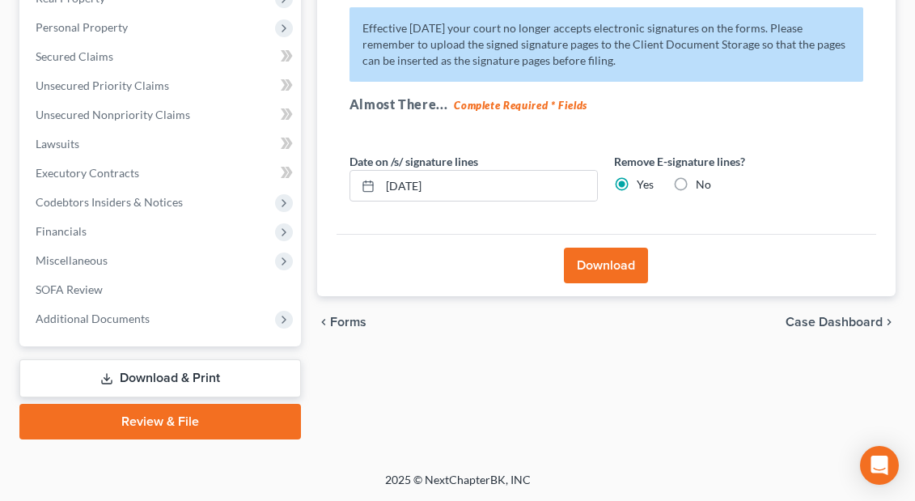
click at [606, 266] on button "Download" at bounding box center [606, 266] width 84 height 36
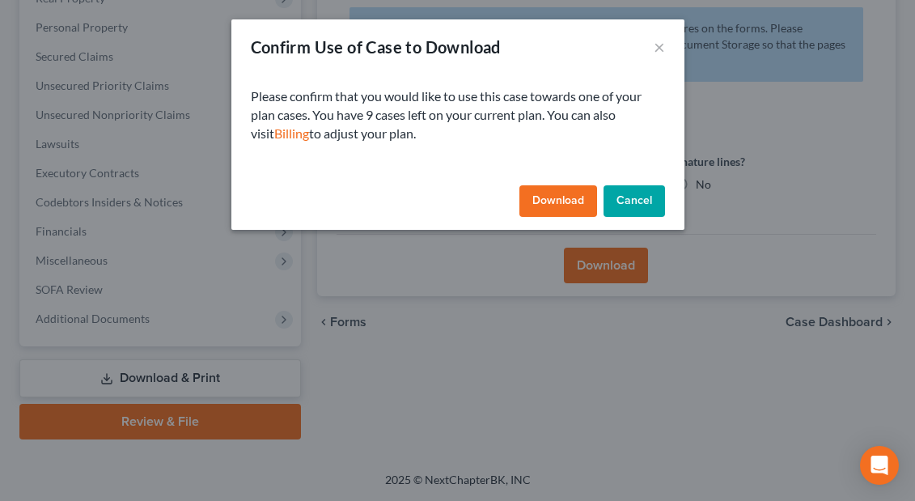
click at [508, 265] on div "Confirm Use of Case to Download × Please confirm that you would like to use thi…" at bounding box center [457, 250] width 915 height 501
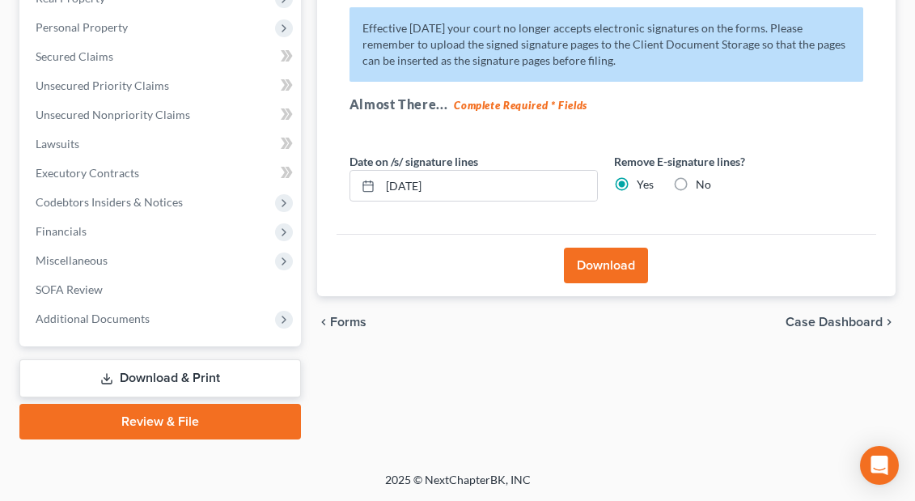
click at [608, 269] on button "Download" at bounding box center [606, 266] width 84 height 36
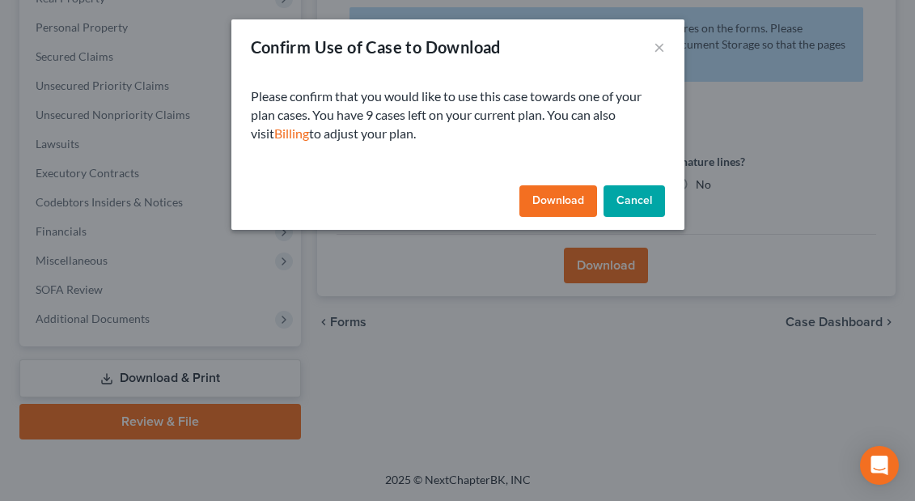
click at [566, 197] on button "Download" at bounding box center [558, 201] width 78 height 32
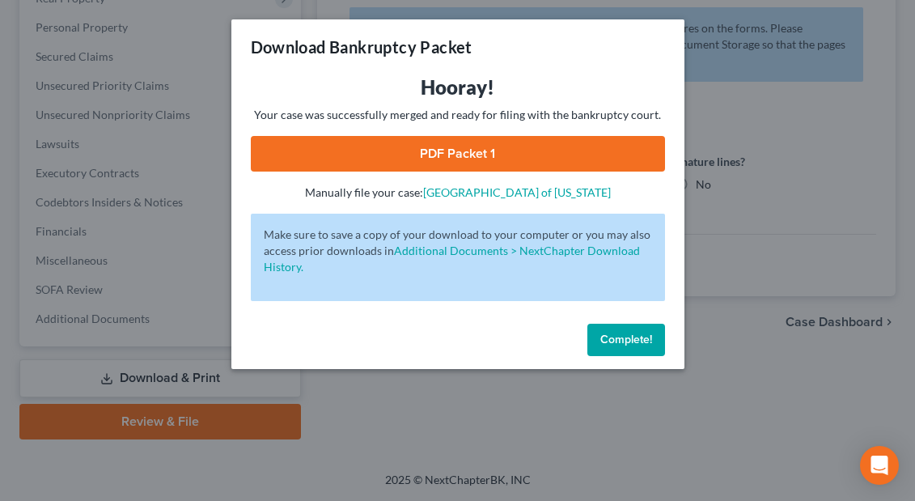
click at [547, 155] on link "PDF Packet 1" at bounding box center [458, 154] width 414 height 36
